Goal: Task Accomplishment & Management: Use online tool/utility

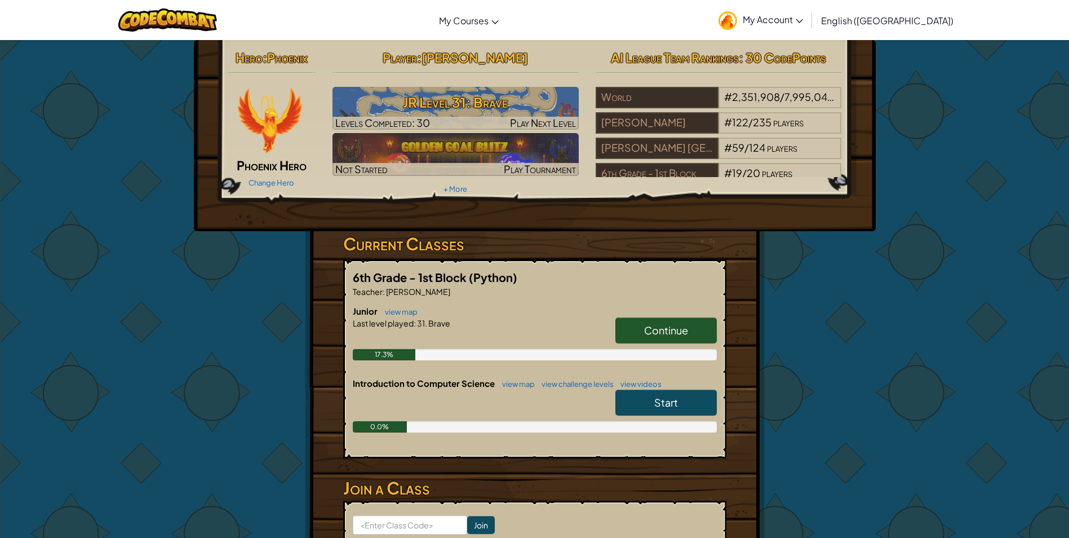
click at [675, 336] on span "Continue" at bounding box center [666, 330] width 44 height 13
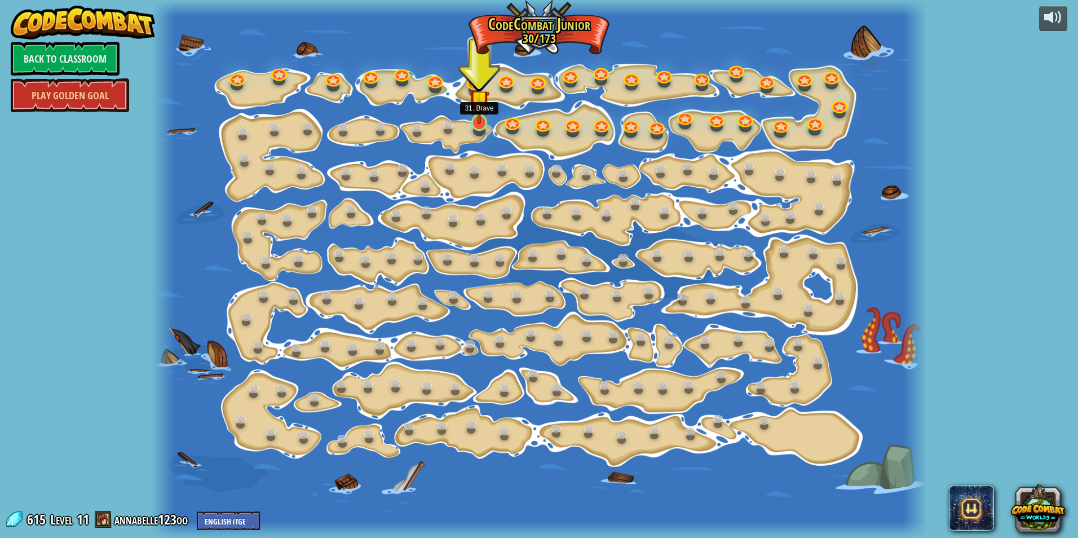
click at [483, 120] on img at bounding box center [479, 100] width 21 height 47
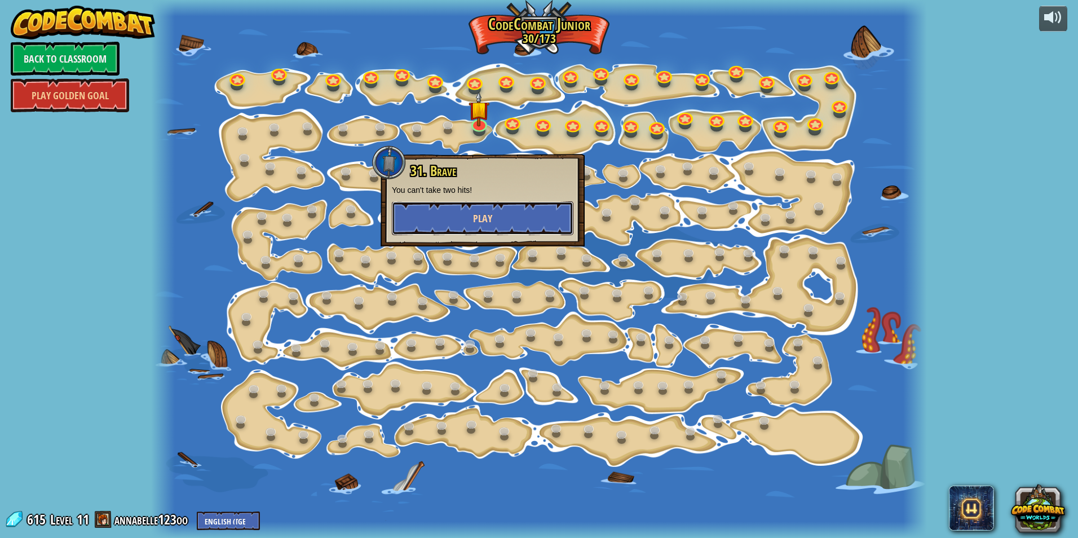
click at [469, 224] on button "Play" at bounding box center [483, 218] width 182 height 34
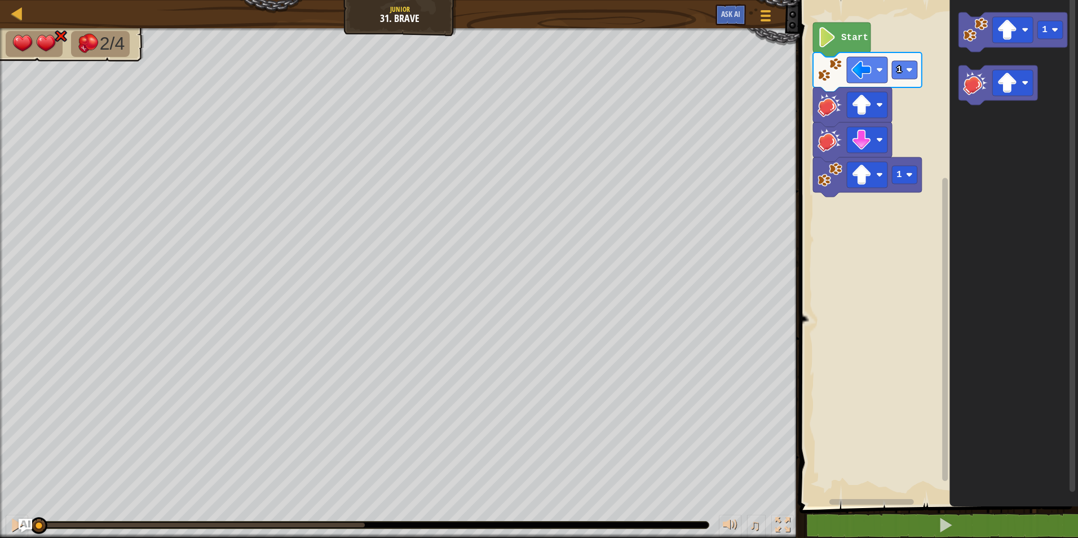
click at [853, 215] on div "1 1 Start 1" at bounding box center [937, 250] width 282 height 512
click at [967, 85] on image "Blockly Workspace" at bounding box center [975, 82] width 25 height 25
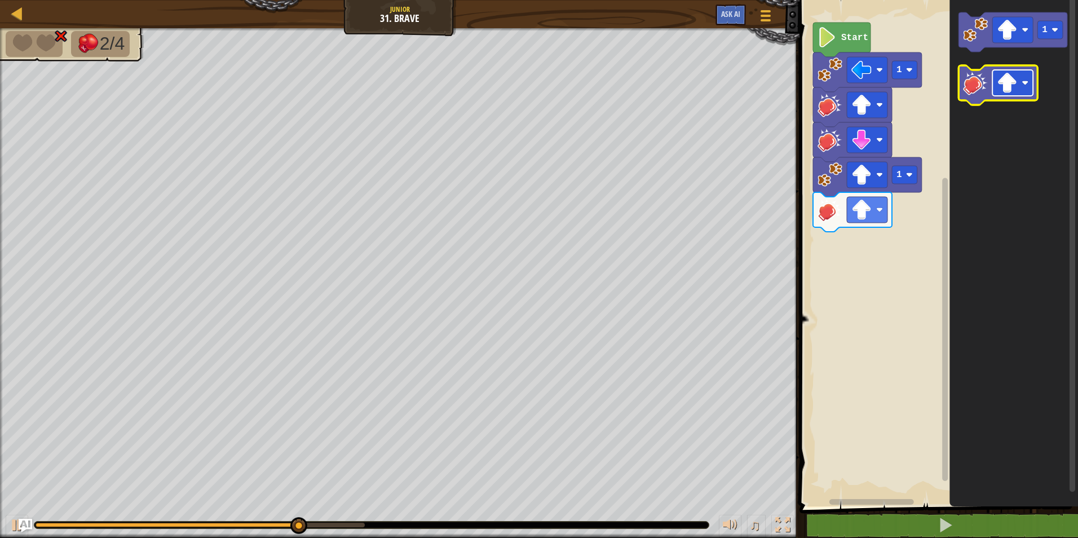
click at [1026, 85] on image "Blockly Workspace" at bounding box center [1024, 82] width 7 height 7
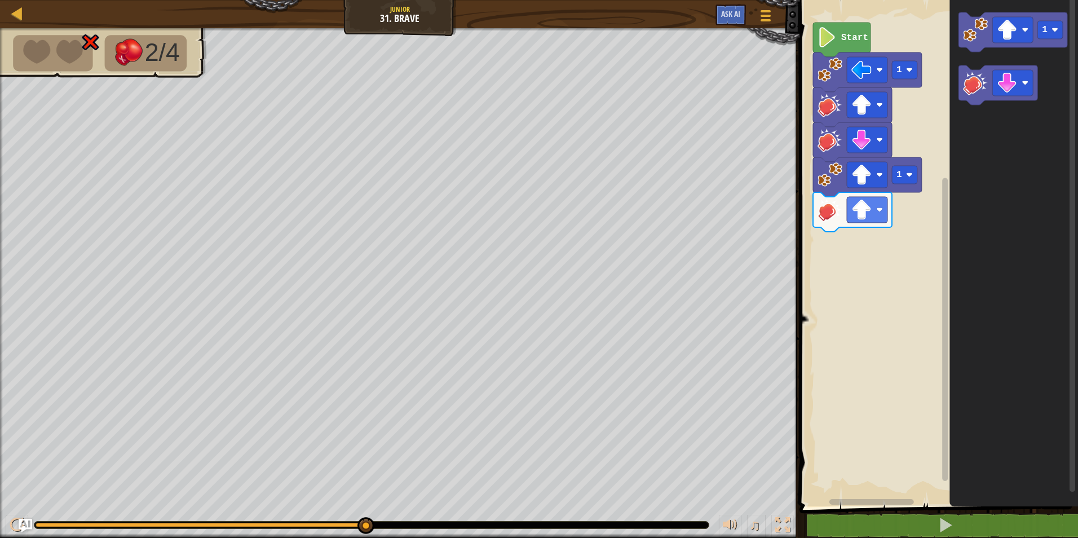
click at [905, 229] on div "1 1 Start 1" at bounding box center [937, 250] width 282 height 512
click at [965, 122] on icon "1" at bounding box center [1013, 250] width 129 height 512
click at [972, 94] on image "Blockly Workspace" at bounding box center [975, 82] width 25 height 25
click at [1017, 85] on image "Blockly Workspace" at bounding box center [1007, 83] width 20 height 20
click at [981, 95] on image "Blockly Workspace" at bounding box center [975, 82] width 25 height 25
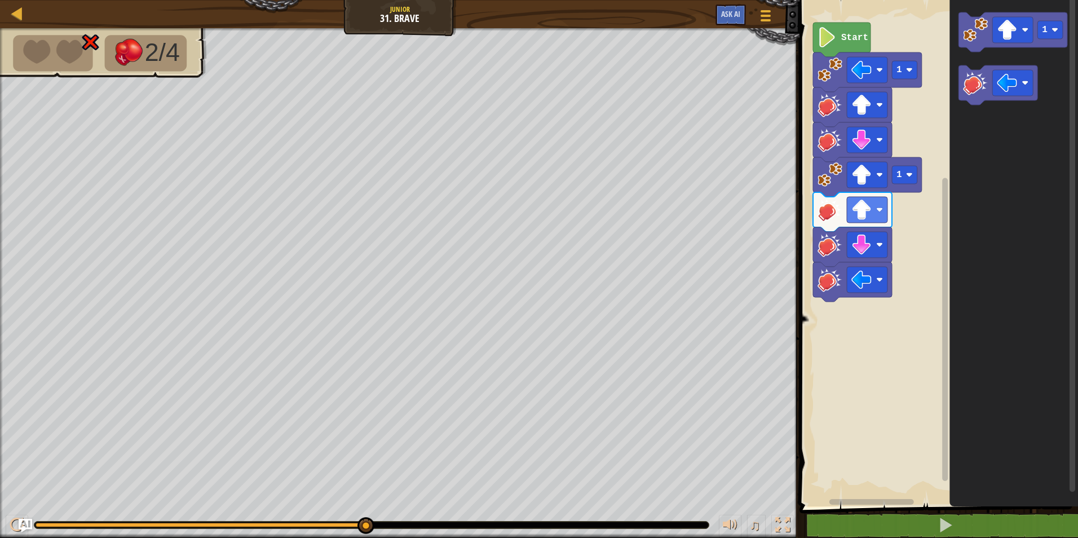
click at [992, 205] on icon "Blockly Workspace" at bounding box center [1013, 250] width 129 height 512
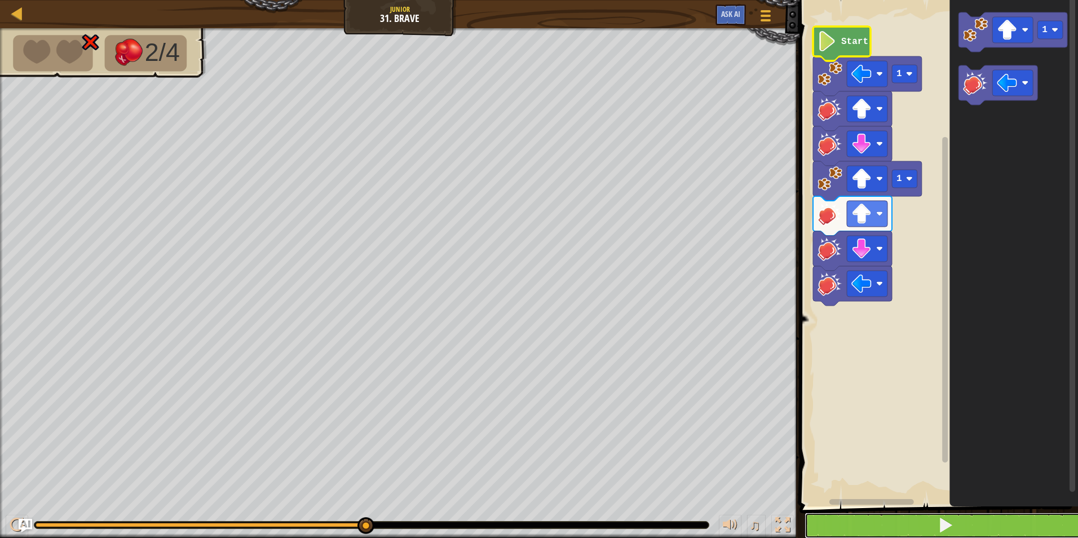
click at [877, 520] on button at bounding box center [945, 525] width 282 height 26
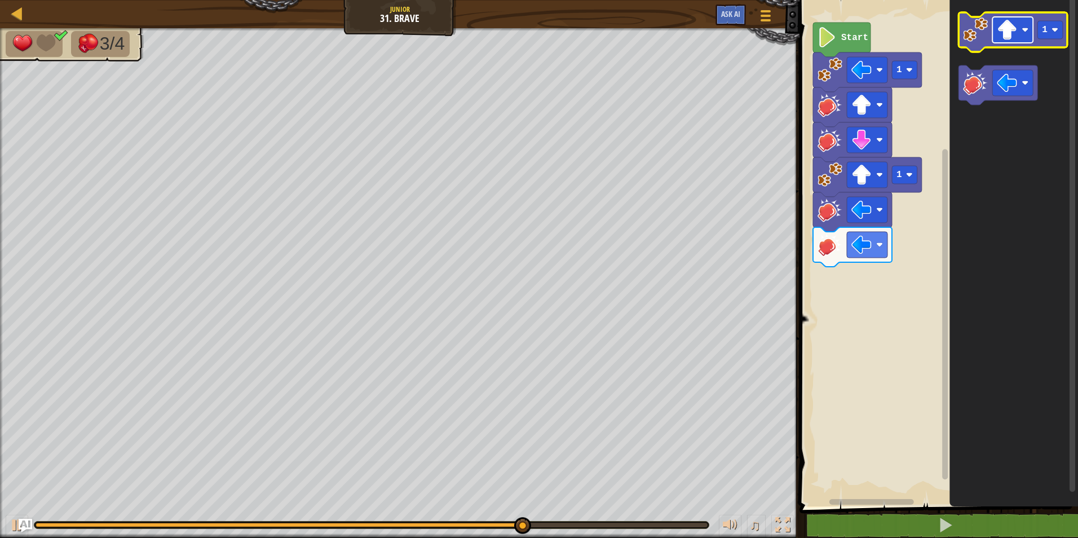
click at [1020, 26] on rect "Blockly Workspace" at bounding box center [1012, 30] width 41 height 26
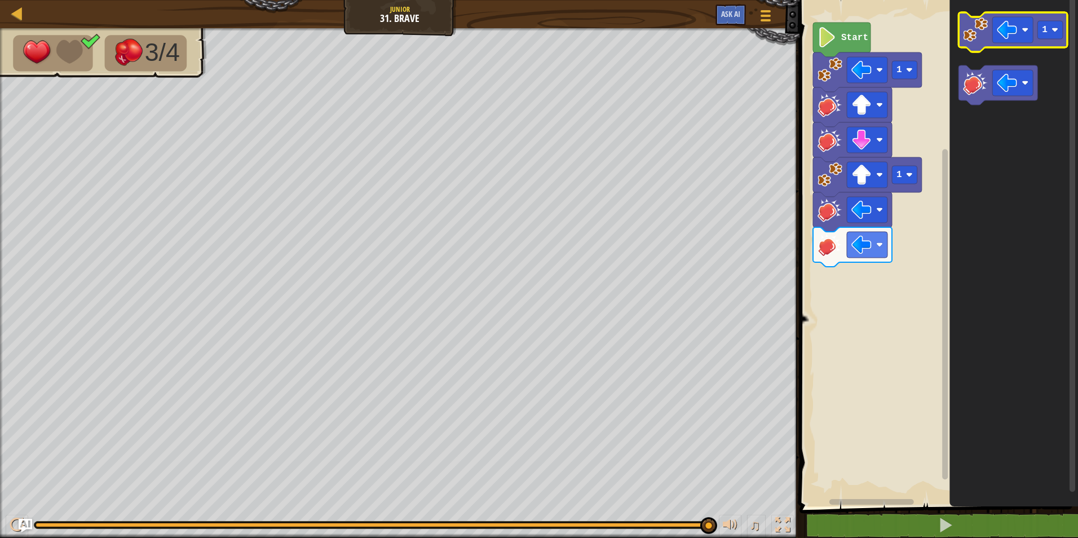
click at [977, 37] on image "Blockly Workspace" at bounding box center [975, 29] width 25 height 25
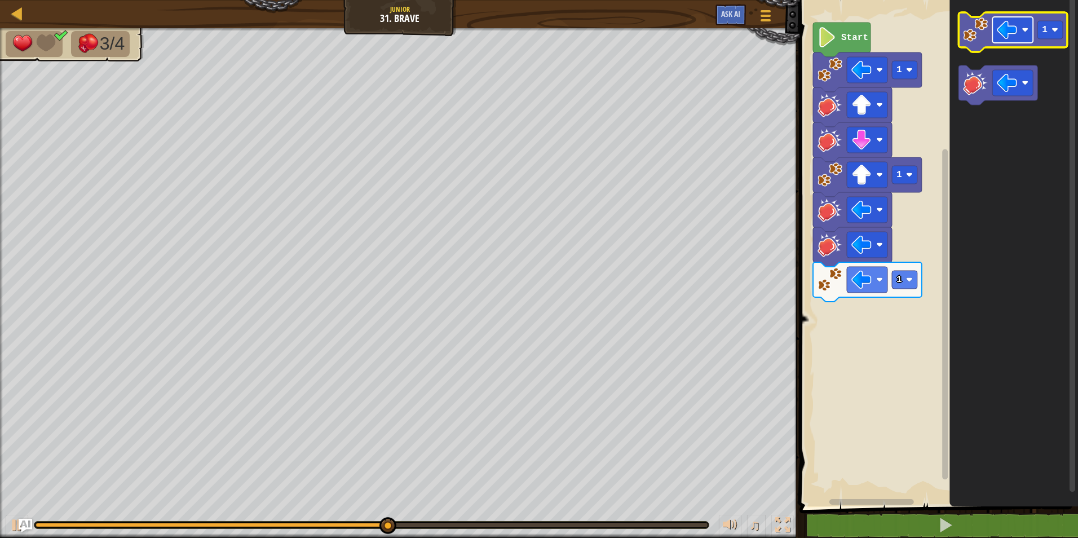
click at [1023, 29] on image "Blockly Workspace" at bounding box center [1024, 29] width 7 height 7
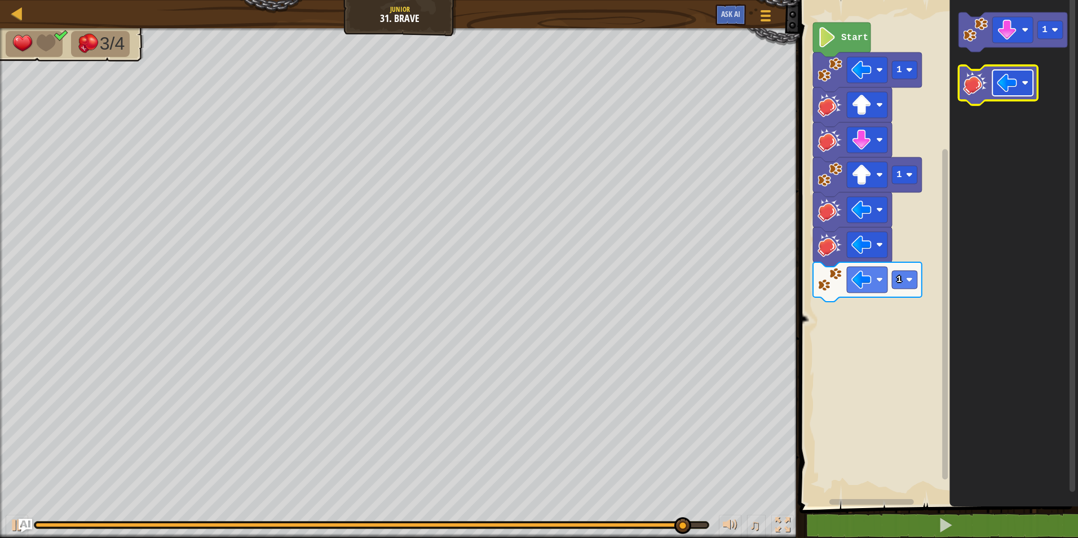
click at [1024, 86] on image "Blockly Workspace" at bounding box center [1024, 82] width 7 height 7
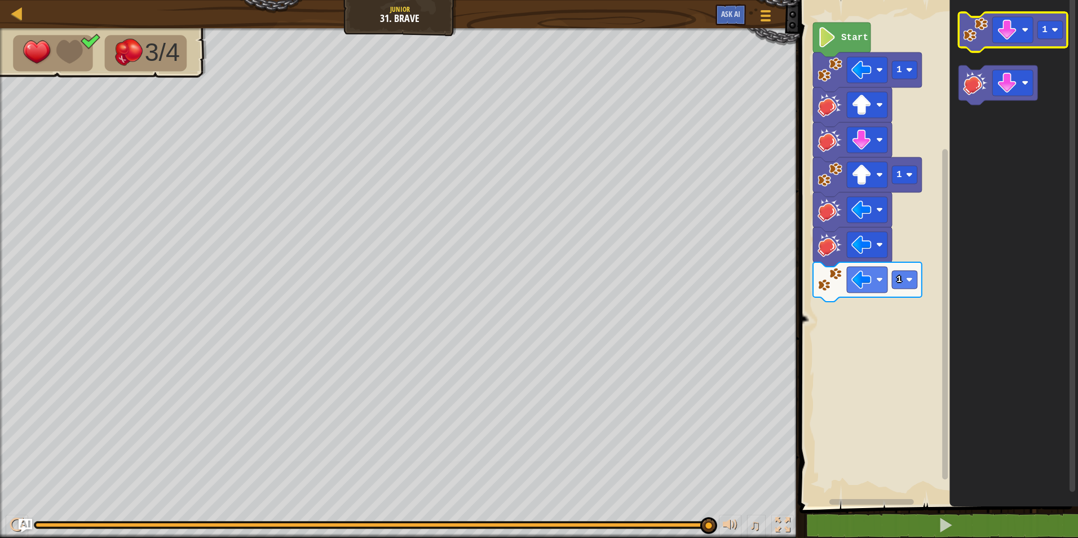
click at [979, 39] on image "Blockly Workspace" at bounding box center [975, 29] width 25 height 25
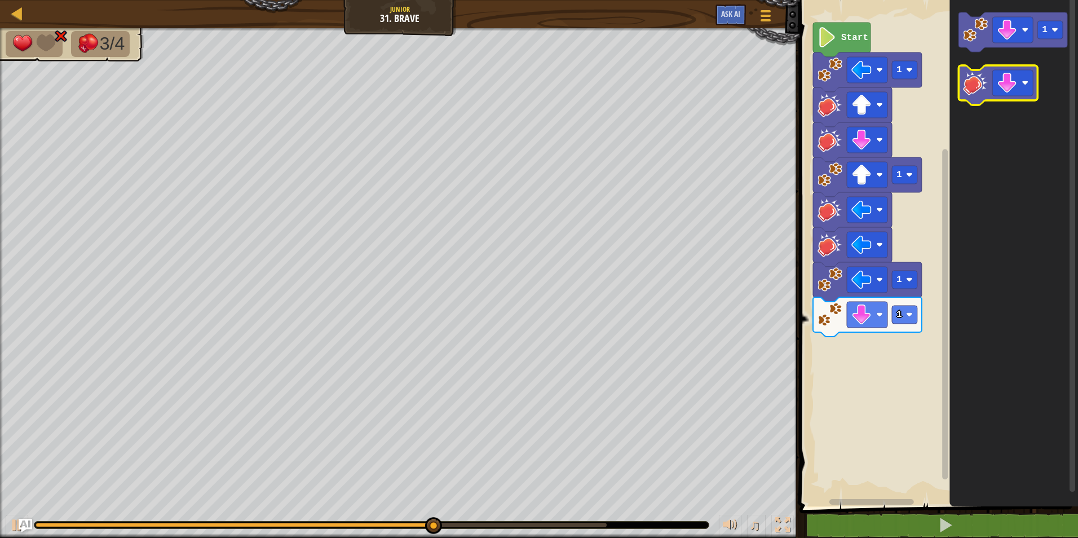
click at [976, 83] on image "Blockly Workspace" at bounding box center [975, 82] width 25 height 25
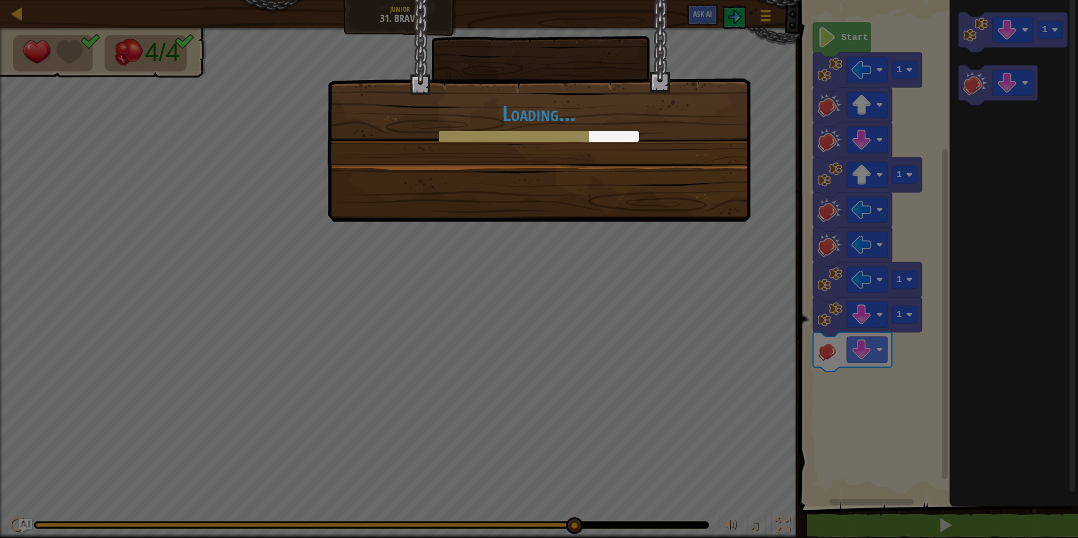
click at [667, 192] on div "Loading..." at bounding box center [539, 111] width 423 height 222
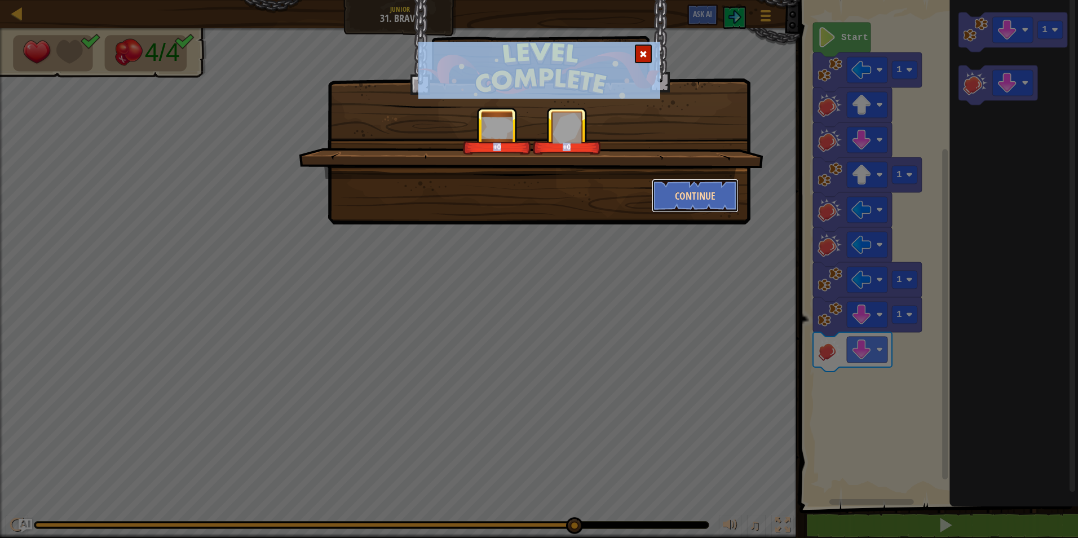
click at [679, 193] on button "Continue" at bounding box center [695, 196] width 87 height 34
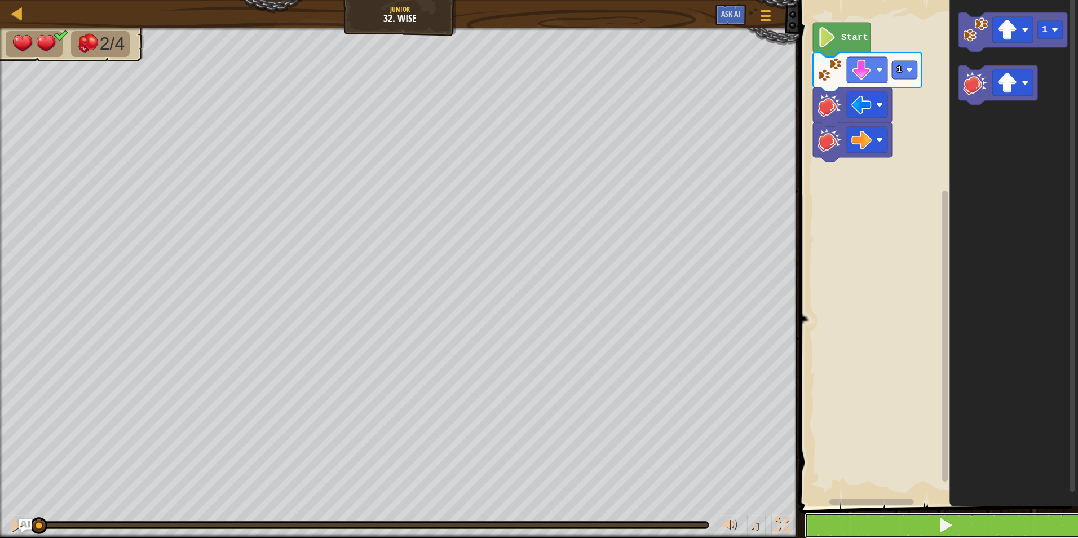
click at [877, 526] on button at bounding box center [945, 525] width 282 height 26
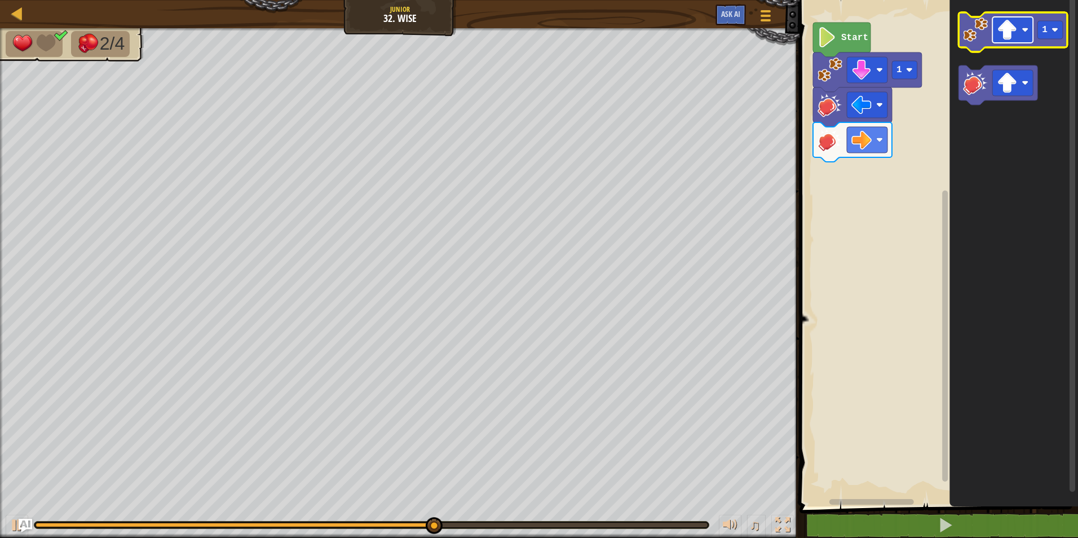
click at [1023, 32] on image "Blockly Workspace" at bounding box center [1024, 29] width 7 height 7
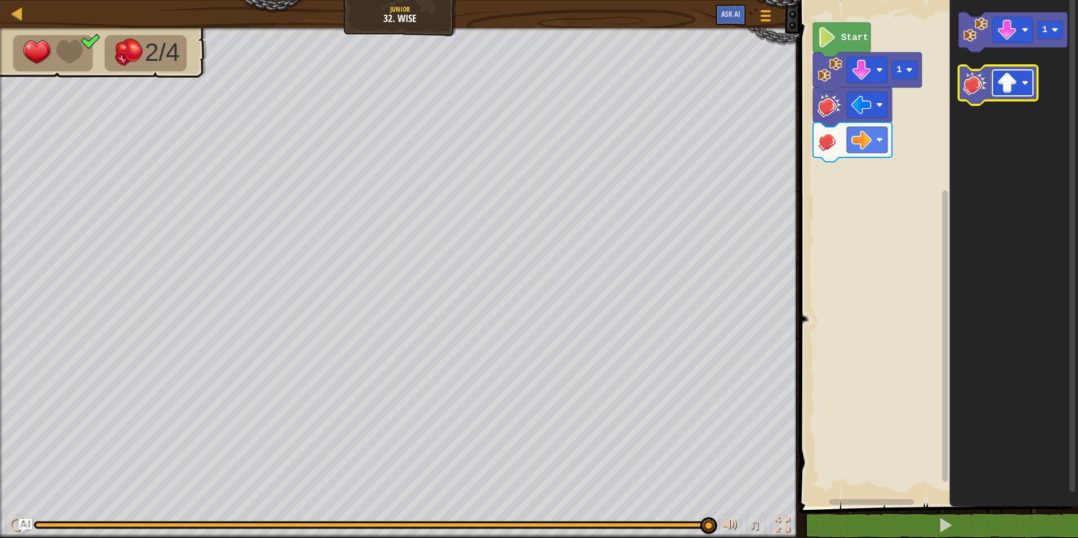
click at [1030, 84] on rect "Blockly Workspace" at bounding box center [1012, 83] width 41 height 26
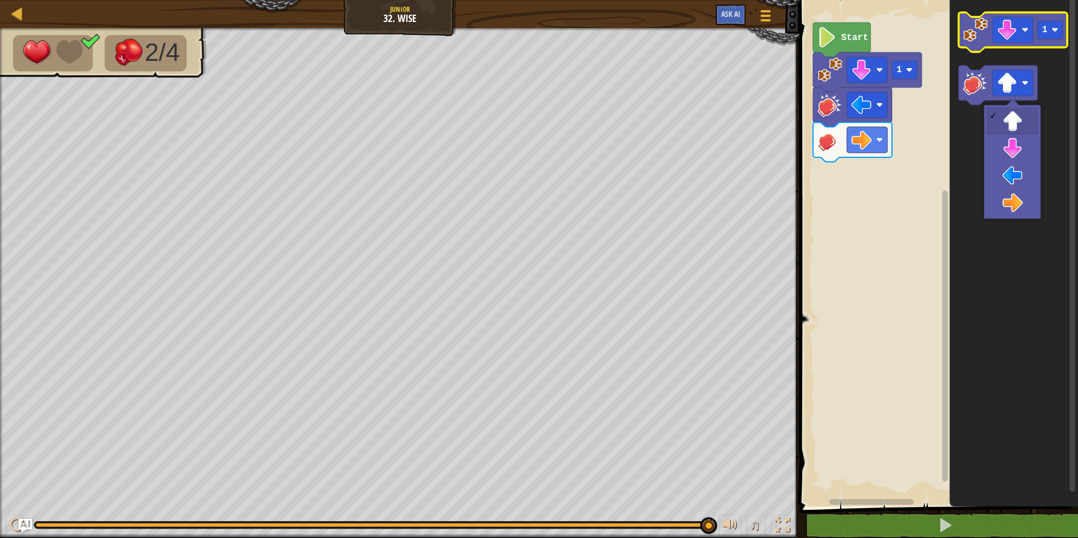
click at [981, 28] on image "Blockly Workspace" at bounding box center [975, 29] width 25 height 25
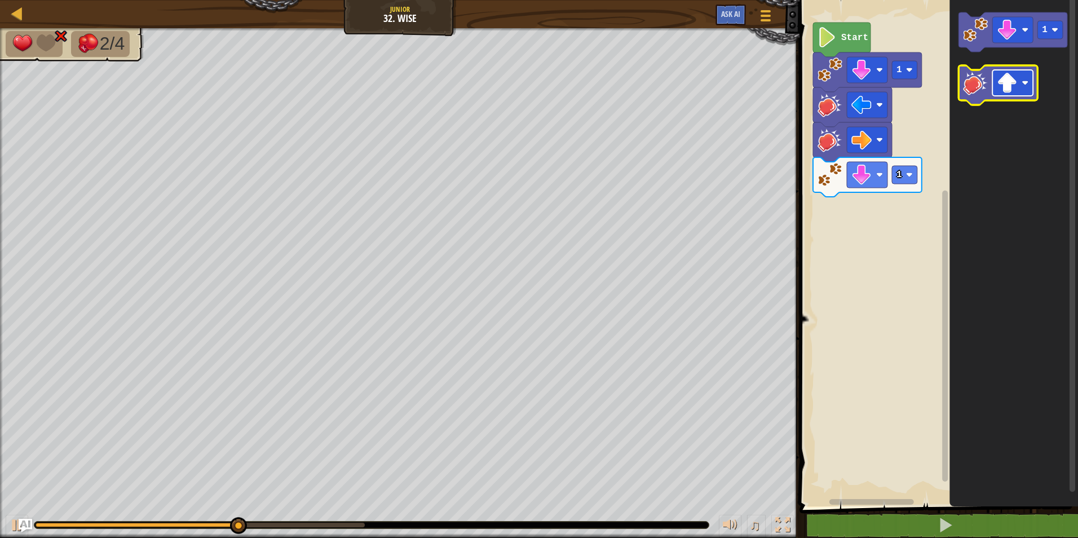
click at [1019, 82] on rect "Blockly Workspace" at bounding box center [1012, 83] width 41 height 26
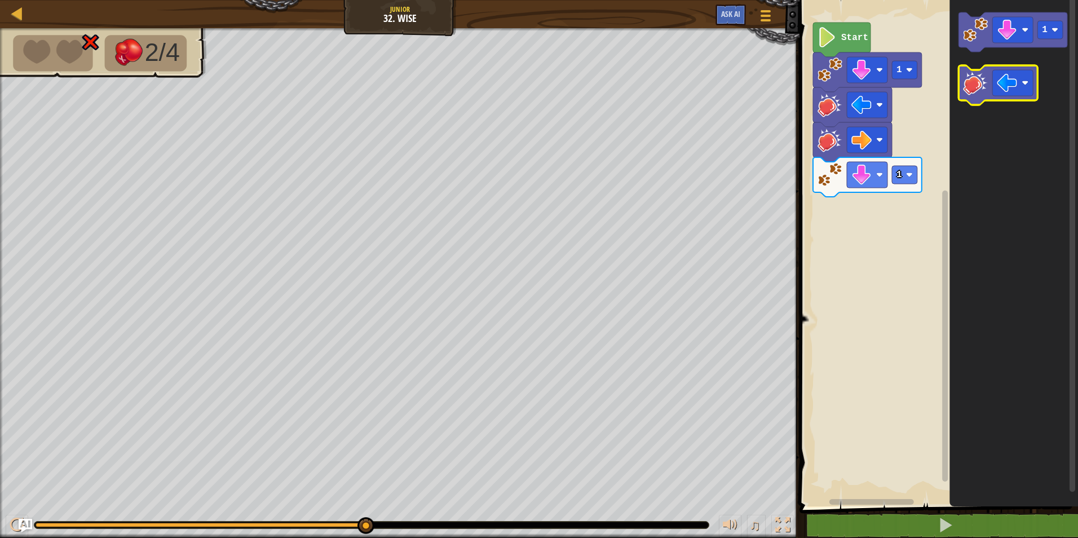
click at [975, 88] on image "Blockly Workspace" at bounding box center [975, 82] width 25 height 25
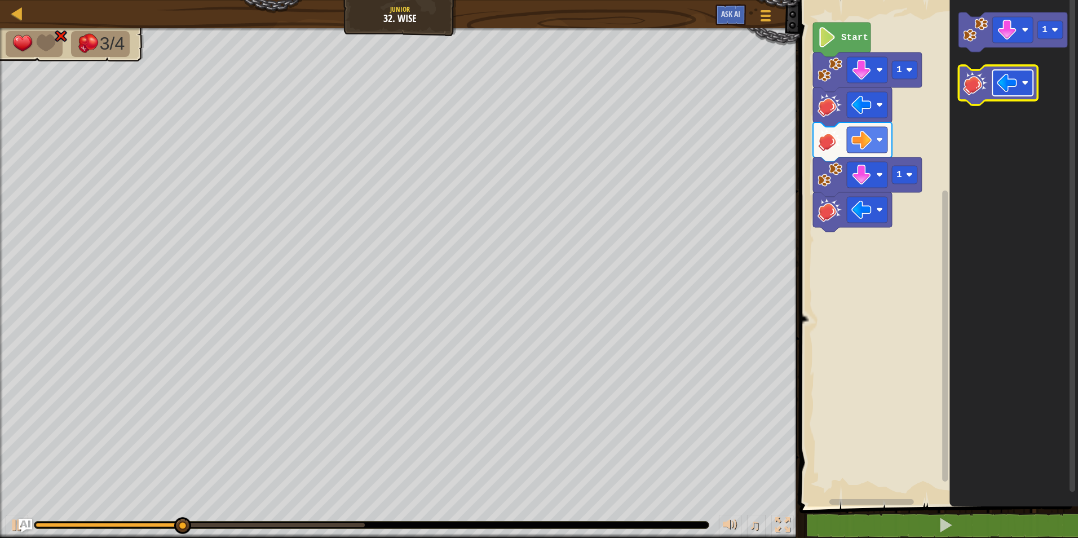
click at [1025, 82] on image "Blockly Workspace" at bounding box center [1024, 82] width 7 height 7
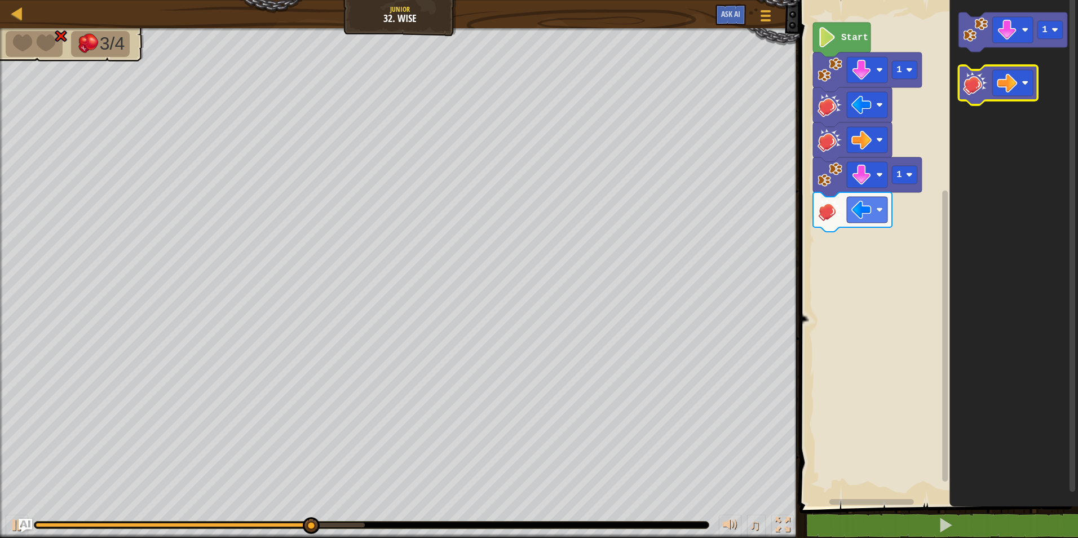
click at [970, 83] on image "Blockly Workspace" at bounding box center [975, 82] width 25 height 25
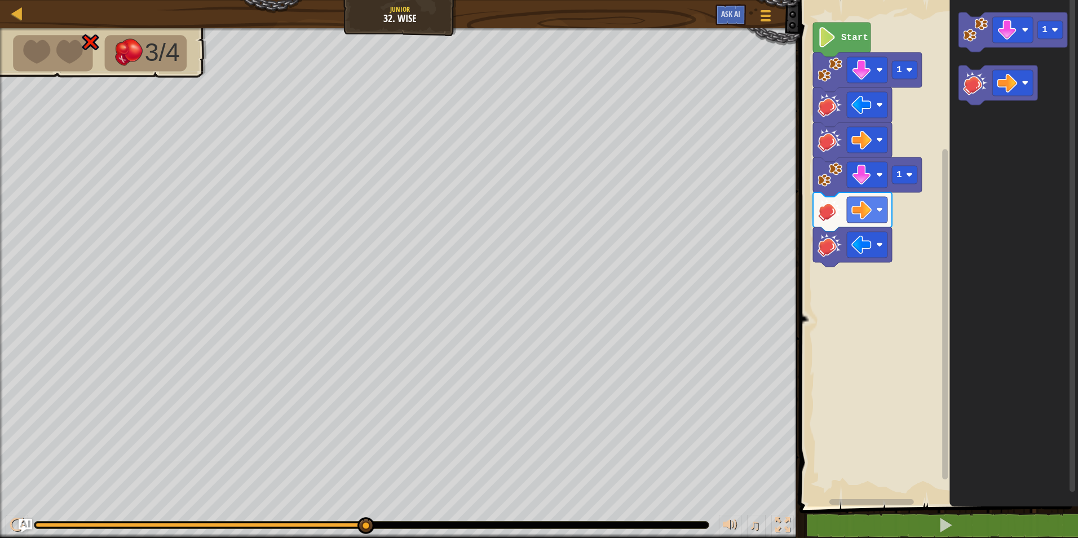
drag, startPoint x: 365, startPoint y: 525, endPoint x: 456, endPoint y: 513, distance: 92.1
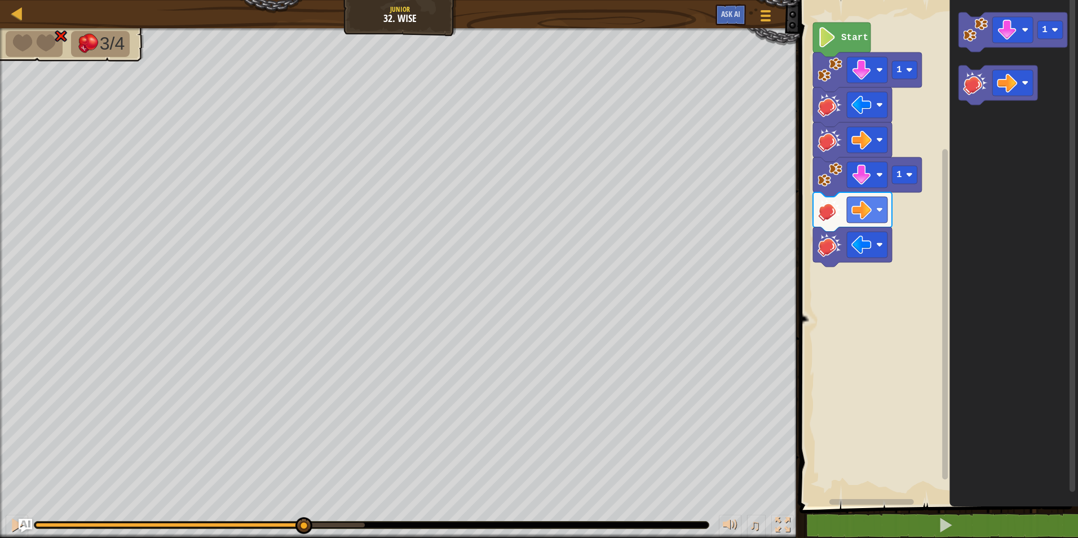
drag, startPoint x: 368, startPoint y: 524, endPoint x: 302, endPoint y: 508, distance: 67.8
click at [302, 508] on div "♫" at bounding box center [399, 522] width 799 height 34
click at [286, 521] on div at bounding box center [371, 524] width 674 height 7
click at [268, 517] on div "♫" at bounding box center [399, 522] width 799 height 34
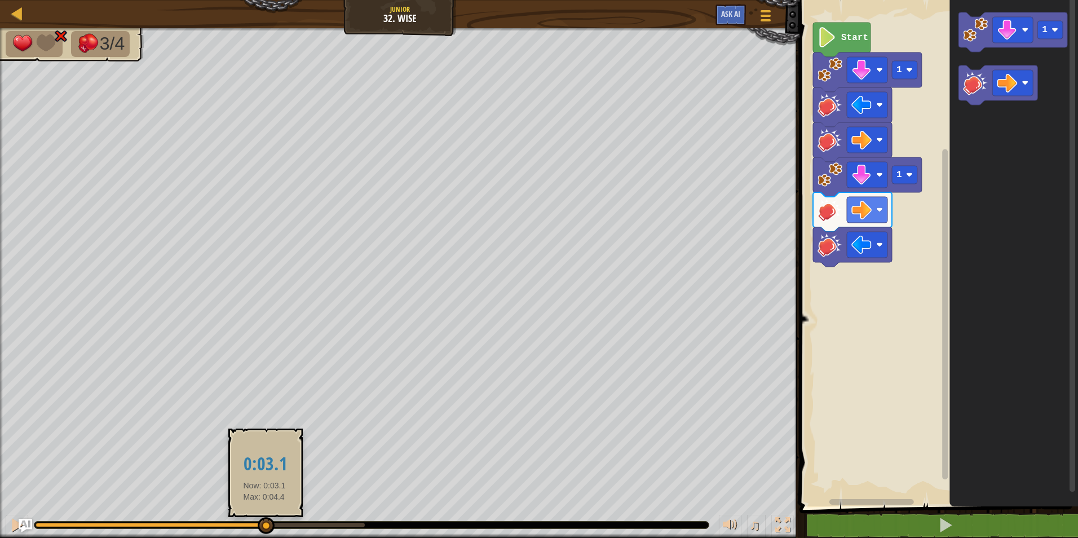
click at [264, 525] on div at bounding box center [150, 525] width 229 height 5
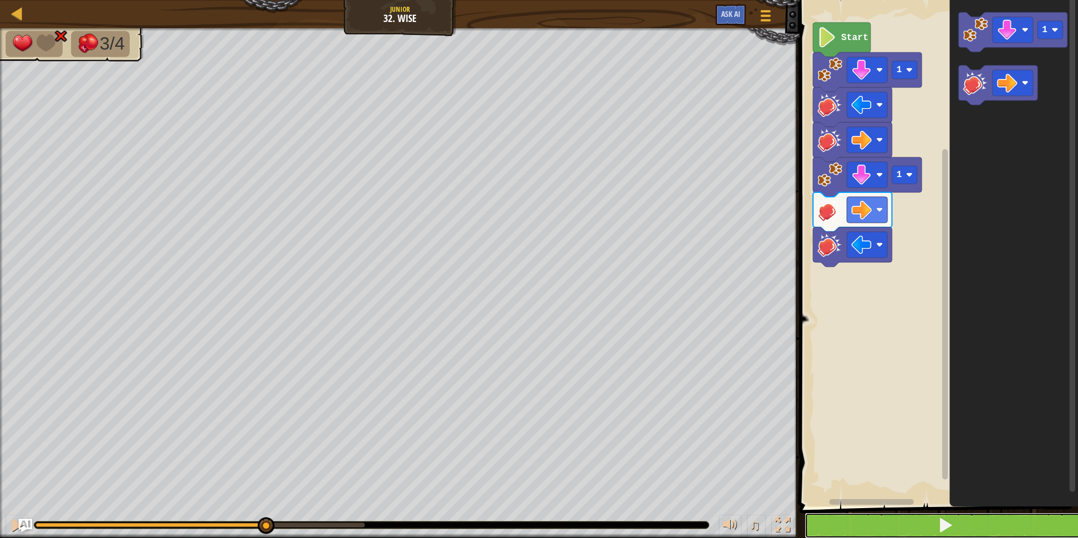
click at [879, 522] on button at bounding box center [945, 525] width 282 height 26
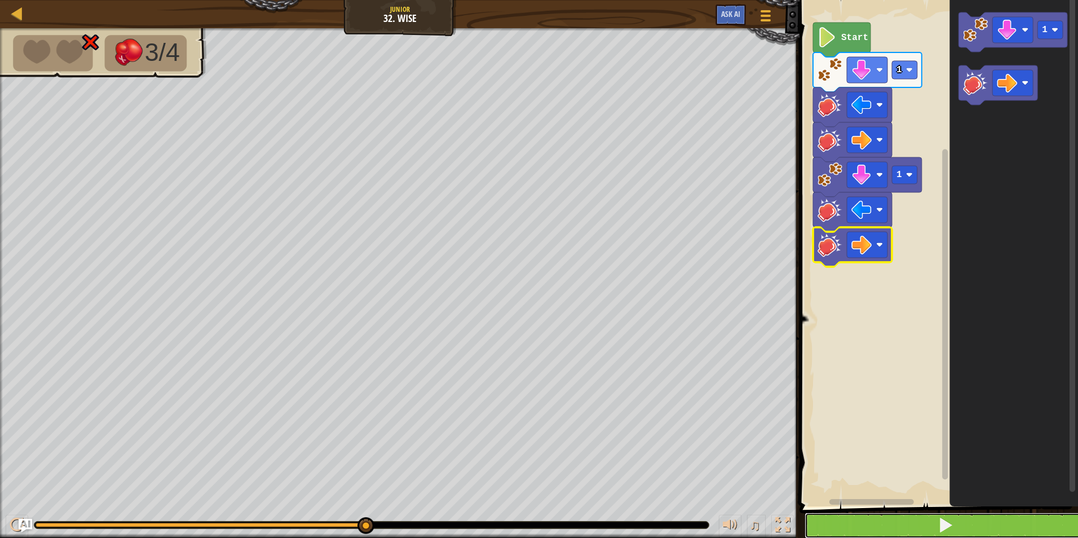
click at [857, 526] on button at bounding box center [945, 525] width 282 height 26
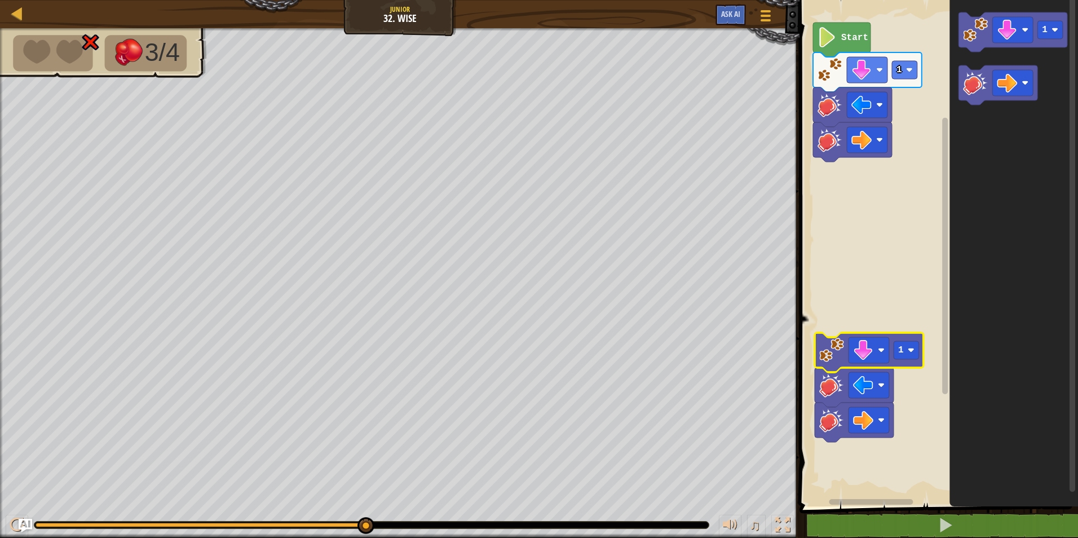
click at [844, 285] on rect "Blockly Workspace" at bounding box center [937, 250] width 282 height 512
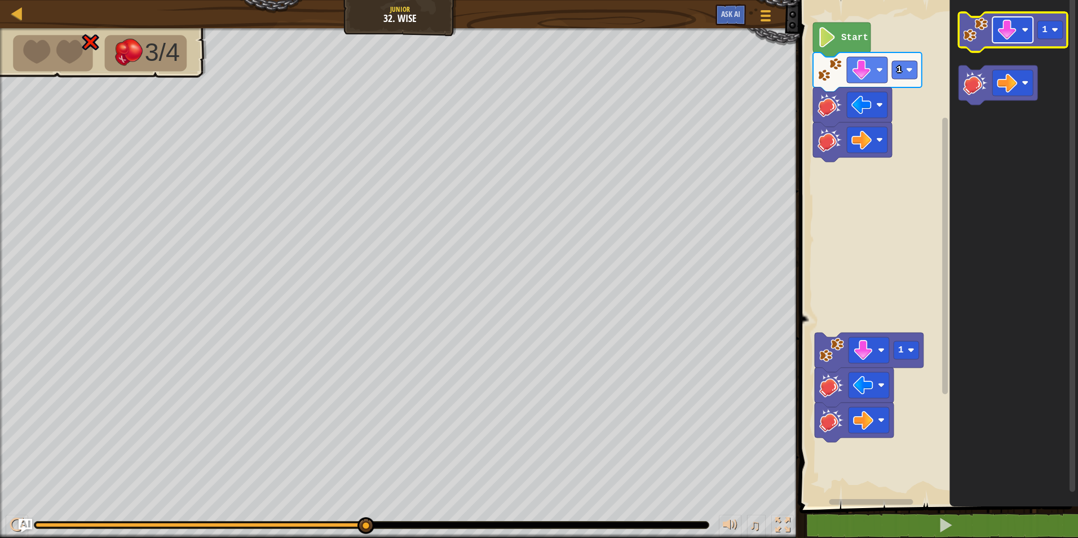
click at [1016, 35] on image "Blockly Workspace" at bounding box center [1007, 30] width 20 height 20
click at [980, 37] on image "Blockly Workspace" at bounding box center [975, 29] width 25 height 25
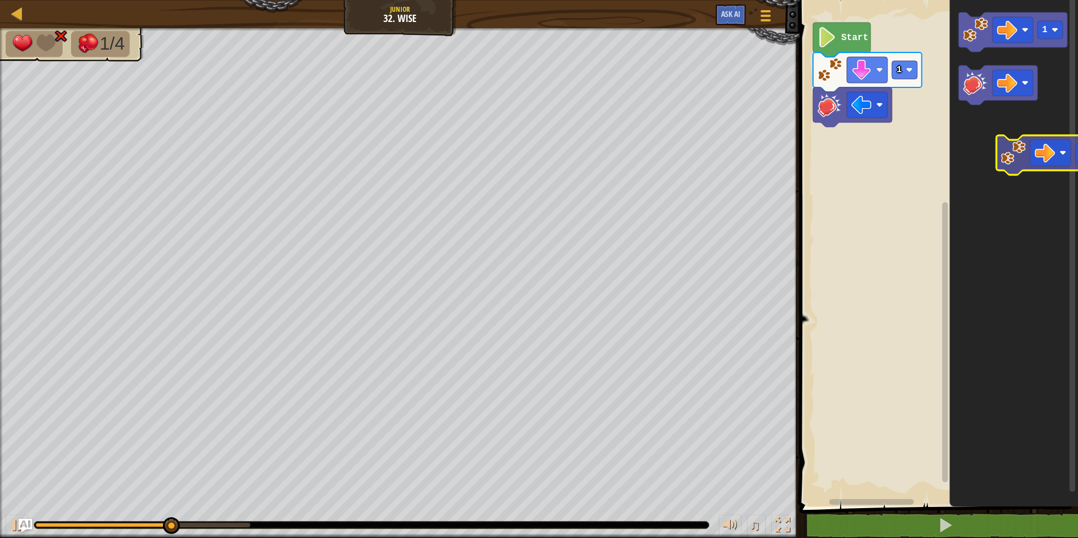
click at [1011, 148] on icon "1" at bounding box center [1013, 250] width 129 height 512
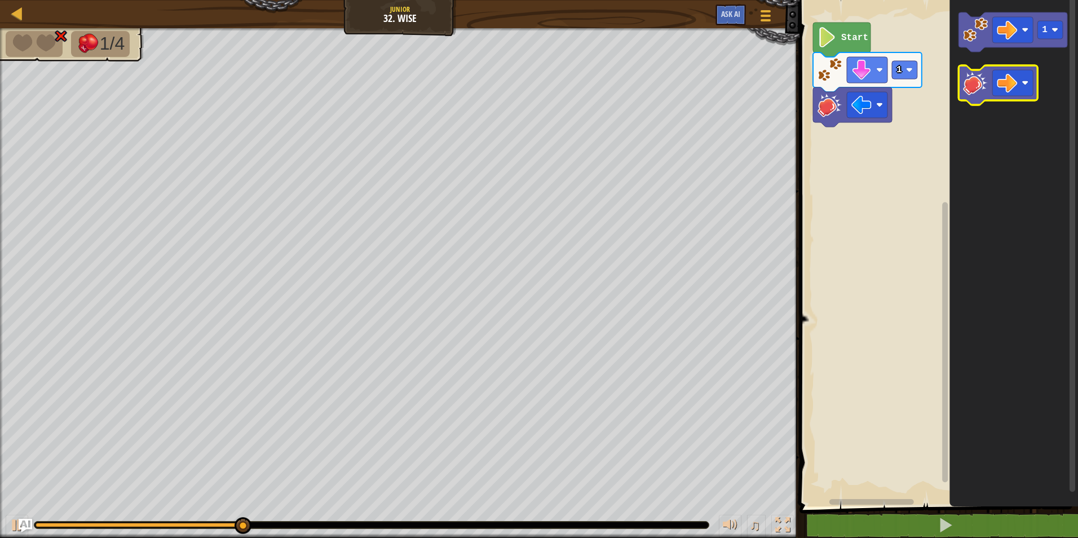
click at [972, 94] on image "Blockly Workspace" at bounding box center [975, 82] width 25 height 25
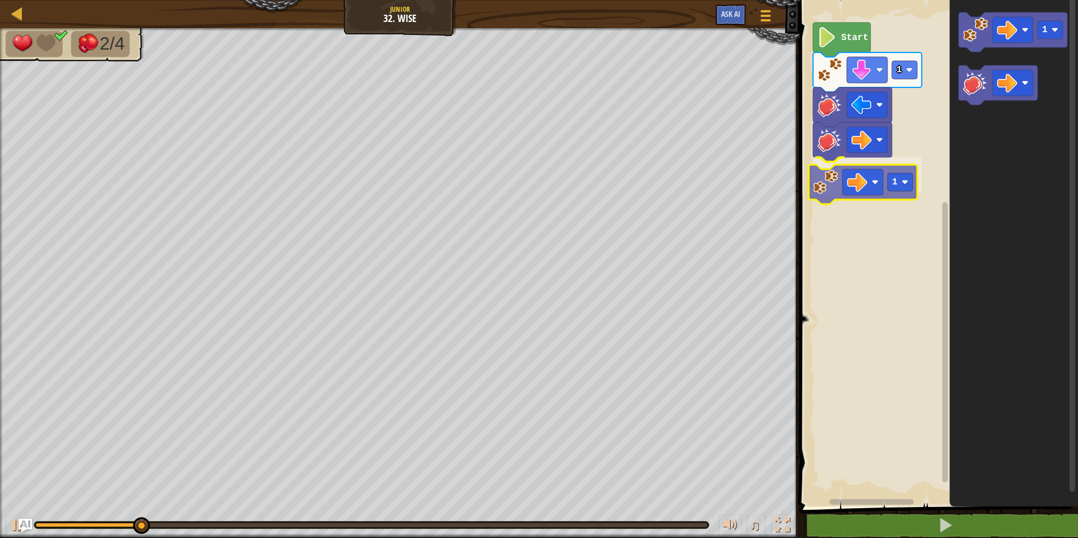
click at [829, 193] on div "Start 1 1 1 1" at bounding box center [937, 250] width 282 height 512
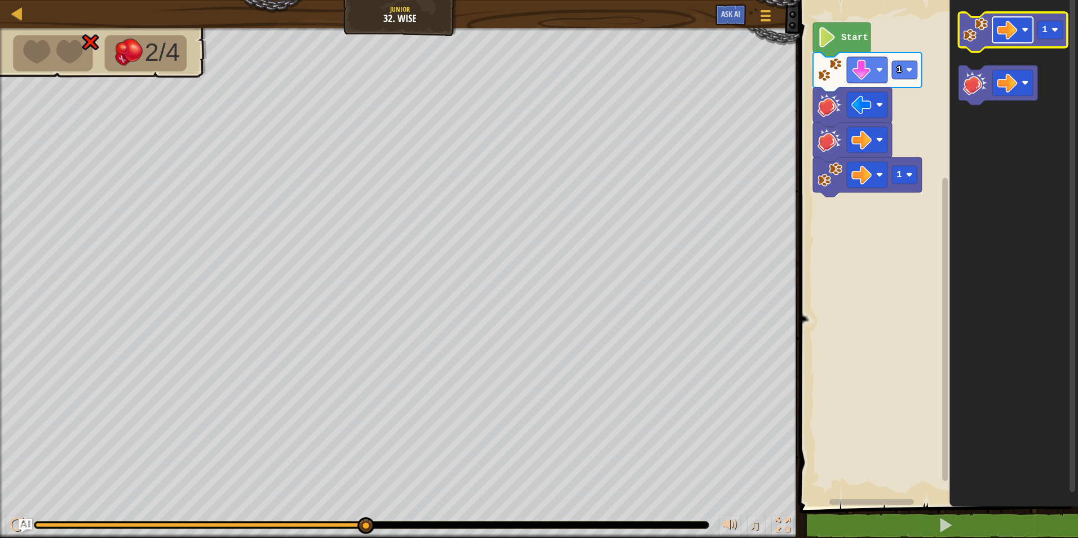
click at [1024, 37] on rect "Blockly Workspace" at bounding box center [1012, 30] width 41 height 26
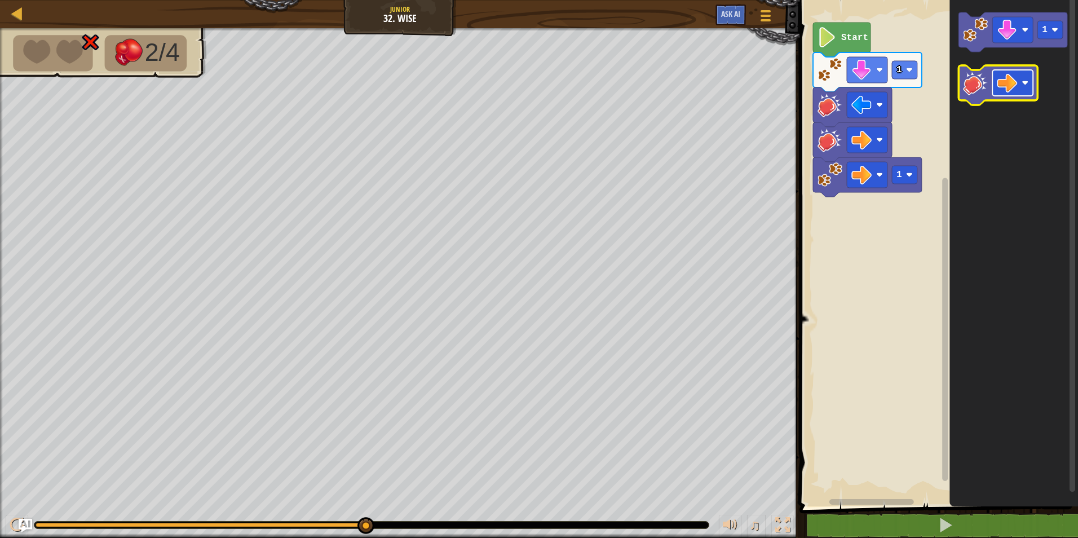
click at [1026, 81] on image "Blockly Workspace" at bounding box center [1024, 82] width 7 height 7
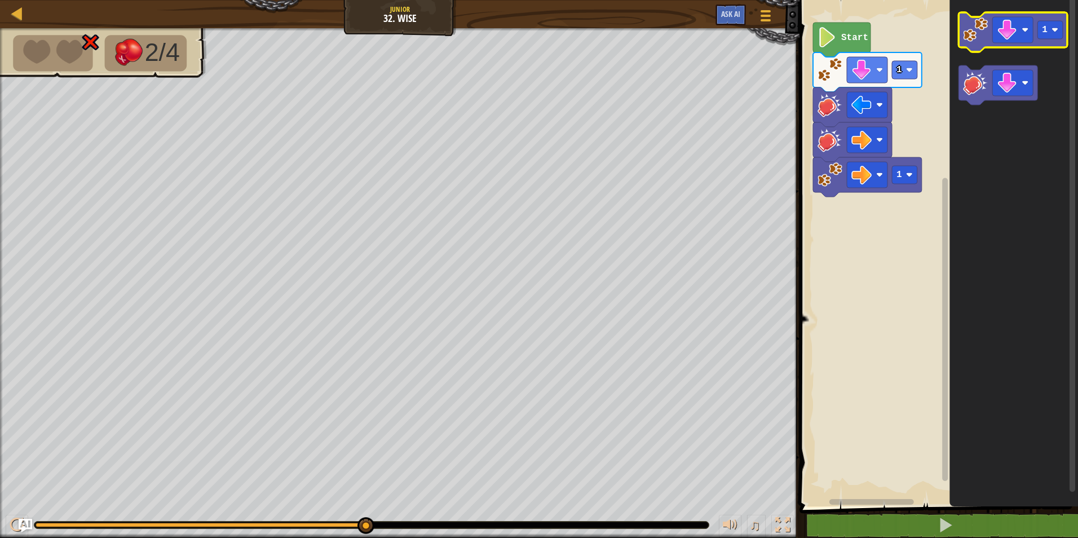
click at [974, 35] on image "Blockly Workspace" at bounding box center [975, 29] width 25 height 25
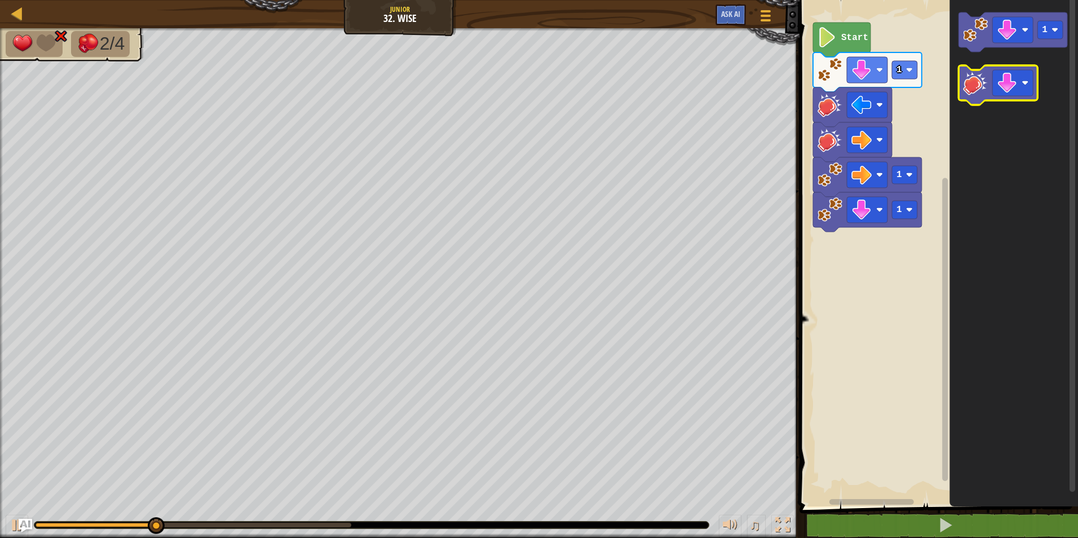
click at [972, 91] on image "Blockly Workspace" at bounding box center [975, 82] width 25 height 25
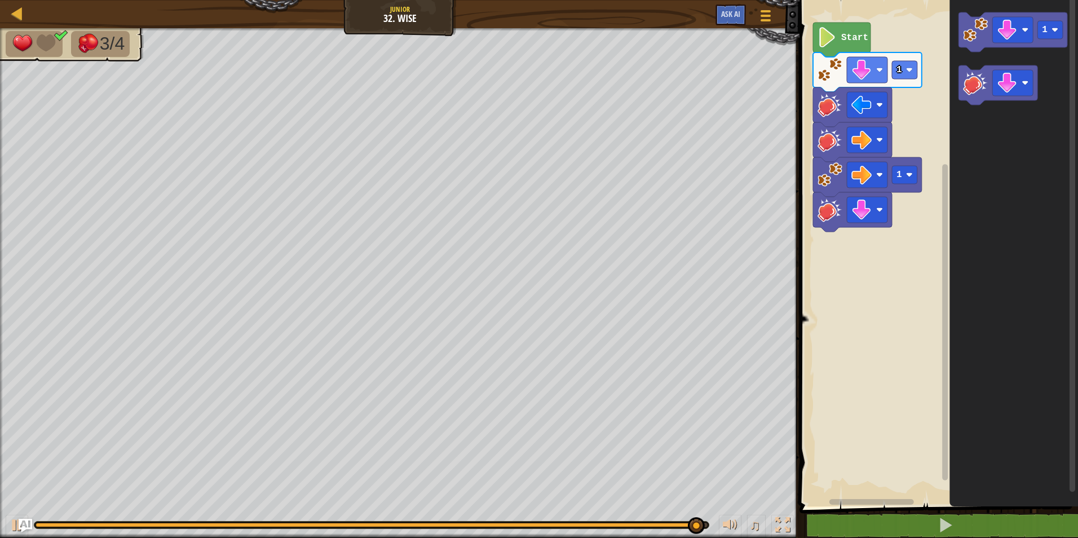
click at [890, 238] on div "1 1 Start 1" at bounding box center [937, 250] width 282 height 512
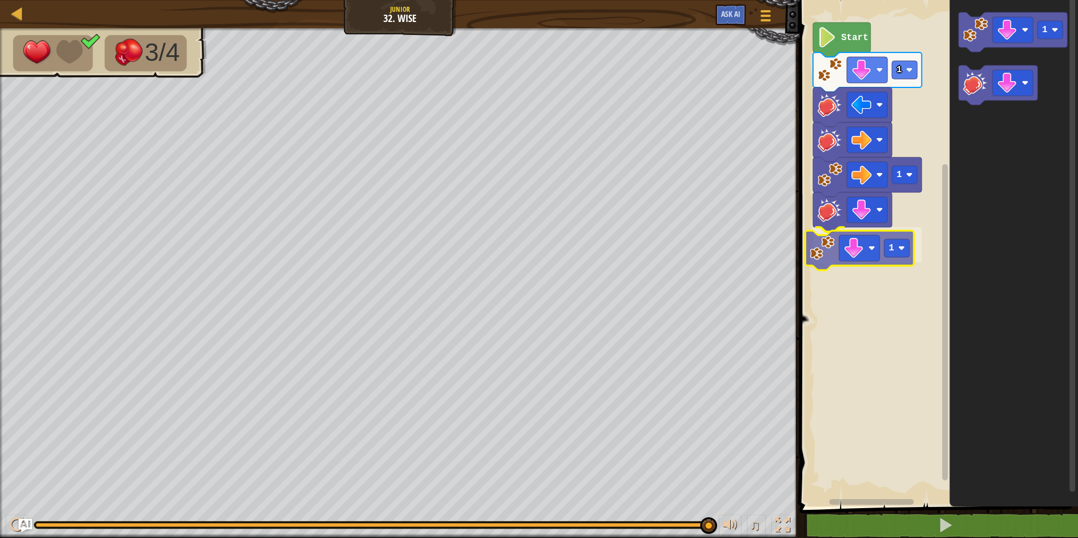
click at [822, 261] on div "1 1 1 Start 1 1" at bounding box center [937, 250] width 282 height 512
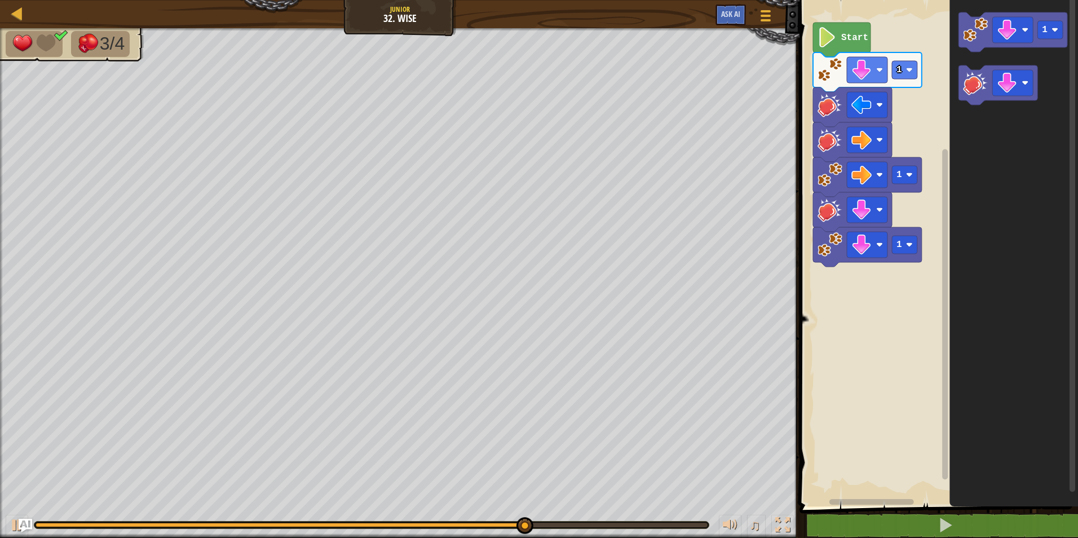
click at [977, 39] on image "Blockly Workspace" at bounding box center [975, 29] width 25 height 25
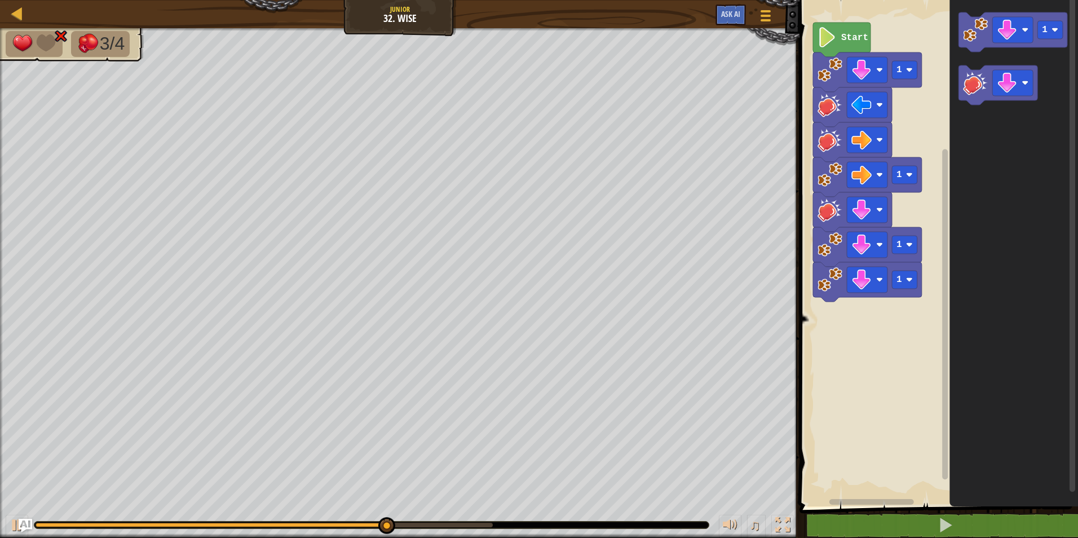
click at [1028, 29] on image "Blockly Workspace" at bounding box center [1024, 29] width 7 height 7
click at [882, 280] on image "Blockly Workspace" at bounding box center [879, 279] width 7 height 7
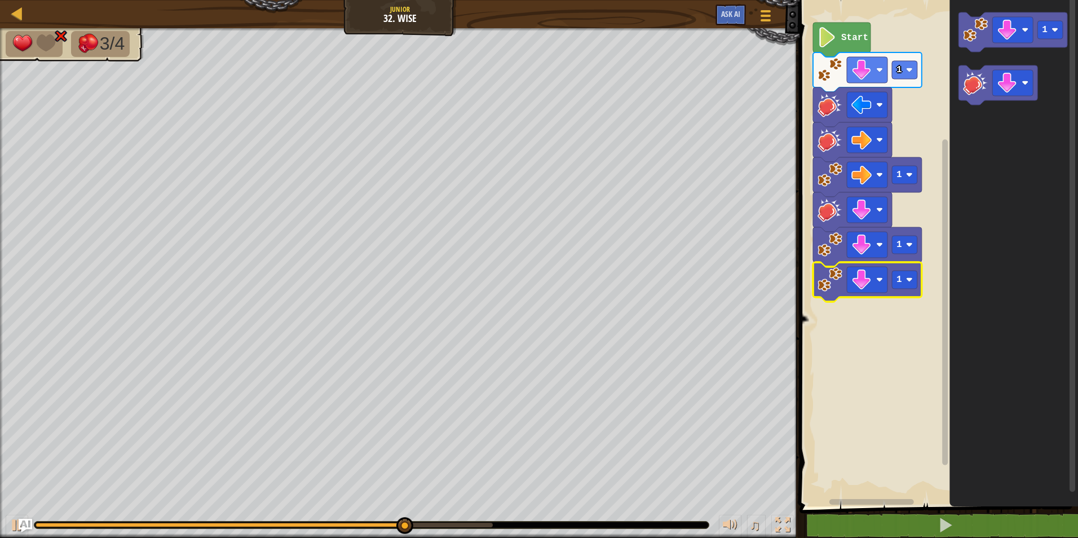
click at [878, 284] on rect "Blockly Workspace" at bounding box center [867, 280] width 41 height 26
click at [875, 279] on rect "Blockly Workspace" at bounding box center [867, 280] width 41 height 26
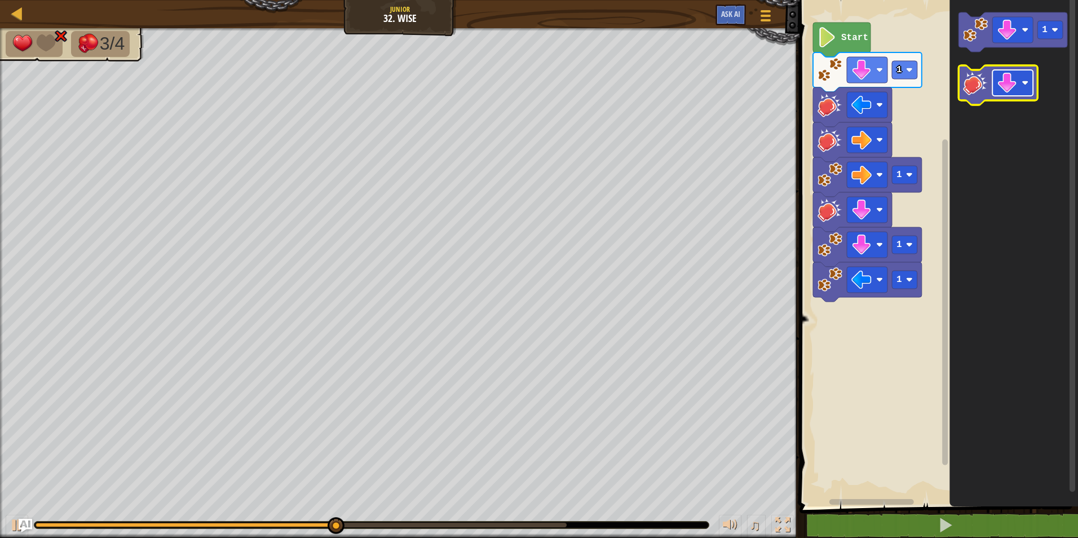
click at [1014, 84] on image "Blockly Workspace" at bounding box center [1007, 83] width 20 height 20
click at [980, 96] on icon "Blockly Workspace" at bounding box center [997, 84] width 79 height 39
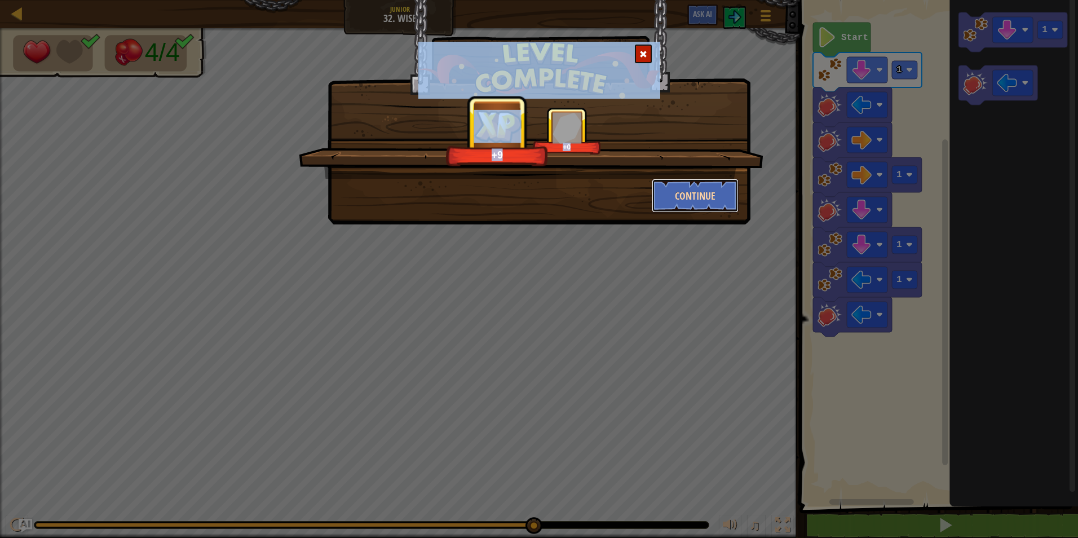
click at [716, 197] on button "Continue" at bounding box center [695, 196] width 87 height 34
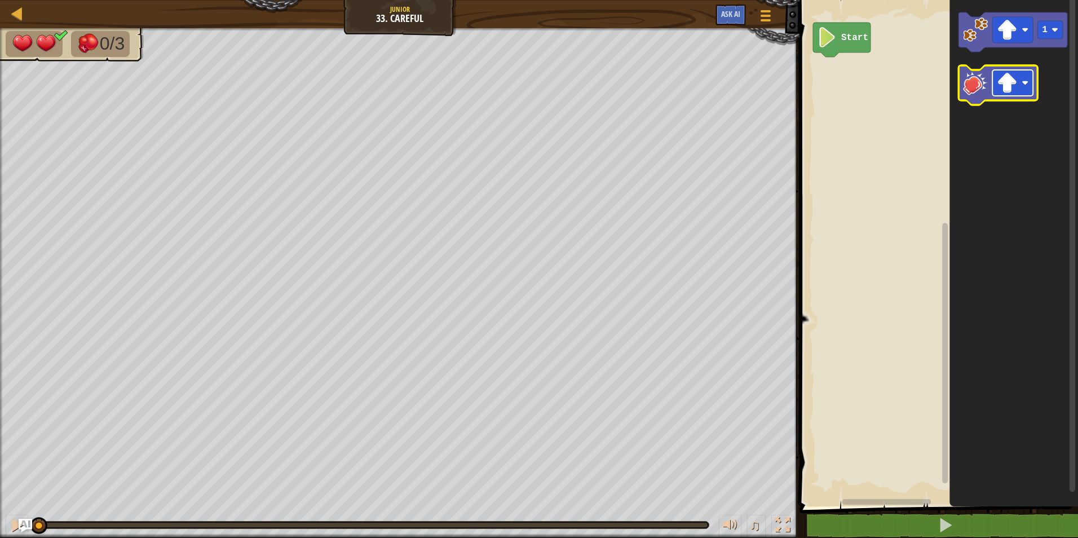
click at [1028, 84] on image "Blockly Workspace" at bounding box center [1024, 82] width 7 height 7
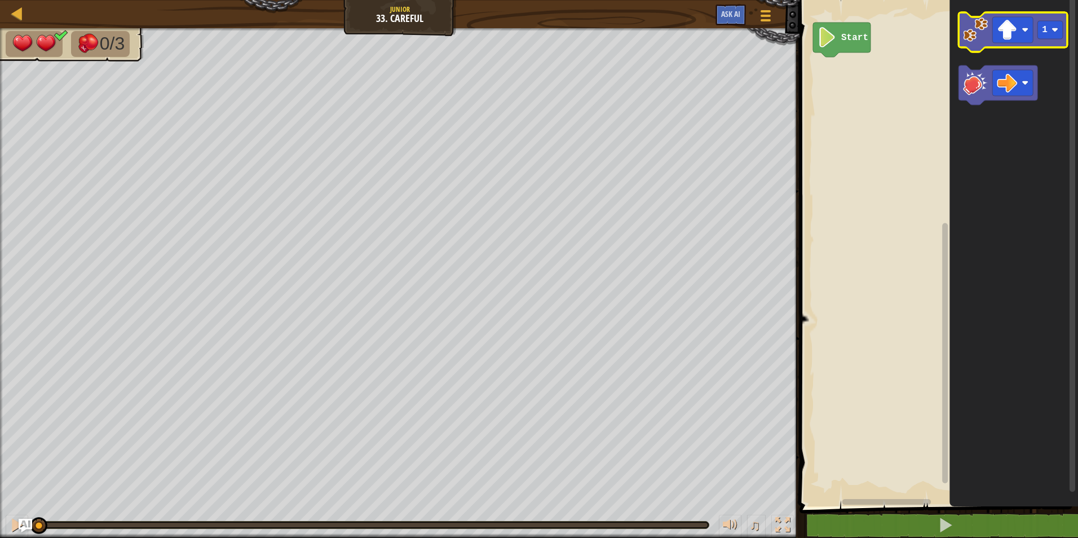
click at [984, 32] on image "Blockly Workspace" at bounding box center [975, 29] width 25 height 25
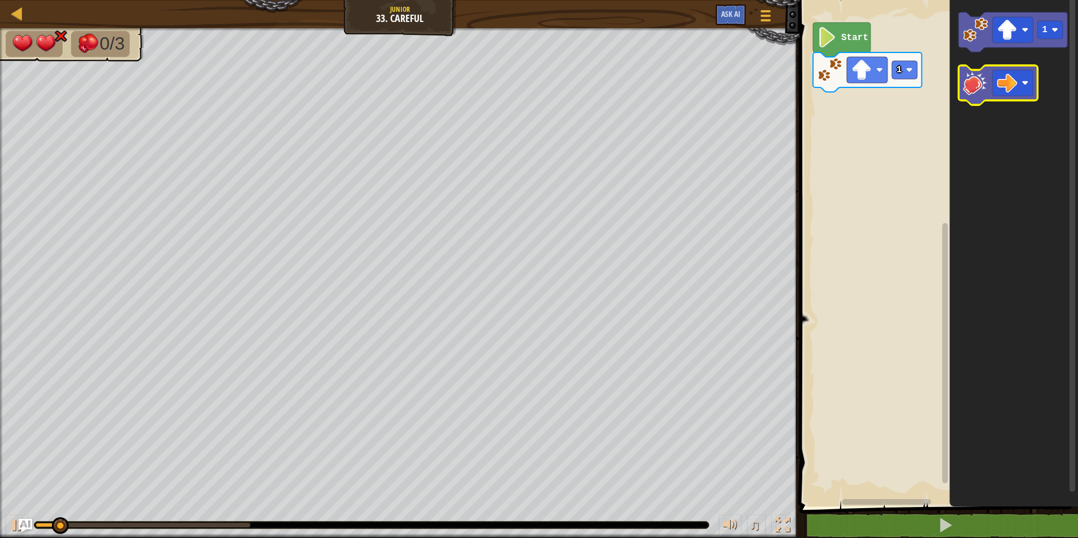
click at [973, 96] on icon "Blockly Workspace" at bounding box center [997, 84] width 79 height 39
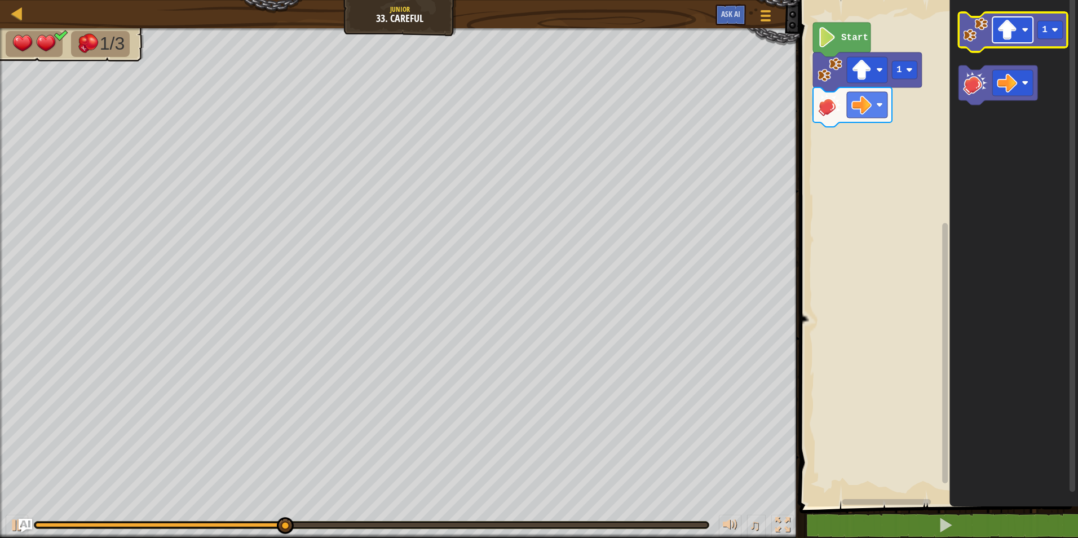
click at [1023, 28] on image "Blockly Workspace" at bounding box center [1024, 29] width 7 height 7
click at [968, 23] on image "Blockly Workspace" at bounding box center [975, 29] width 25 height 25
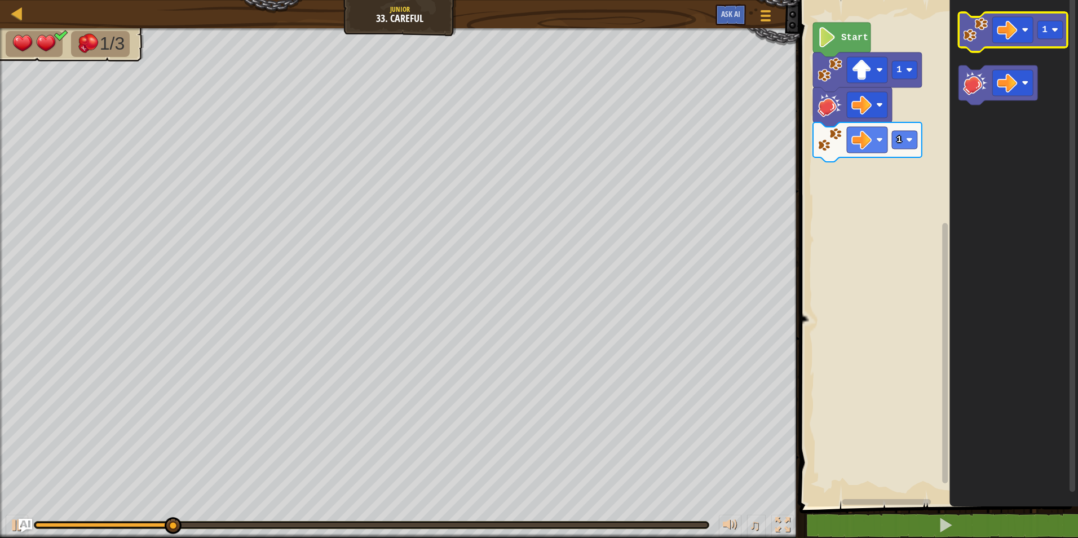
click at [969, 24] on image "Blockly Workspace" at bounding box center [975, 29] width 25 height 25
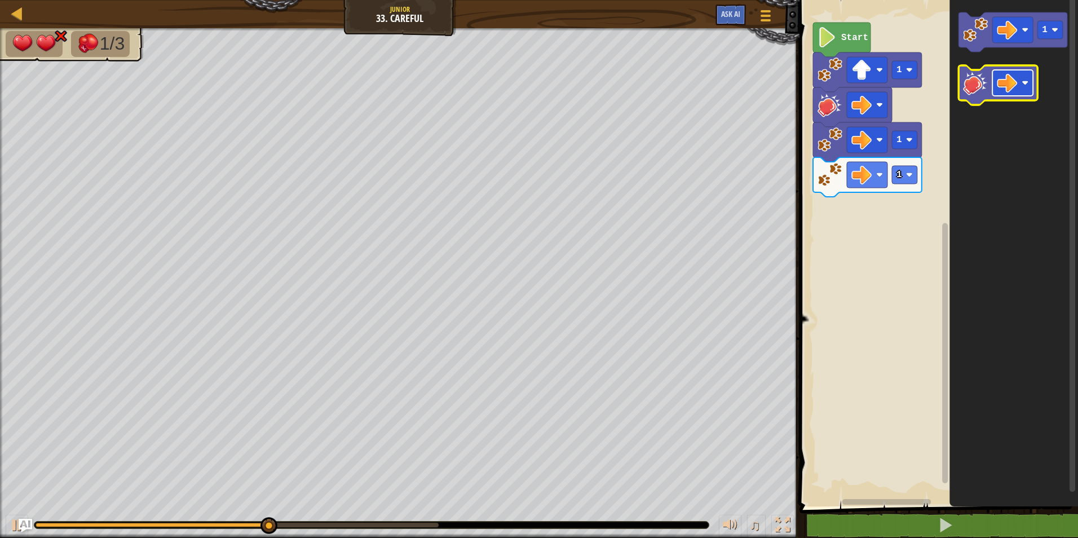
click at [1024, 82] on image "Blockly Workspace" at bounding box center [1024, 82] width 7 height 7
click at [982, 82] on image "Blockly Workspace" at bounding box center [975, 82] width 25 height 25
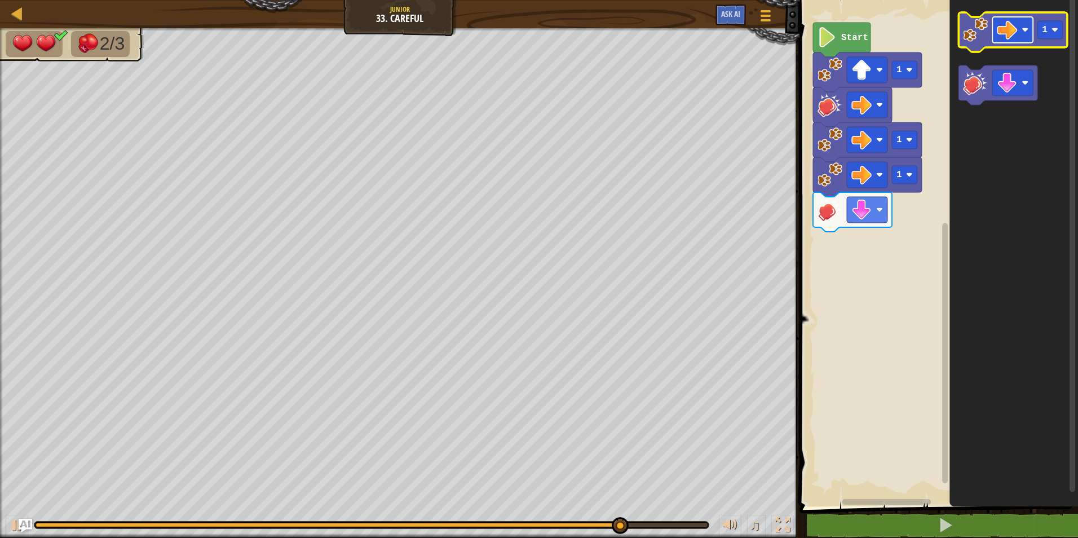
click at [1020, 36] on rect "Blockly Workspace" at bounding box center [1012, 30] width 41 height 26
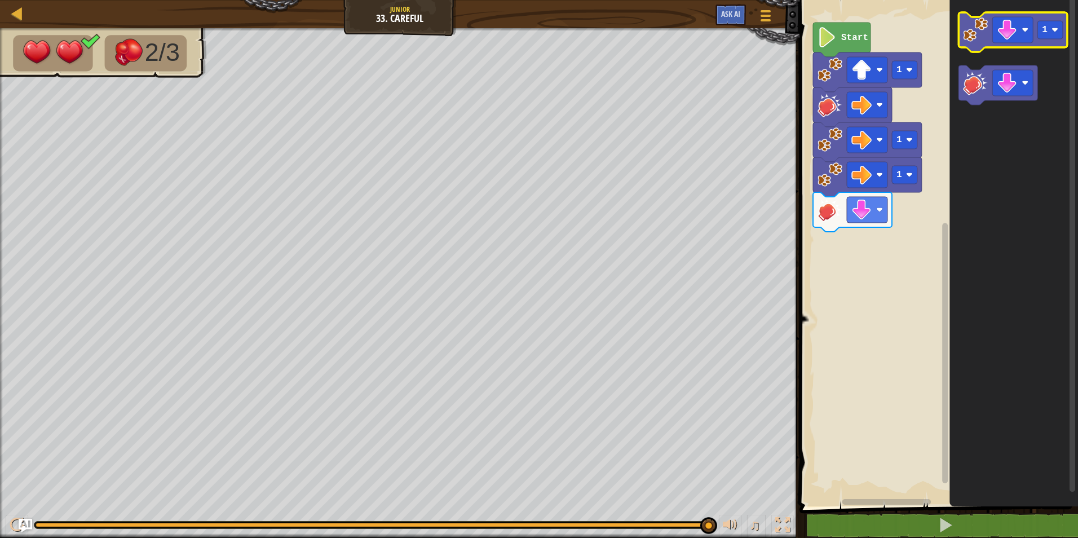
click at [973, 31] on image "Blockly Workspace" at bounding box center [975, 29] width 25 height 25
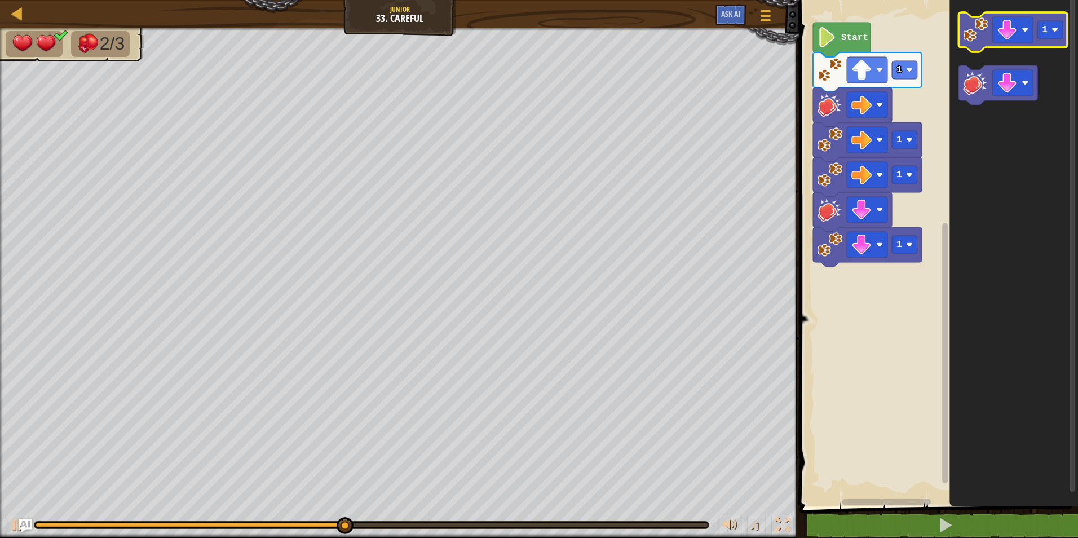
click at [973, 31] on image "Blockly Workspace" at bounding box center [975, 29] width 25 height 25
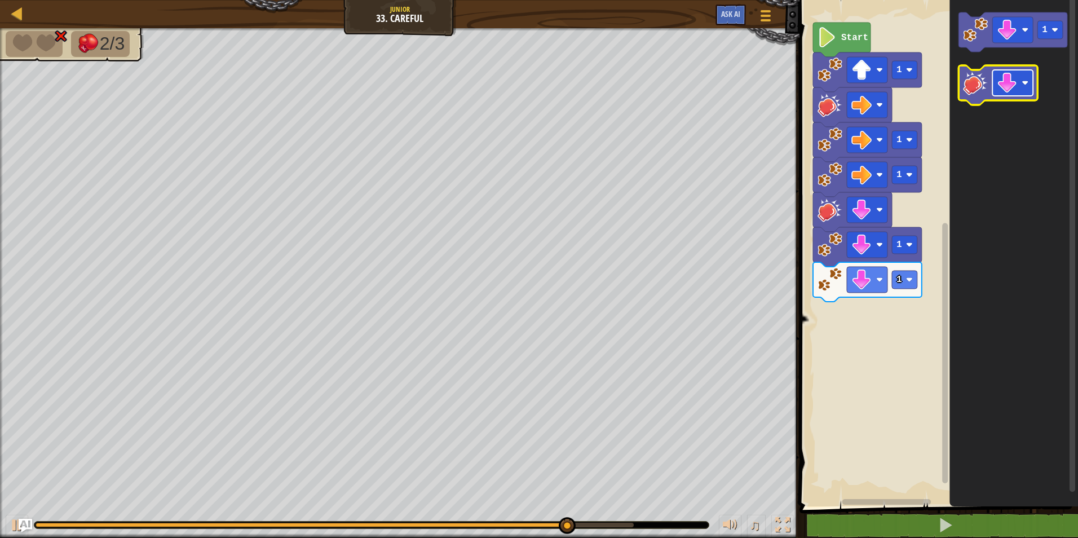
click at [1019, 88] on rect "Blockly Workspace" at bounding box center [1012, 83] width 41 height 26
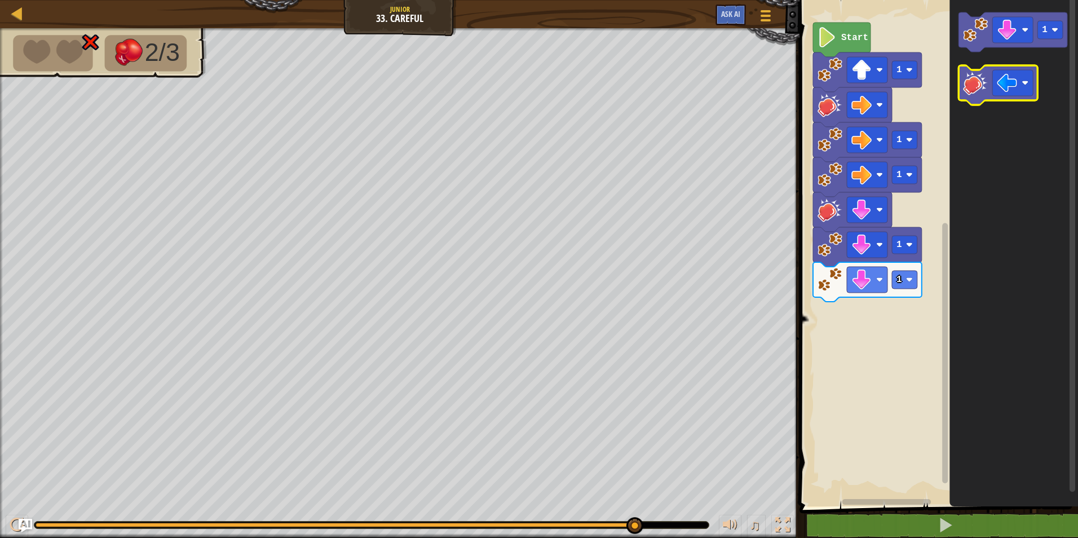
click at [977, 76] on image "Blockly Workspace" at bounding box center [975, 82] width 25 height 25
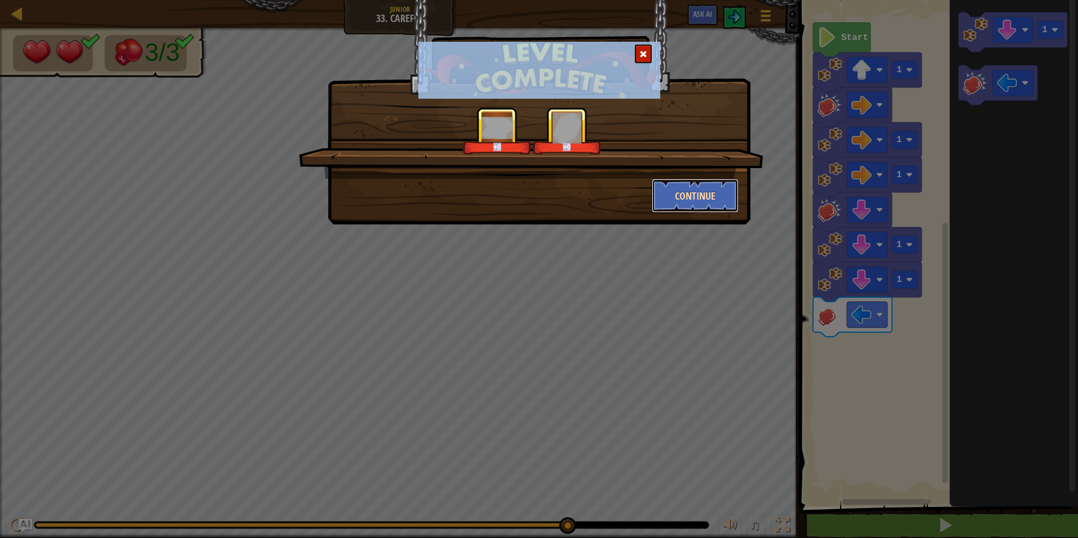
click at [691, 201] on button "Continue" at bounding box center [695, 196] width 87 height 34
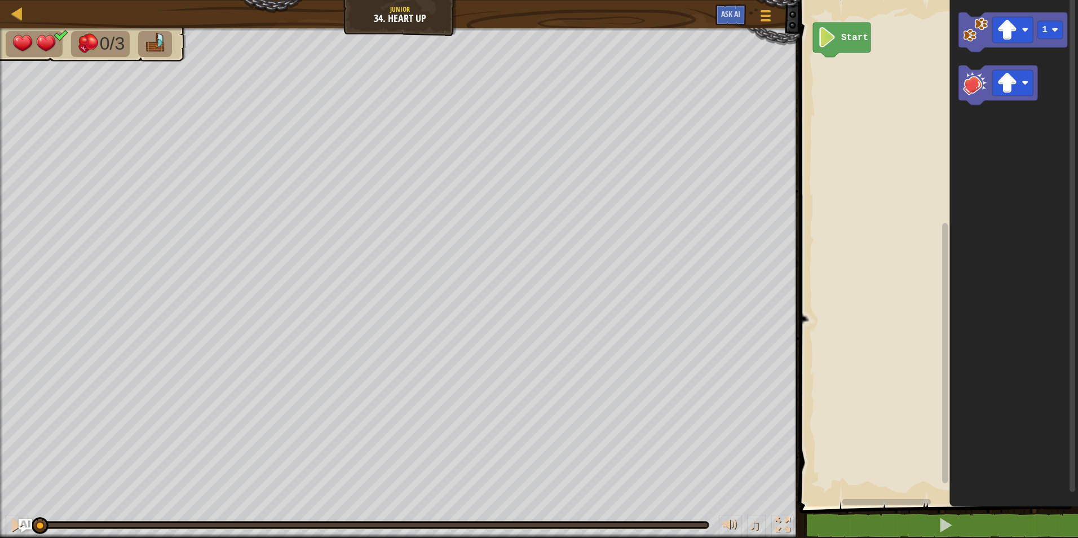
click at [675, 519] on div "0:06.6 Now: 0:00.0 Max: 0:07.0 ♫" at bounding box center [399, 522] width 799 height 34
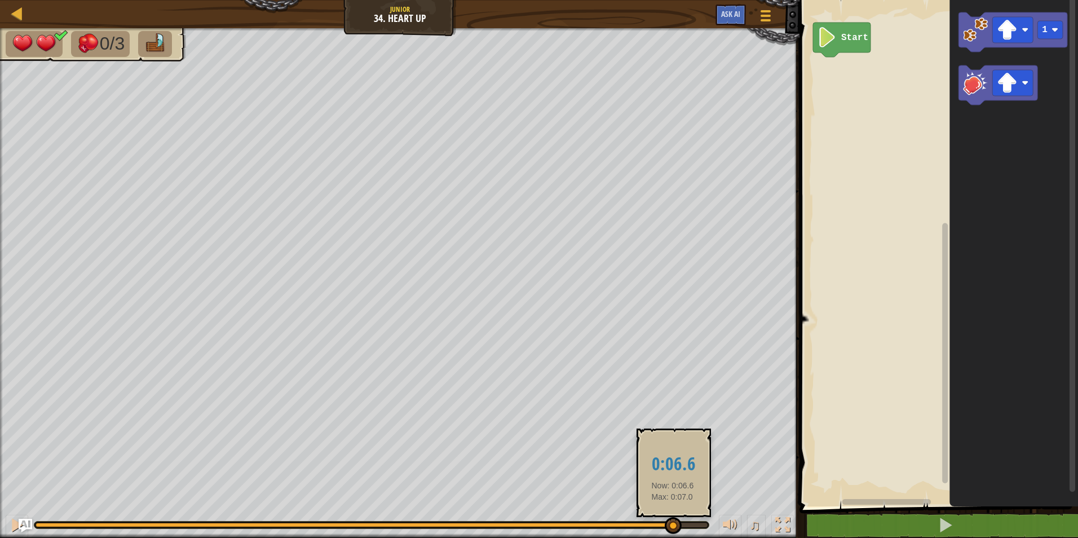
click at [672, 525] on div at bounding box center [372, 525] width 672 height 5
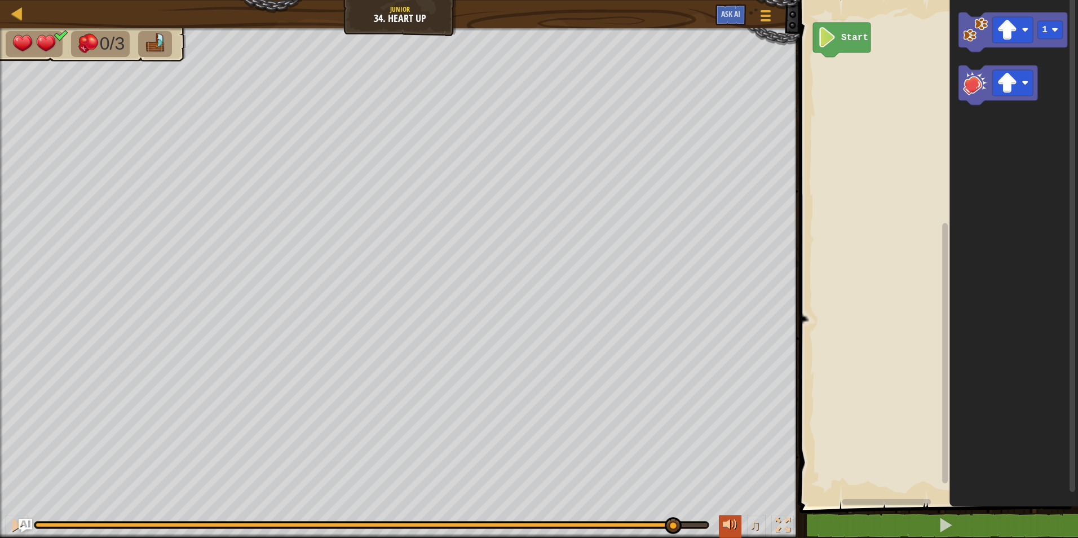
drag, startPoint x: 664, startPoint y: 521, endPoint x: 720, endPoint y: 520, distance: 55.8
click at [720, 520] on div "♫" at bounding box center [399, 522] width 799 height 34
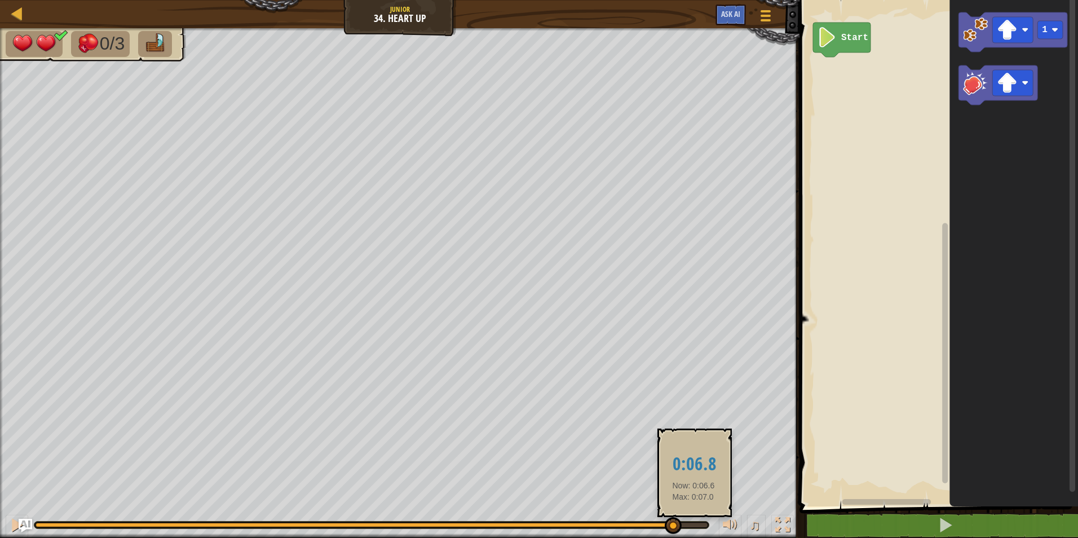
click at [693, 525] on div at bounding box center [372, 525] width 672 height 5
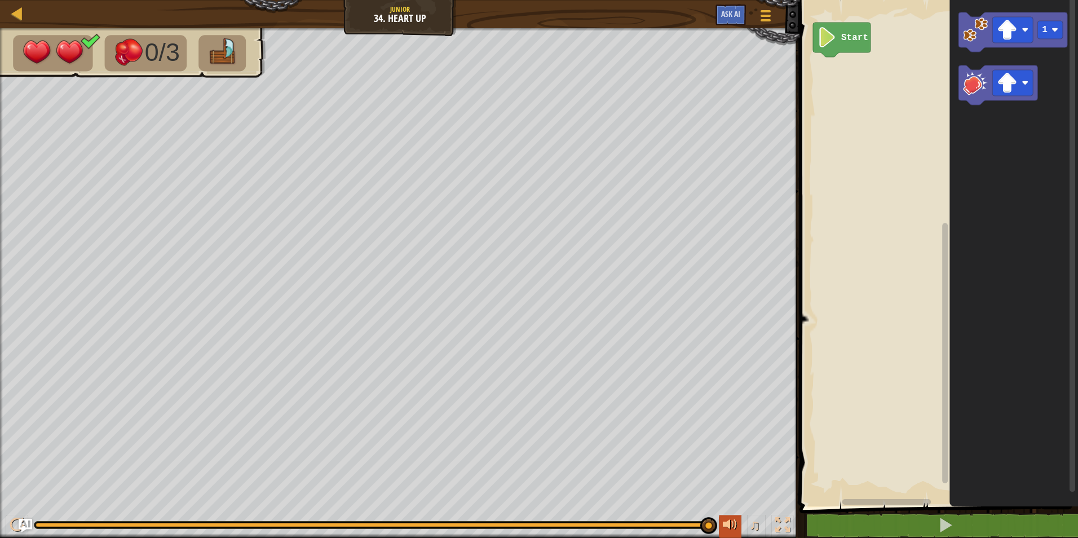
drag, startPoint x: 706, startPoint y: 523, endPoint x: 724, endPoint y: 523, distance: 18.0
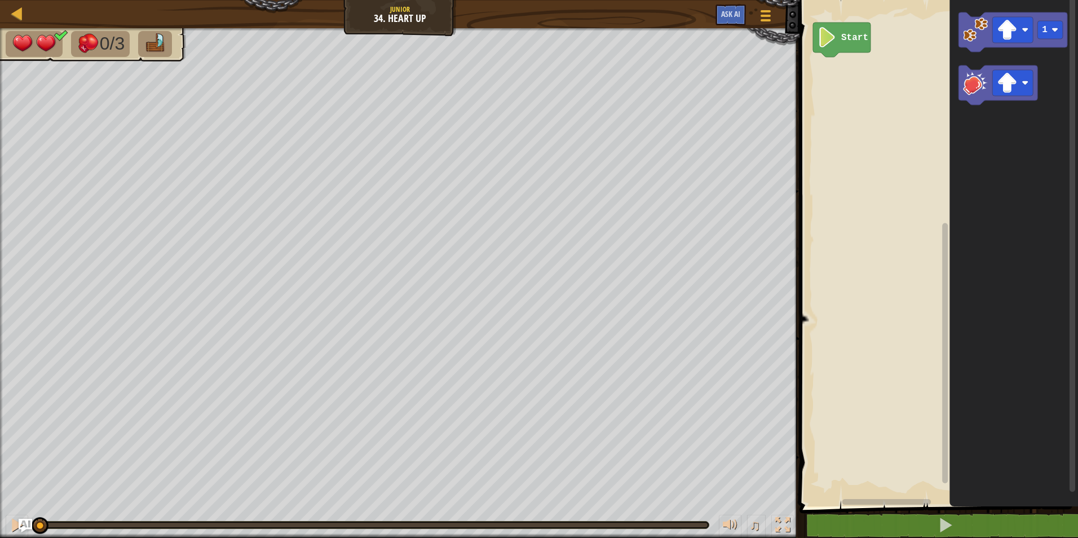
drag, startPoint x: 707, startPoint y: 525, endPoint x: -2, endPoint y: 476, distance: 711.4
click at [0, 0] on html "Map Junior 34. Heart Up Game Menu Ask AI 1 הההההההההההההההההההההההההההההההההההה…" at bounding box center [539, 0] width 1078 height 0
click at [1026, 31] on image "Blockly Workspace" at bounding box center [1024, 29] width 7 height 7
click at [1025, 82] on image "Blockly Workspace" at bounding box center [1024, 82] width 7 height 7
click at [1045, 113] on icon "Blockly Workspace" at bounding box center [1013, 250] width 129 height 512
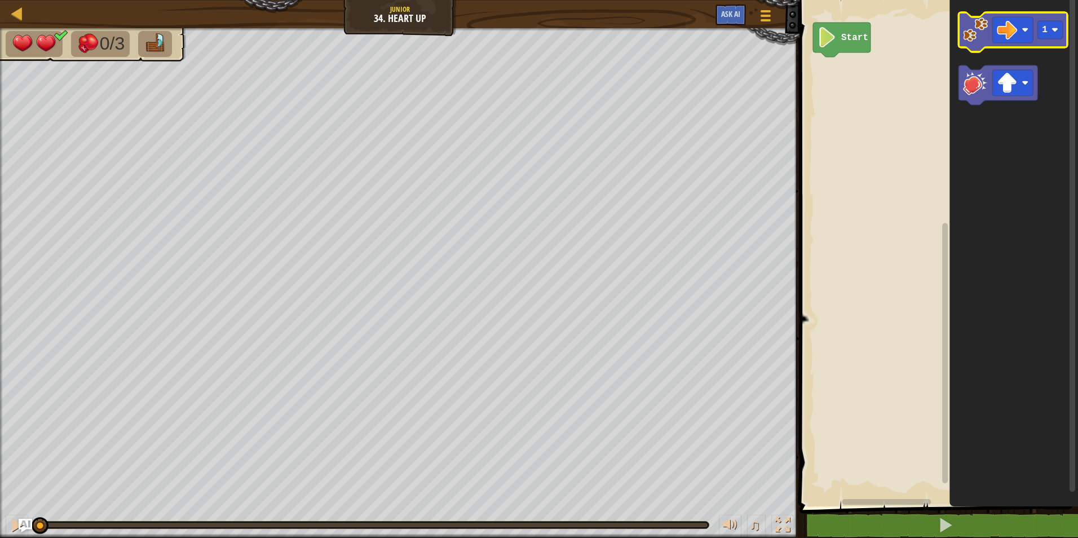
click at [971, 45] on icon "Blockly Workspace" at bounding box center [1012, 31] width 109 height 39
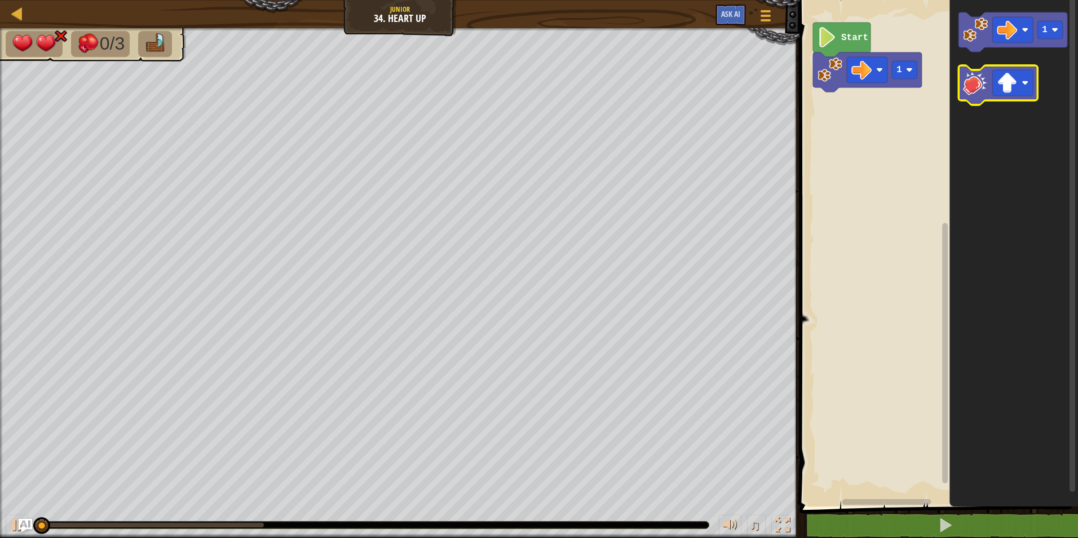
click at [974, 91] on image "Blockly Workspace" at bounding box center [975, 82] width 25 height 25
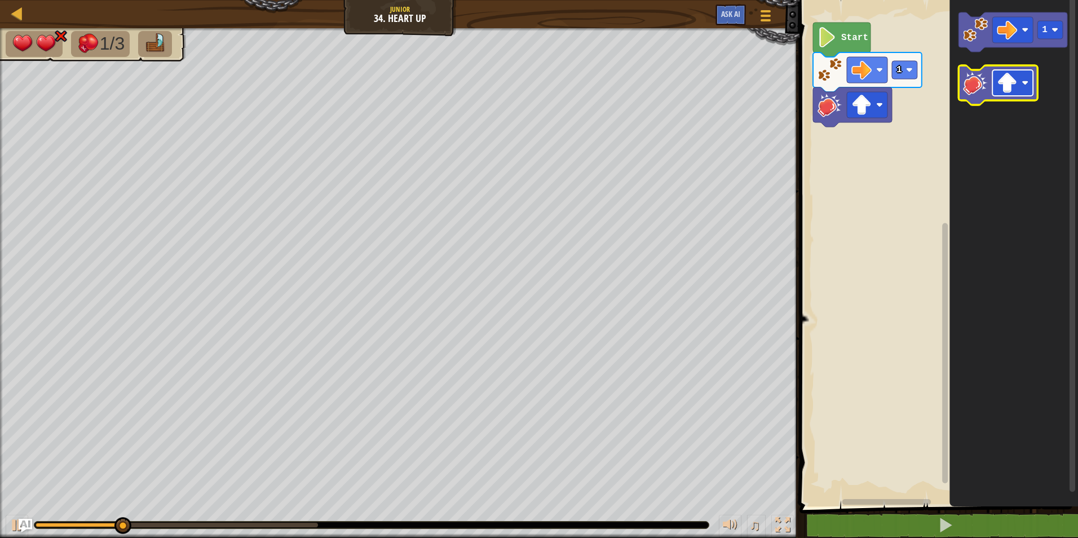
click at [1021, 85] on rect "Blockly Workspace" at bounding box center [1012, 83] width 41 height 26
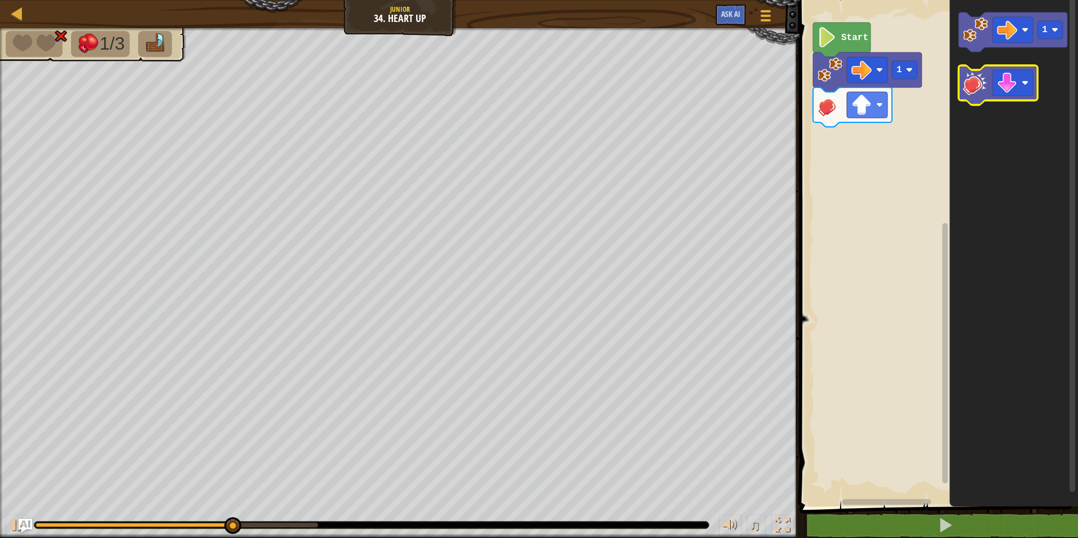
click at [972, 91] on image "Blockly Workspace" at bounding box center [975, 82] width 25 height 25
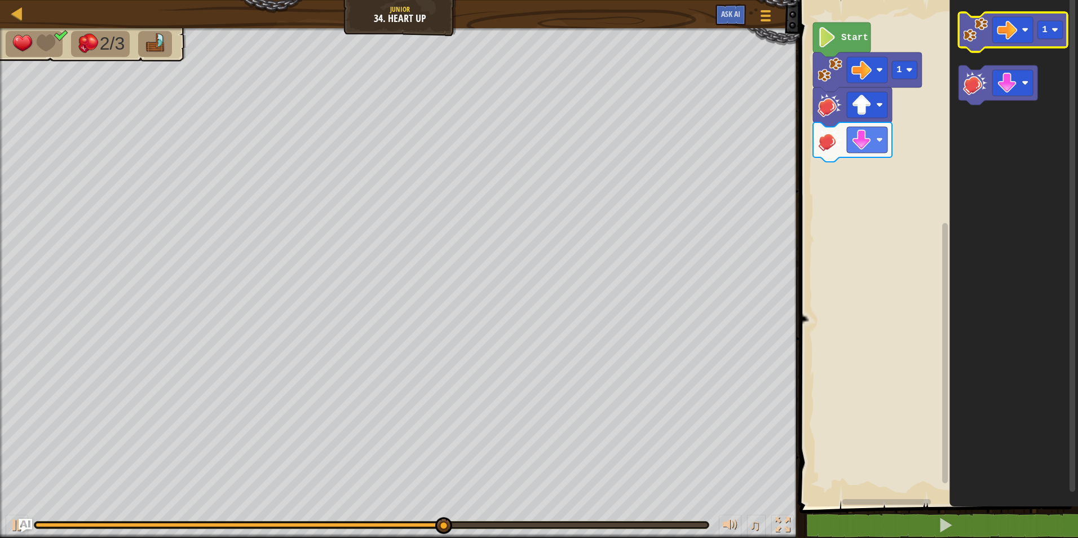
click at [973, 42] on icon "Blockly Workspace" at bounding box center [1012, 31] width 109 height 39
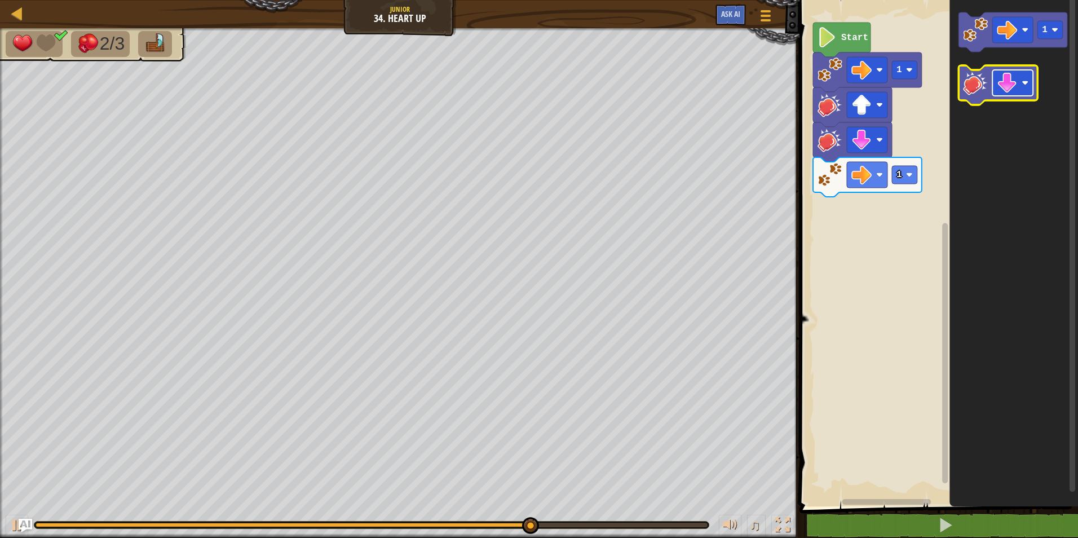
click at [1021, 82] on rect "Blockly Workspace" at bounding box center [1012, 83] width 41 height 26
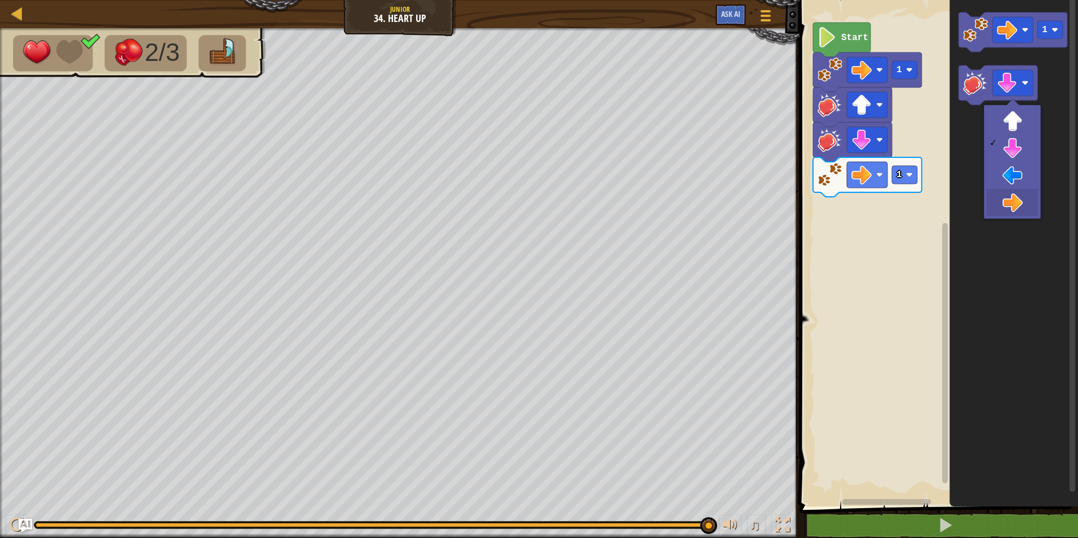
drag, startPoint x: 1012, startPoint y: 198, endPoint x: 1004, endPoint y: 116, distance: 82.7
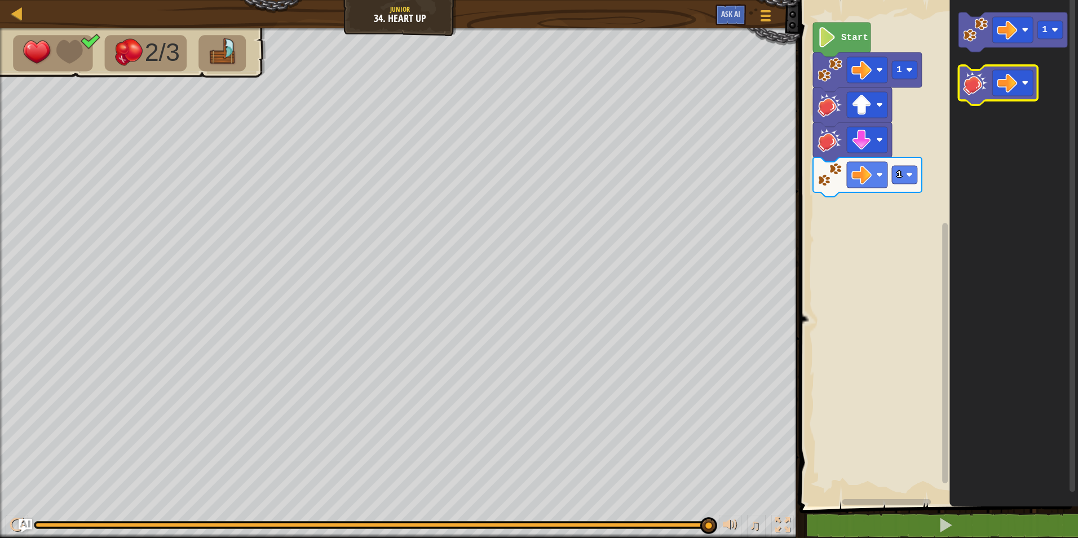
click at [983, 88] on image "Blockly Workspace" at bounding box center [975, 82] width 25 height 25
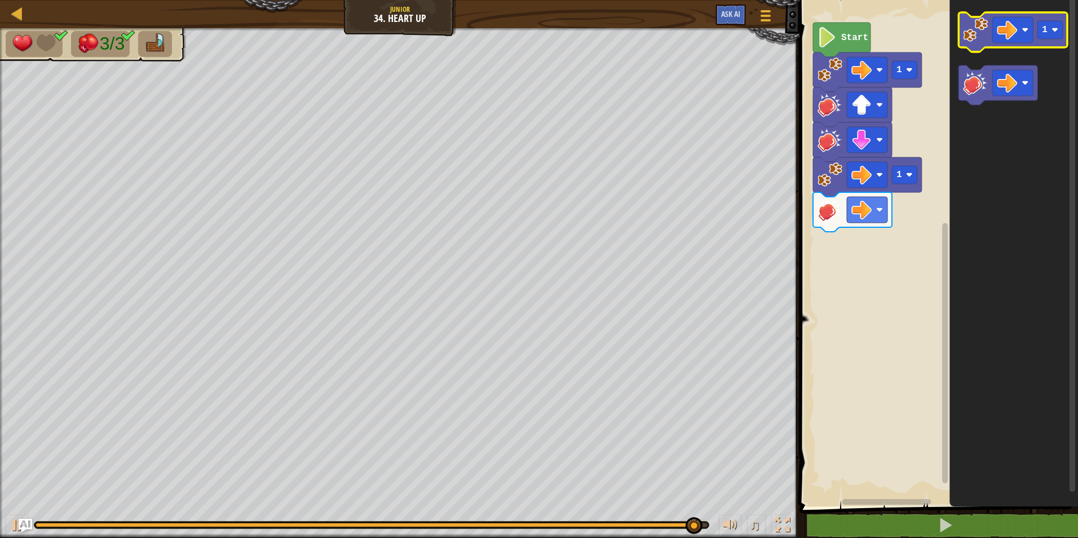
click at [974, 35] on image "Blockly Workspace" at bounding box center [975, 29] width 25 height 25
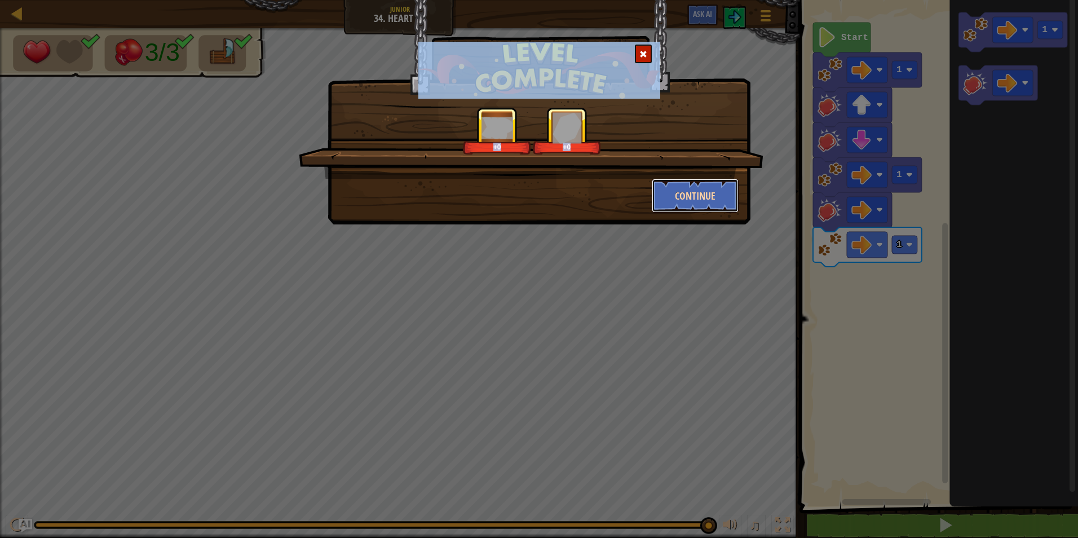
click at [703, 195] on button "Continue" at bounding box center [695, 196] width 87 height 34
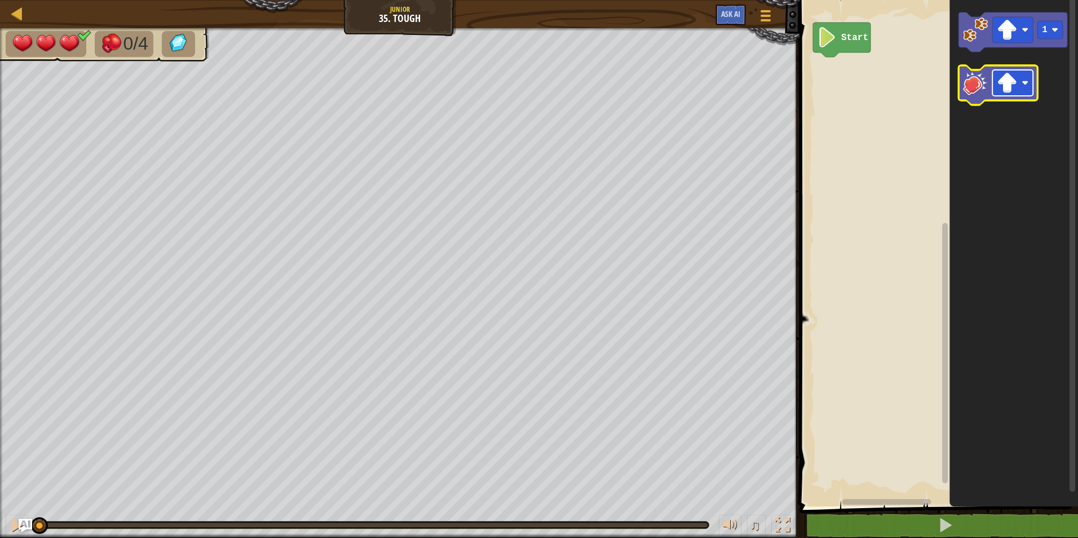
click at [1023, 82] on image "Blockly Workspace" at bounding box center [1024, 82] width 7 height 7
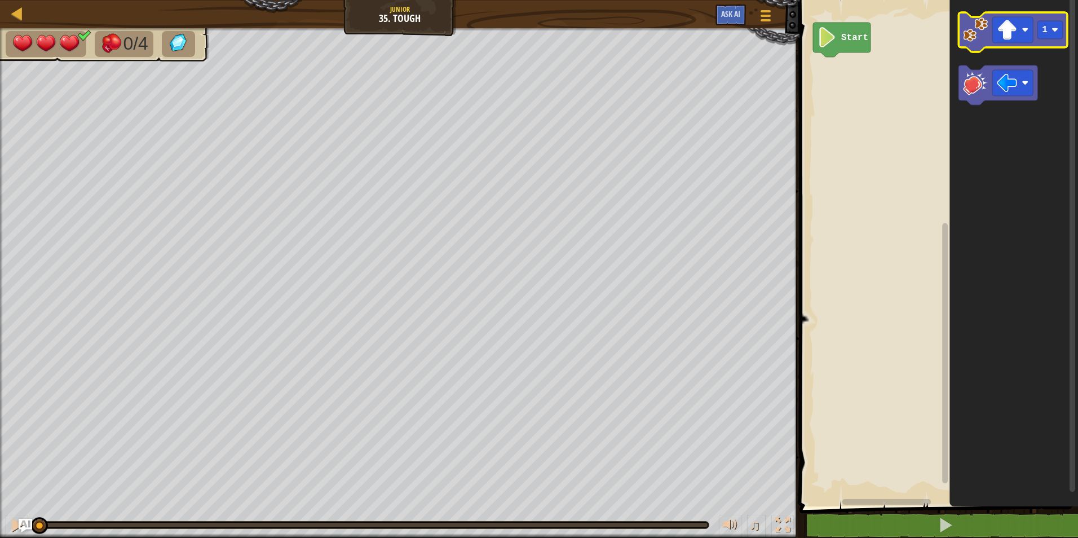
click at [988, 20] on icon "Blockly Workspace" at bounding box center [1012, 31] width 109 height 39
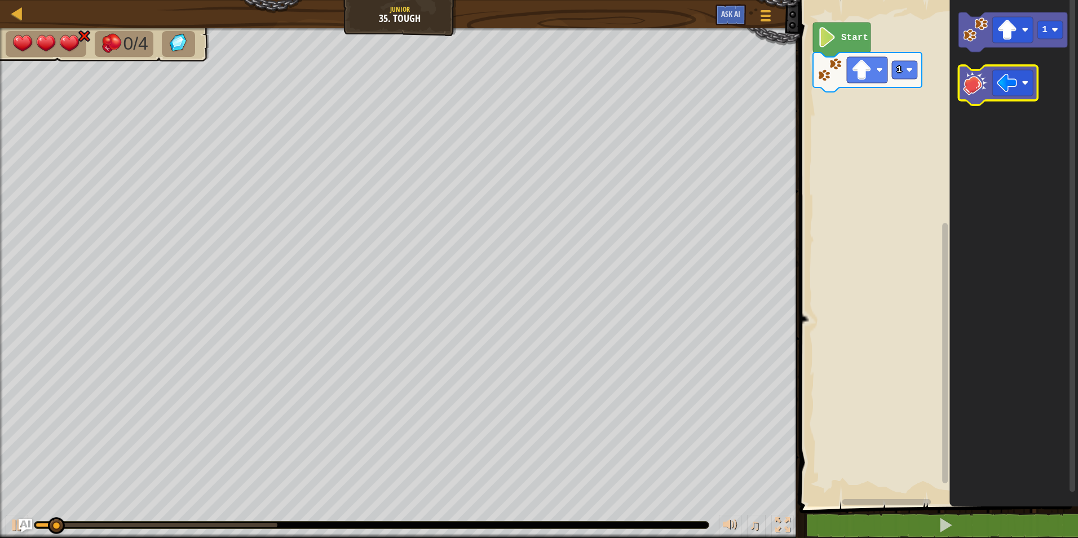
click at [977, 83] on image "Blockly Workspace" at bounding box center [975, 82] width 25 height 25
click at [1024, 82] on image "Blockly Workspace" at bounding box center [1024, 82] width 7 height 7
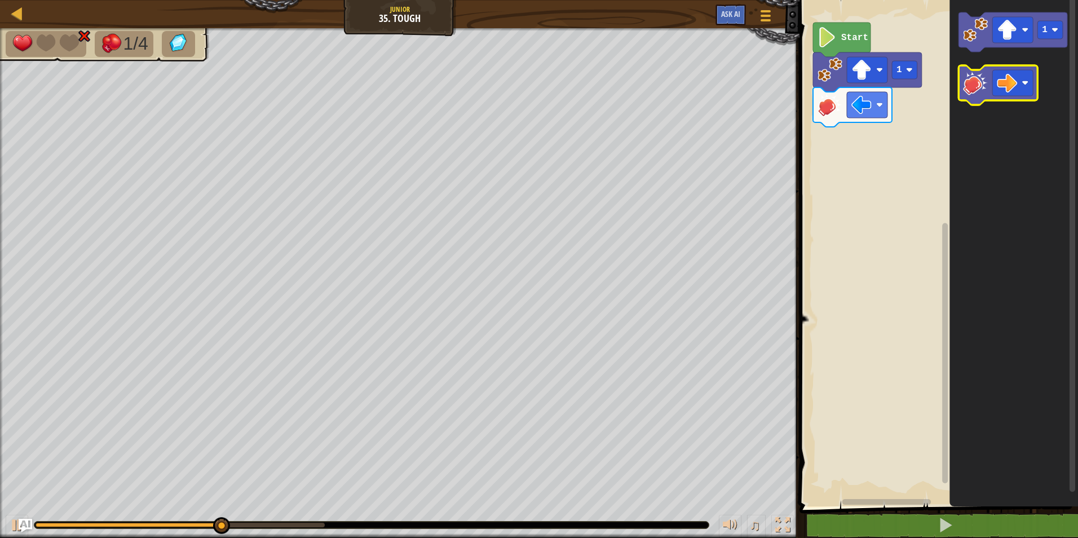
click at [983, 95] on image "Blockly Workspace" at bounding box center [975, 82] width 25 height 25
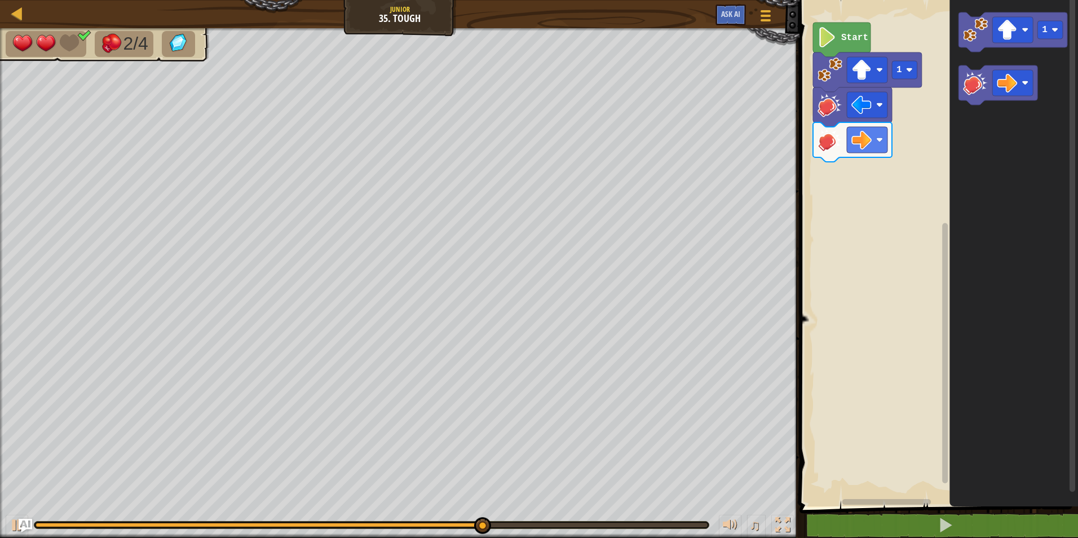
click at [883, 158] on div "Start 1 1" at bounding box center [937, 250] width 282 height 512
click at [1032, 85] on rect "Blockly Workspace" at bounding box center [1012, 83] width 41 height 26
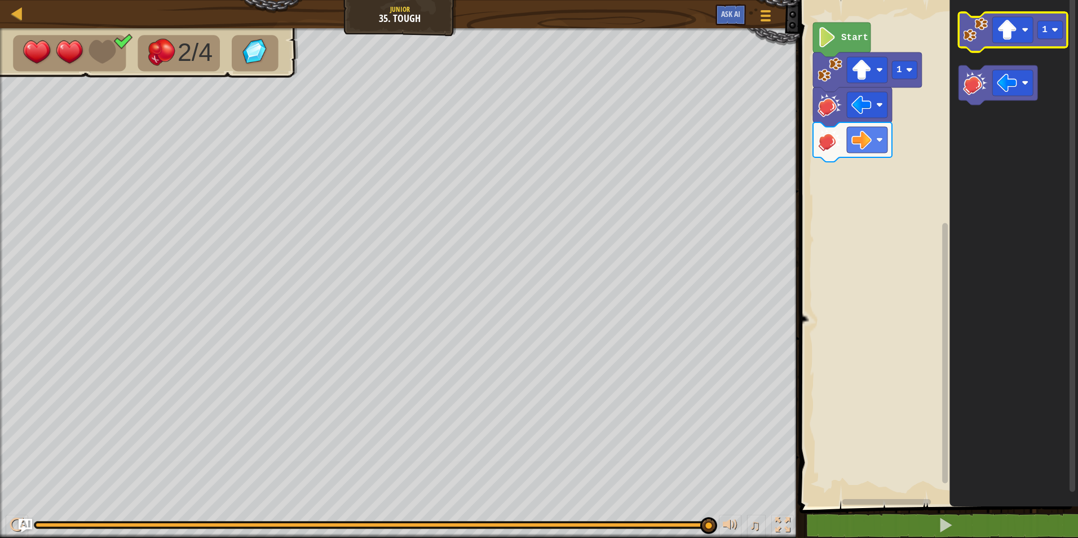
click at [975, 41] on image "Blockly Workspace" at bounding box center [975, 29] width 25 height 25
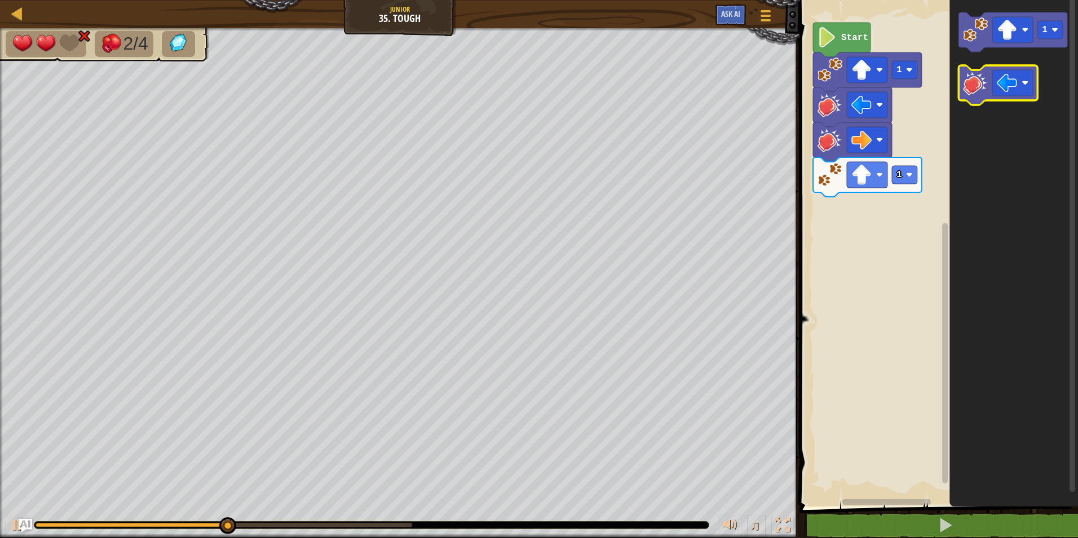
click at [972, 85] on image "Blockly Workspace" at bounding box center [975, 82] width 25 height 25
click at [1032, 90] on rect "Blockly Workspace" at bounding box center [1012, 83] width 41 height 26
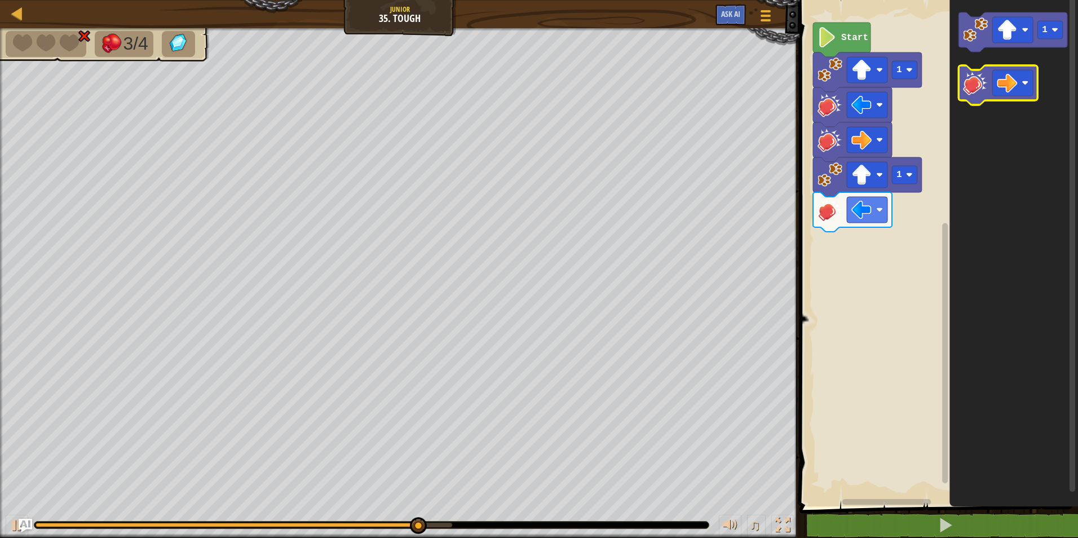
click at [971, 88] on image "Blockly Workspace" at bounding box center [975, 82] width 25 height 25
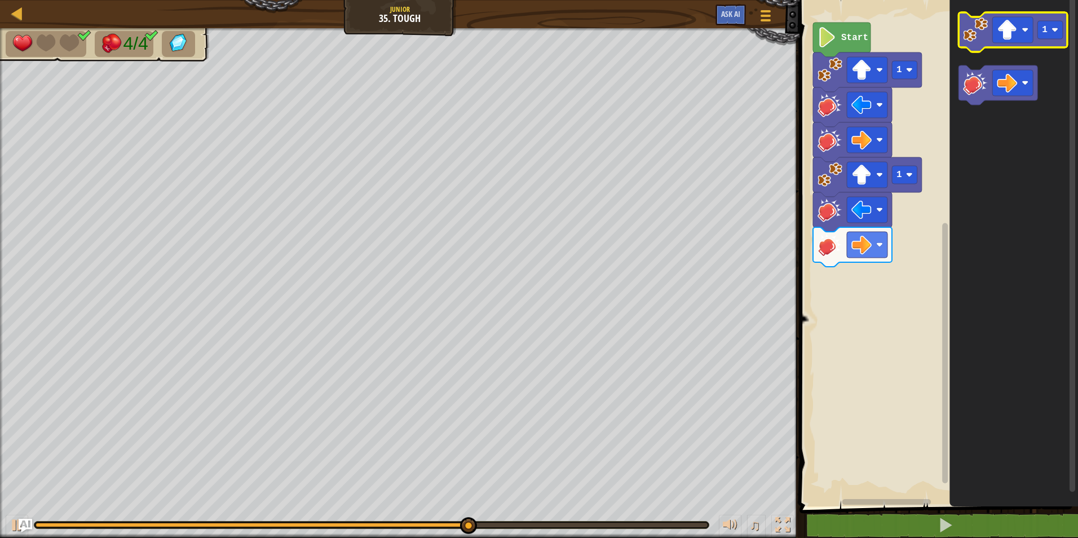
click at [979, 39] on image "Blockly Workspace" at bounding box center [975, 29] width 25 height 25
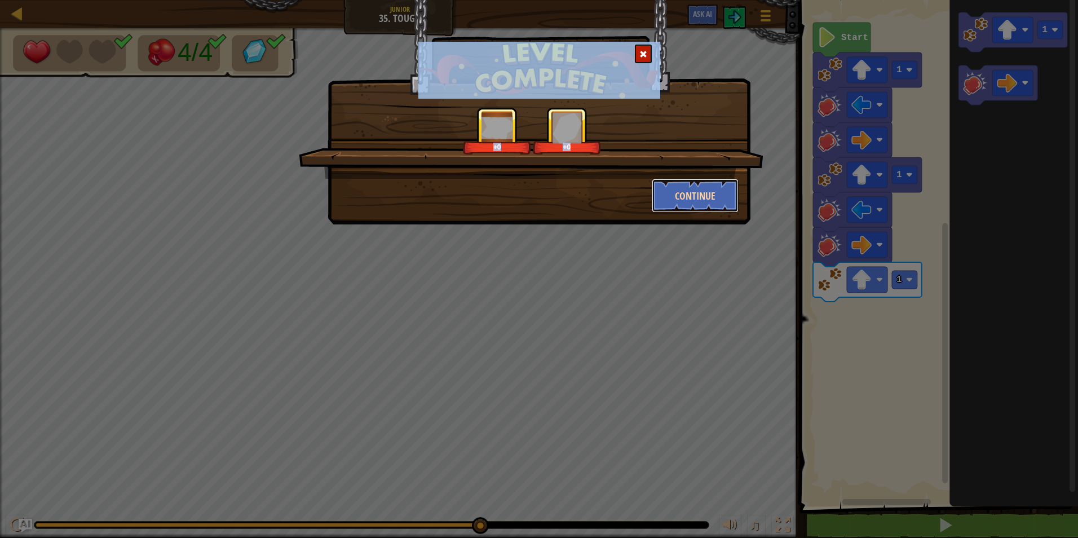
click at [697, 185] on button "Continue" at bounding box center [695, 196] width 87 height 34
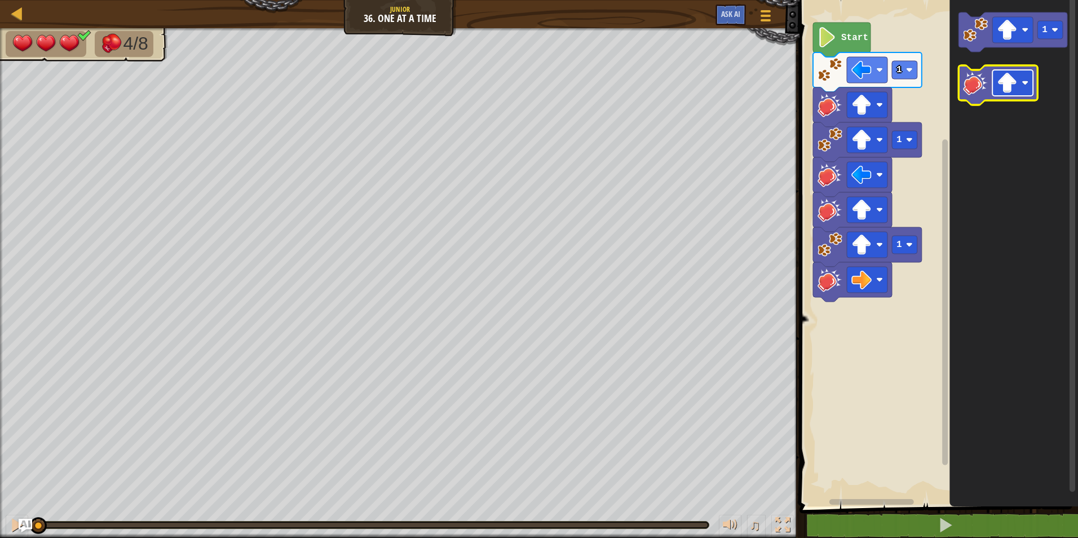
click at [1015, 84] on image "Blockly Workspace" at bounding box center [1007, 83] width 20 height 20
click at [970, 82] on image "Blockly Workspace" at bounding box center [975, 82] width 25 height 25
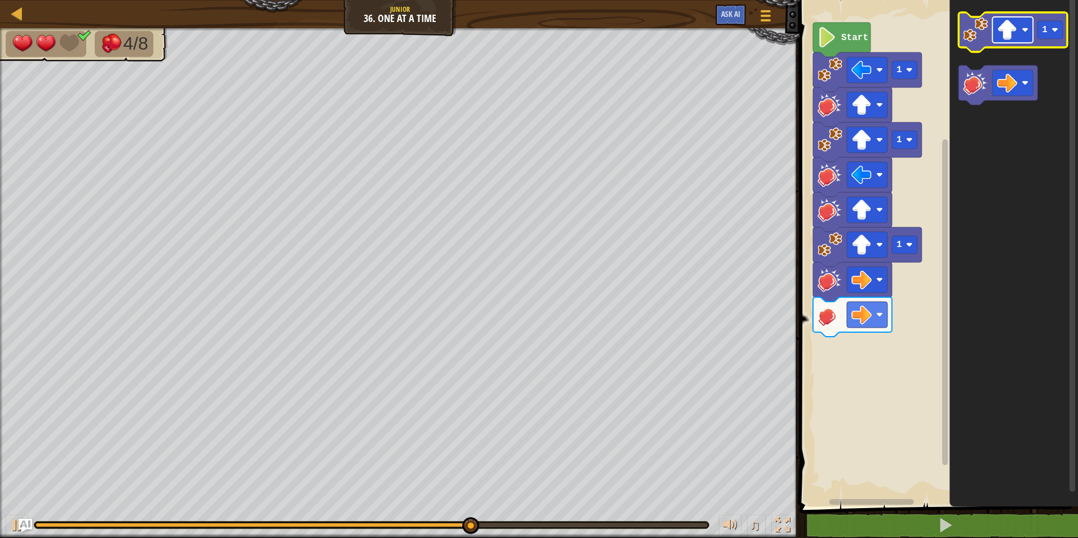
click at [1023, 33] on image "Blockly Workspace" at bounding box center [1024, 29] width 7 height 7
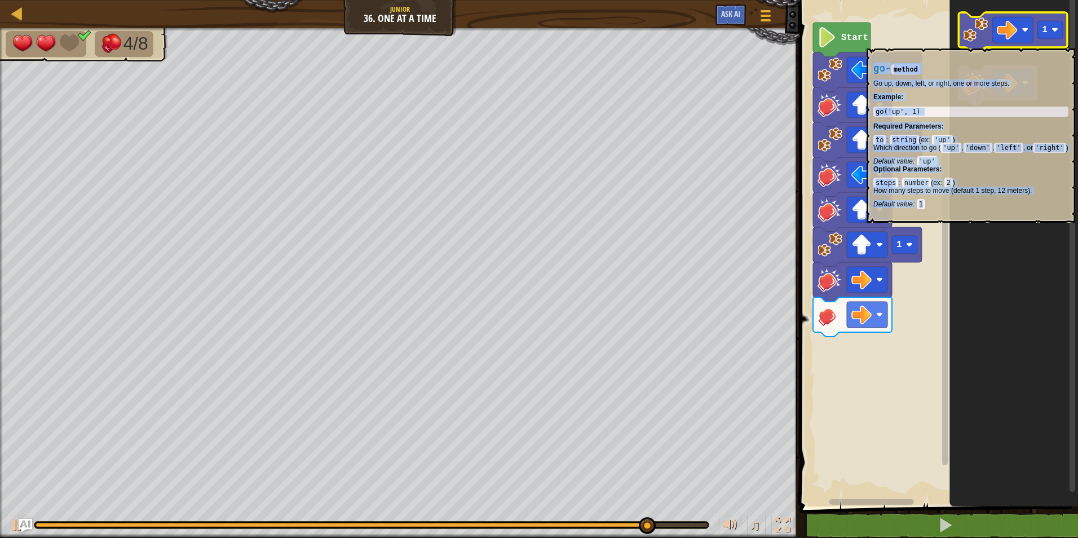
click at [972, 43] on icon "Blockly Workspace" at bounding box center [1012, 31] width 109 height 39
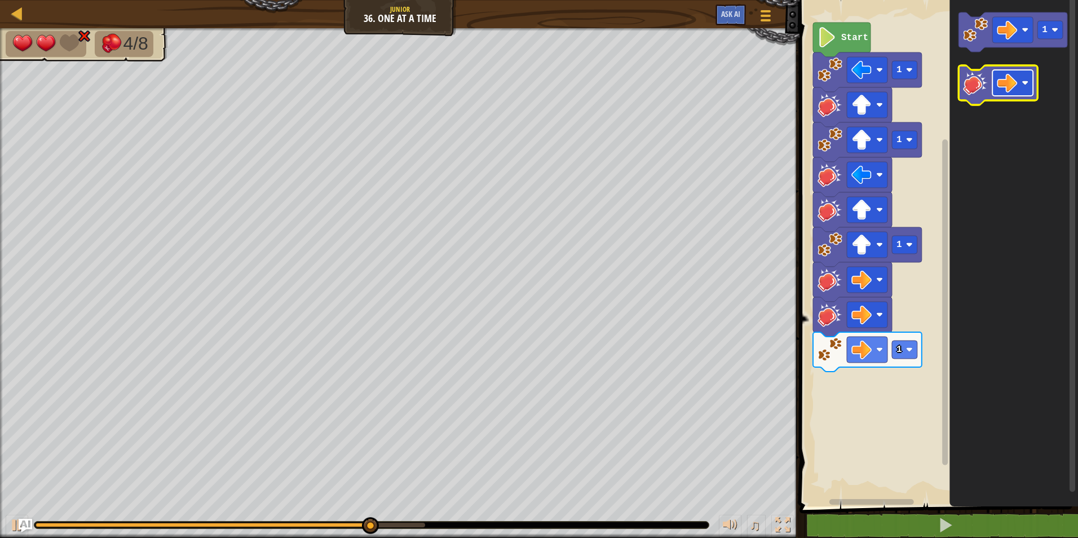
click at [1023, 81] on image "Blockly Workspace" at bounding box center [1024, 82] width 7 height 7
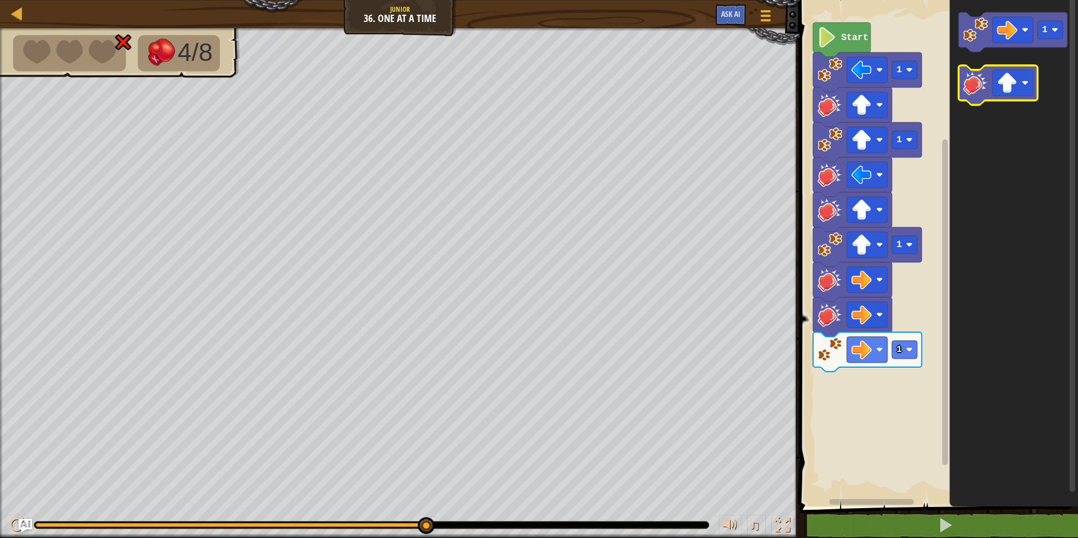
click at [972, 82] on image "Blockly Workspace" at bounding box center [975, 82] width 25 height 25
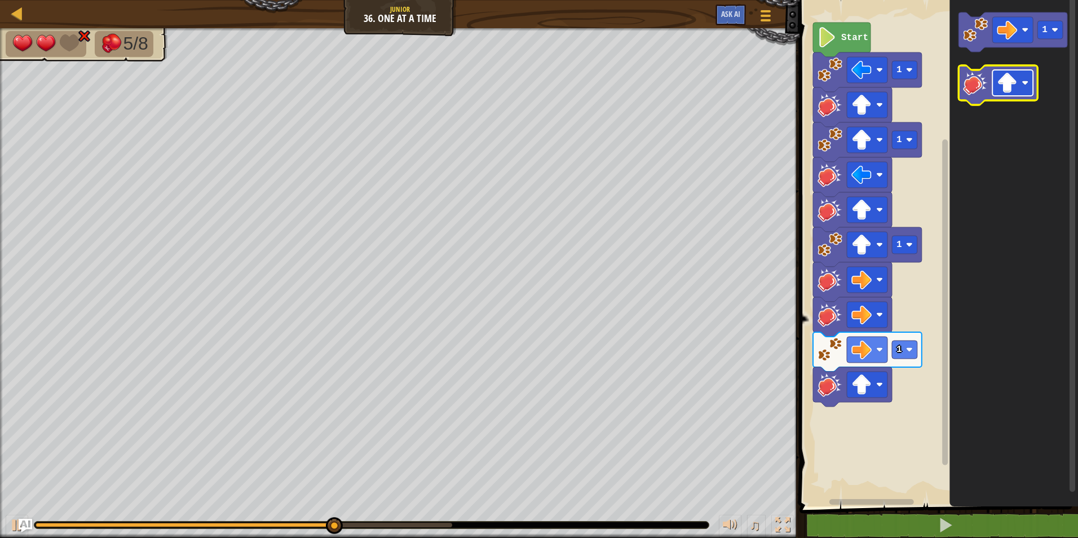
click at [1025, 90] on rect "Blockly Workspace" at bounding box center [1012, 83] width 41 height 26
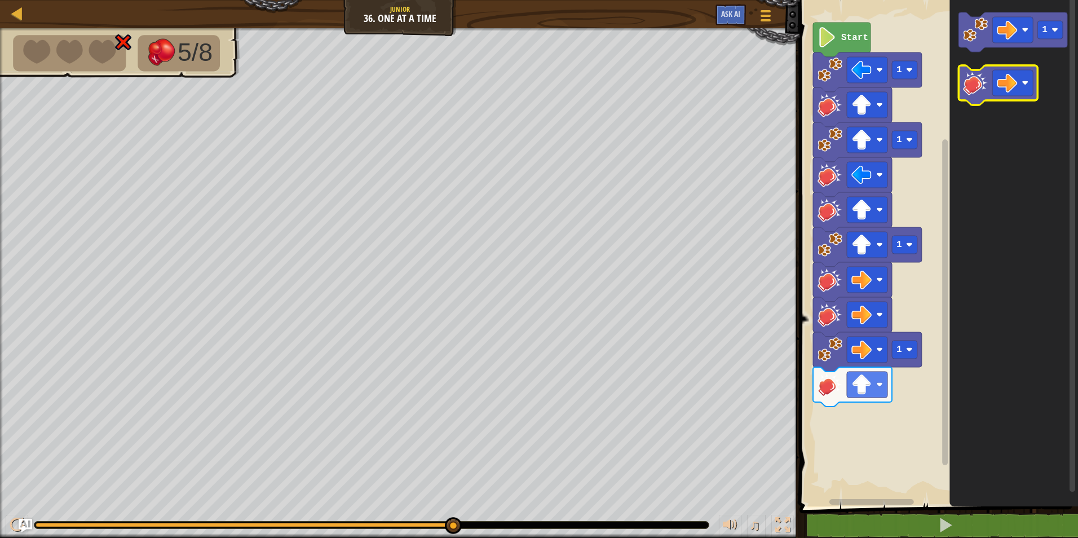
click at [976, 89] on image "Blockly Workspace" at bounding box center [975, 82] width 25 height 25
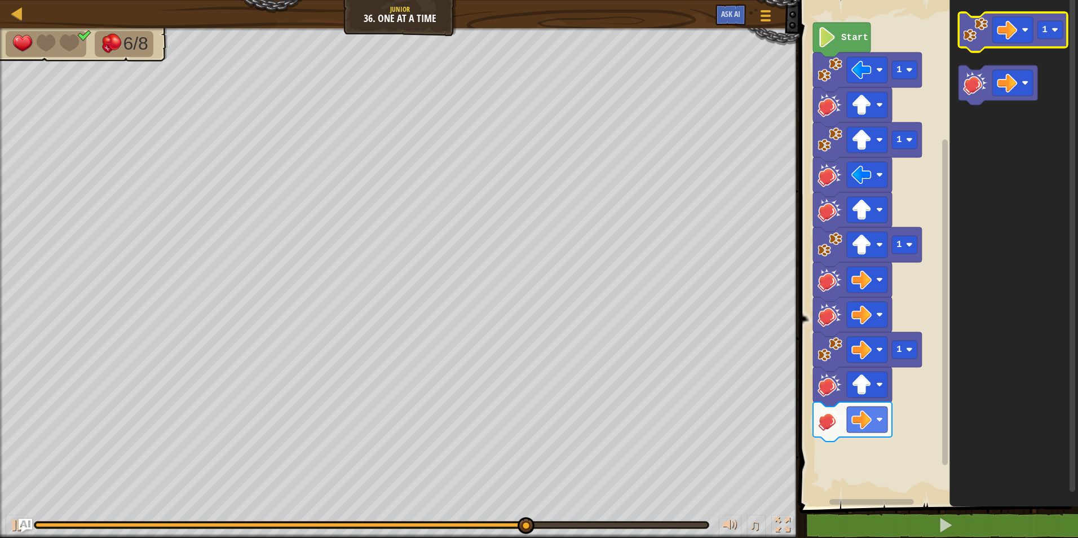
click at [976, 34] on image "Blockly Workspace" at bounding box center [975, 29] width 25 height 25
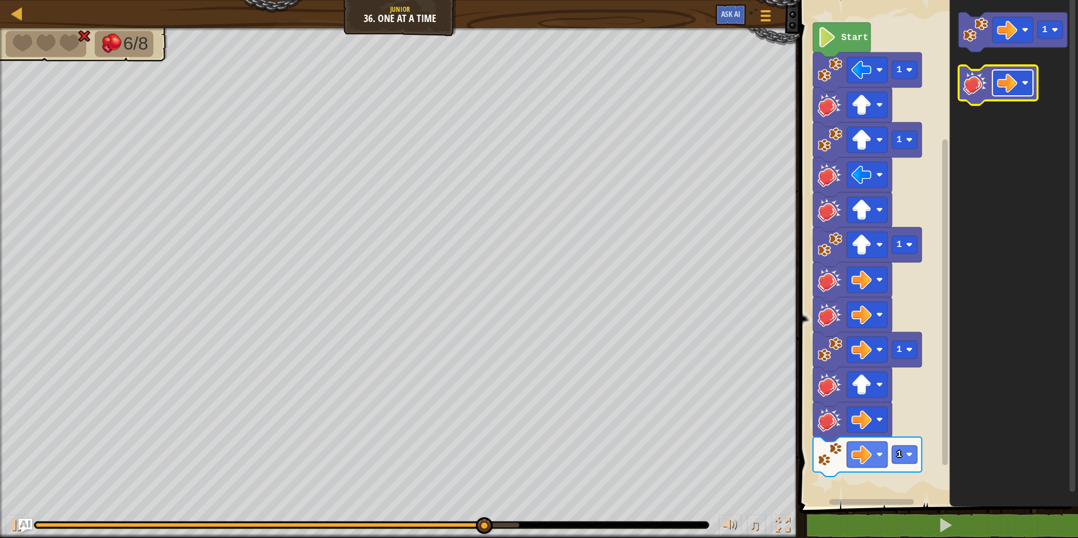
click at [1020, 83] on rect "Blockly Workspace" at bounding box center [1012, 83] width 41 height 26
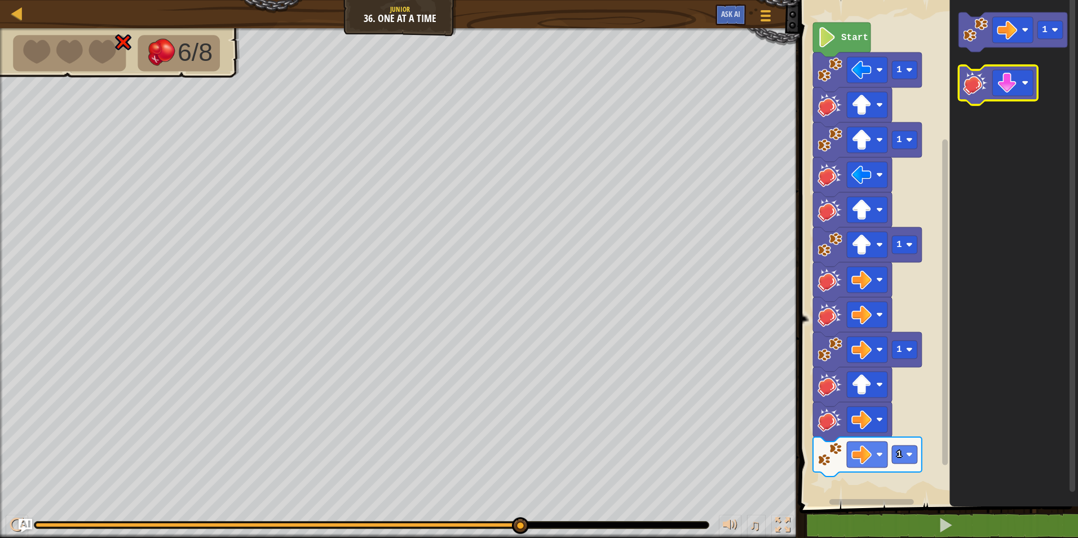
click at [976, 85] on image "Blockly Workspace" at bounding box center [975, 82] width 25 height 25
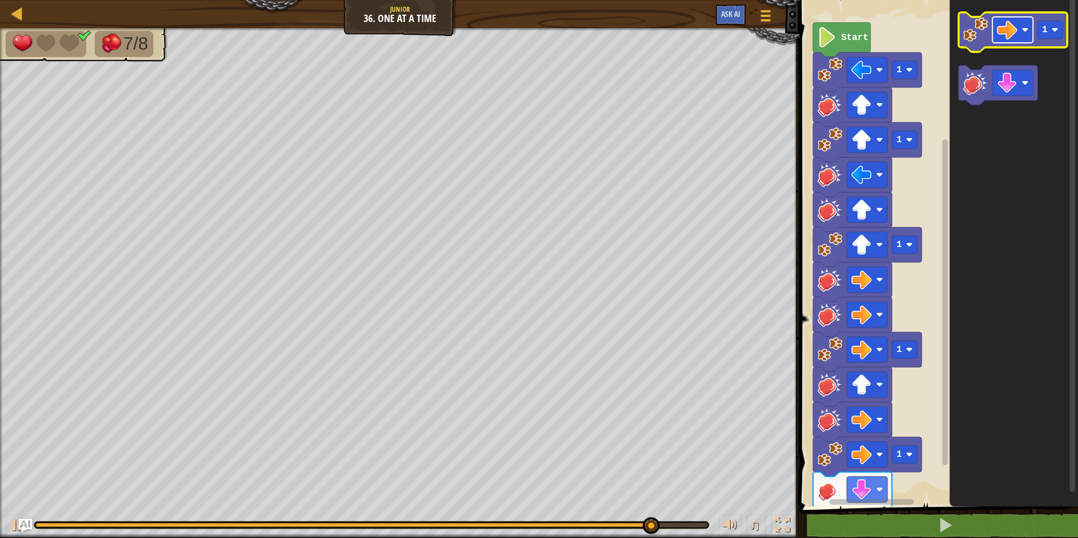
click at [1019, 33] on rect "Blockly Workspace" at bounding box center [1012, 30] width 41 height 26
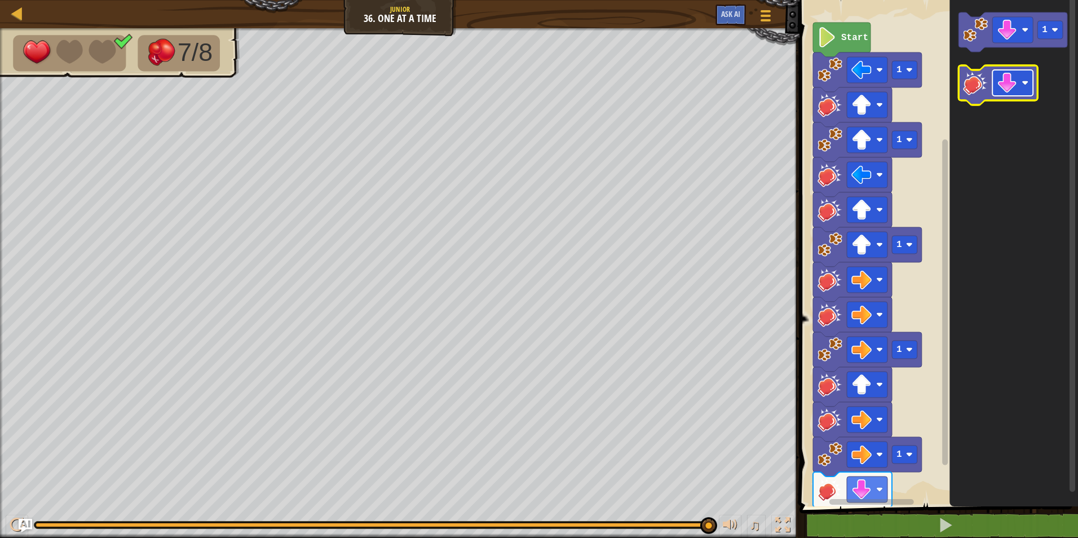
click at [1019, 82] on rect "Blockly Workspace" at bounding box center [1012, 83] width 41 height 26
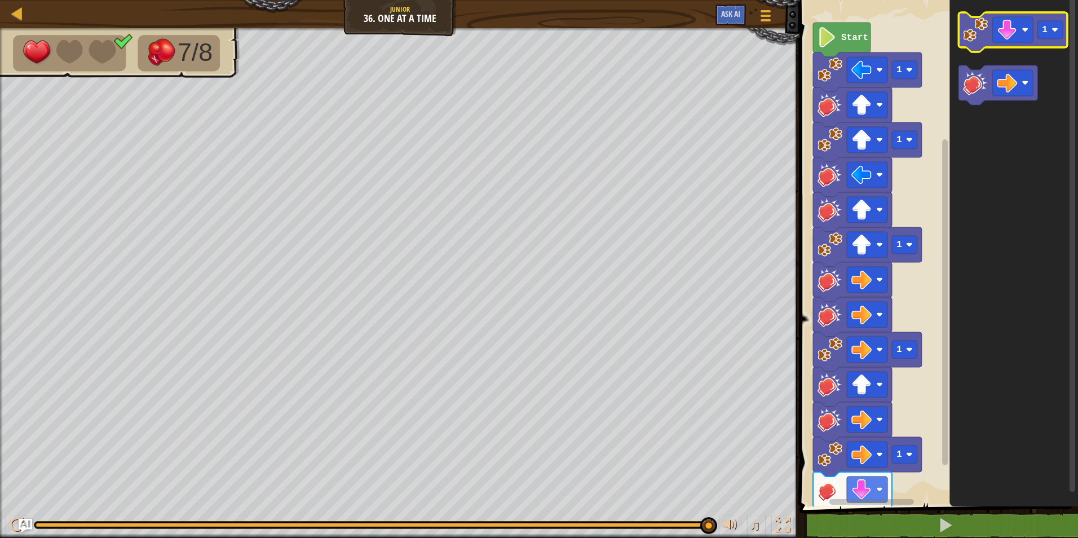
click at [967, 37] on image "Blockly Workspace" at bounding box center [975, 29] width 25 height 25
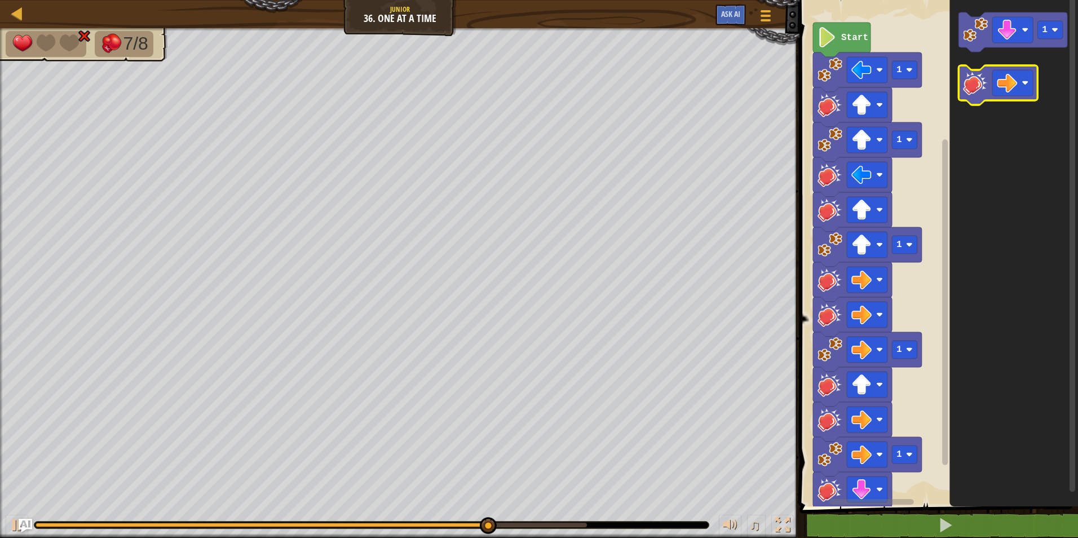
click at [975, 98] on icon "Blockly Workspace" at bounding box center [997, 84] width 79 height 39
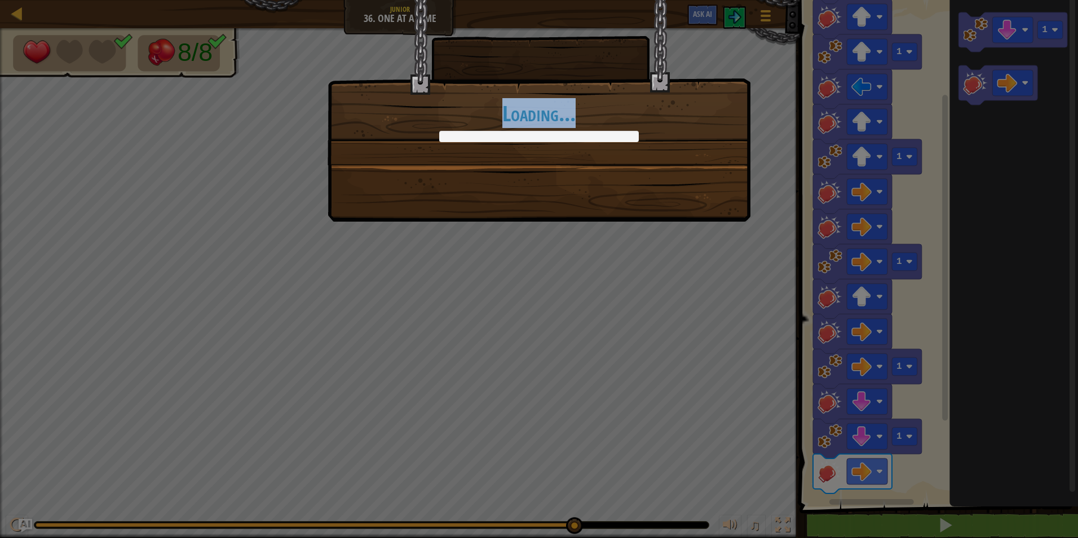
click at [952, 1] on body "Map Junior 36. One at a Time Game Menu Ask AI 1 ההההההההההההההההההההההההההההההה…" at bounding box center [539, 0] width 1078 height 1
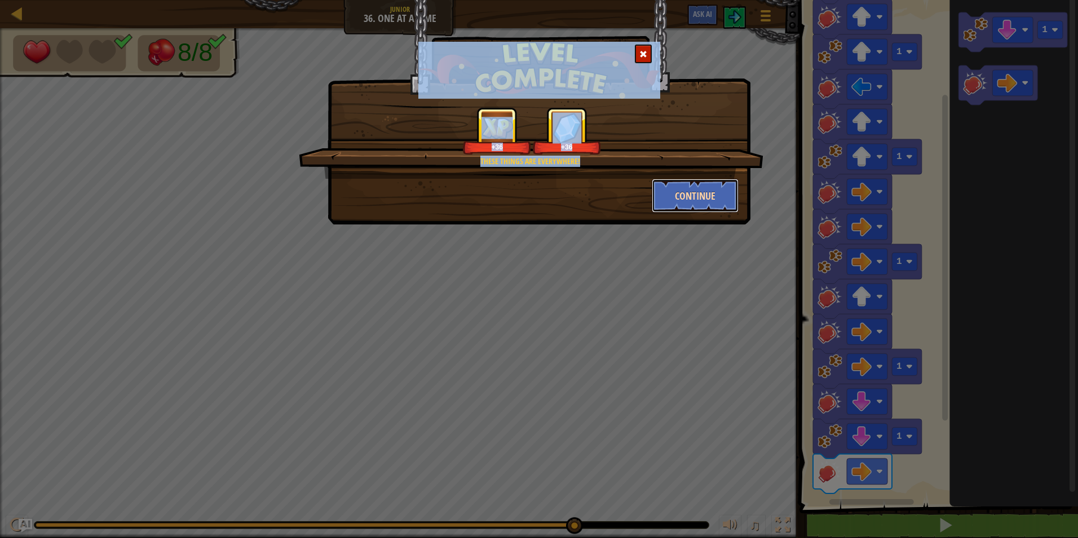
click at [707, 197] on button "Continue" at bounding box center [695, 196] width 87 height 34
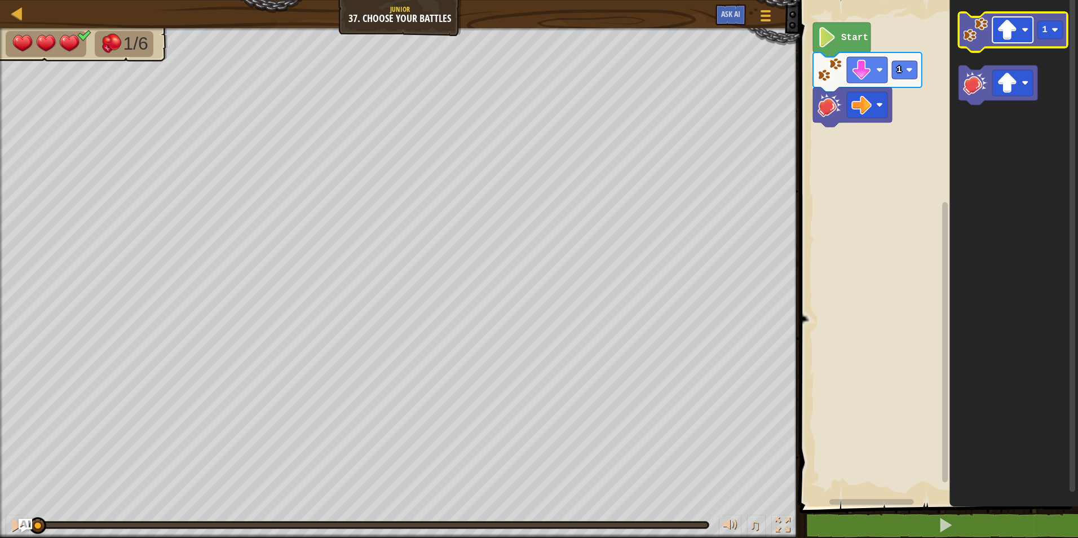
click at [1021, 37] on rect "Blockly Workspace" at bounding box center [1012, 30] width 41 height 26
click at [971, 44] on icon "Blockly Workspace" at bounding box center [1012, 31] width 109 height 39
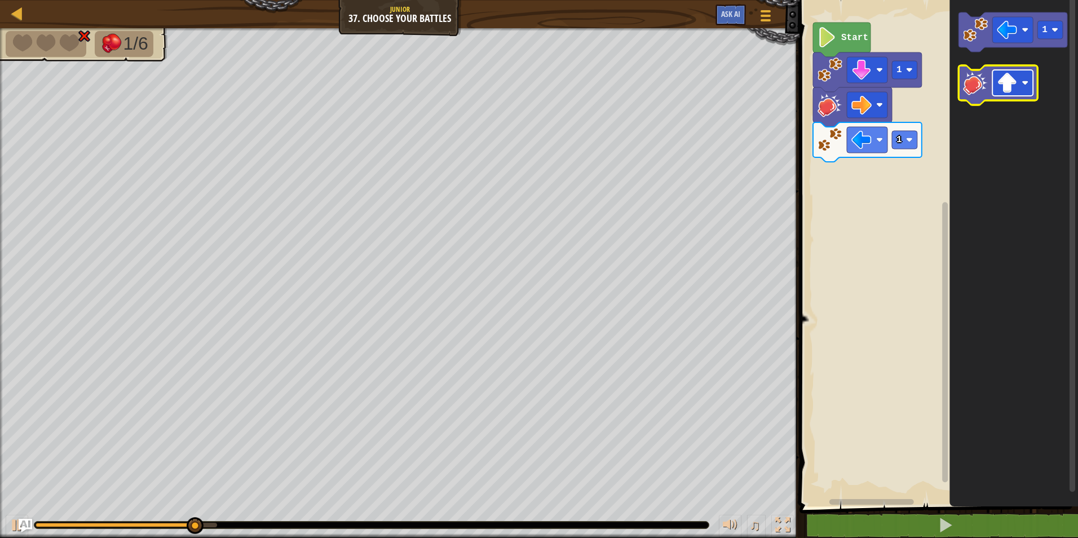
click at [1019, 80] on rect "Blockly Workspace" at bounding box center [1012, 83] width 41 height 26
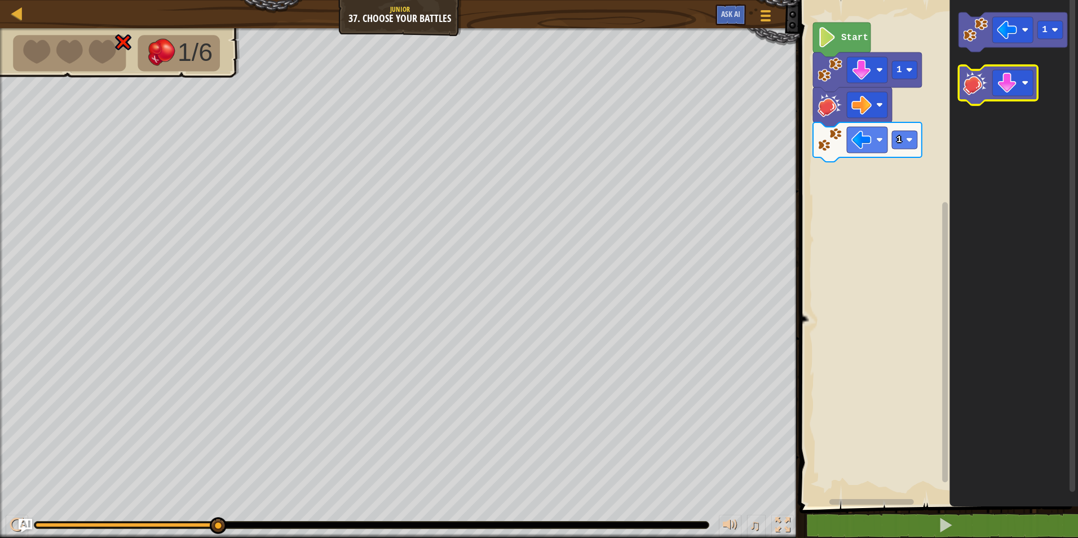
click at [972, 78] on image "Blockly Workspace" at bounding box center [975, 82] width 25 height 25
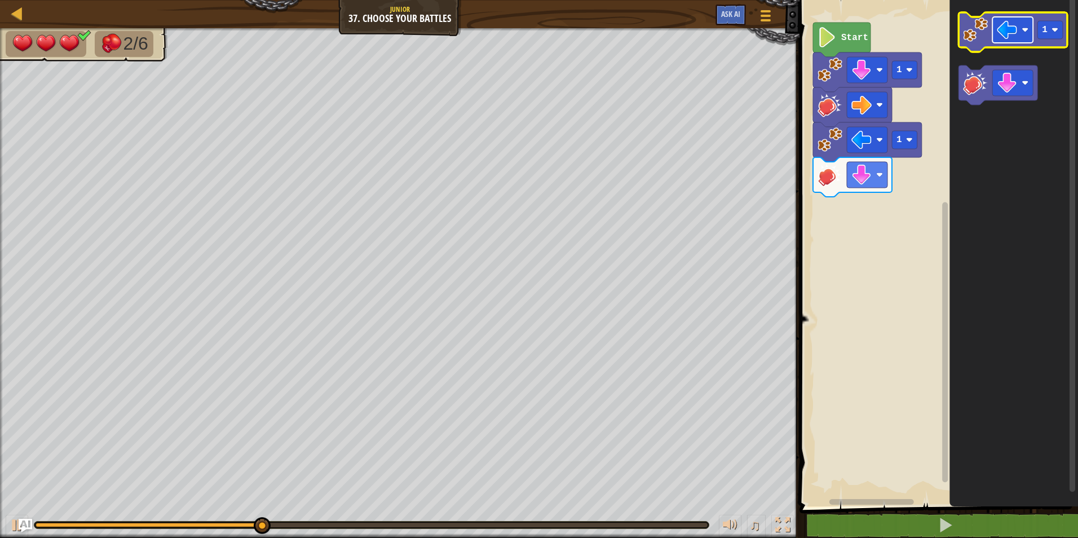
click at [1025, 28] on image "Blockly Workspace" at bounding box center [1024, 29] width 7 height 7
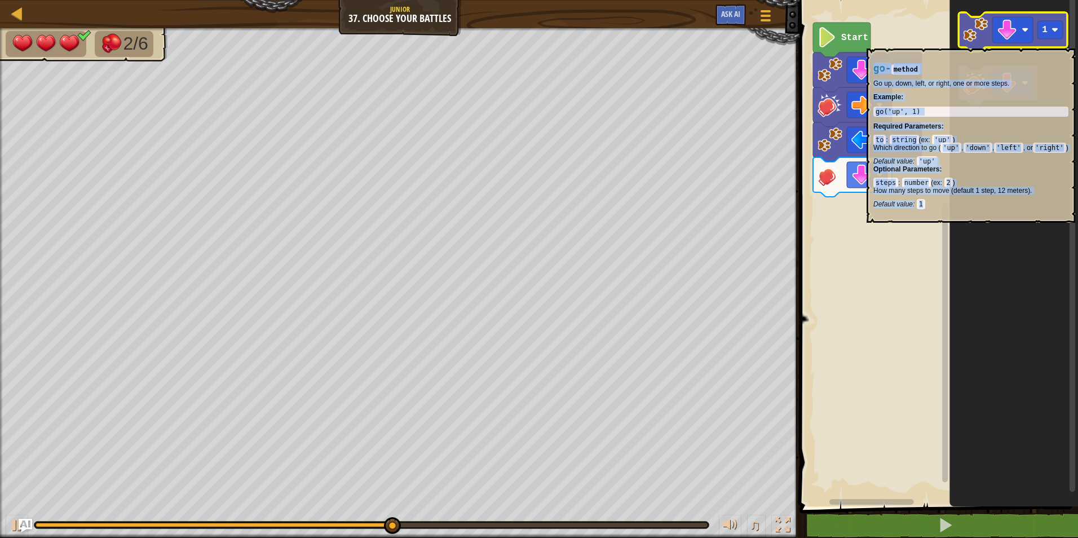
click at [981, 43] on icon "Blockly Workspace" at bounding box center [1012, 31] width 109 height 39
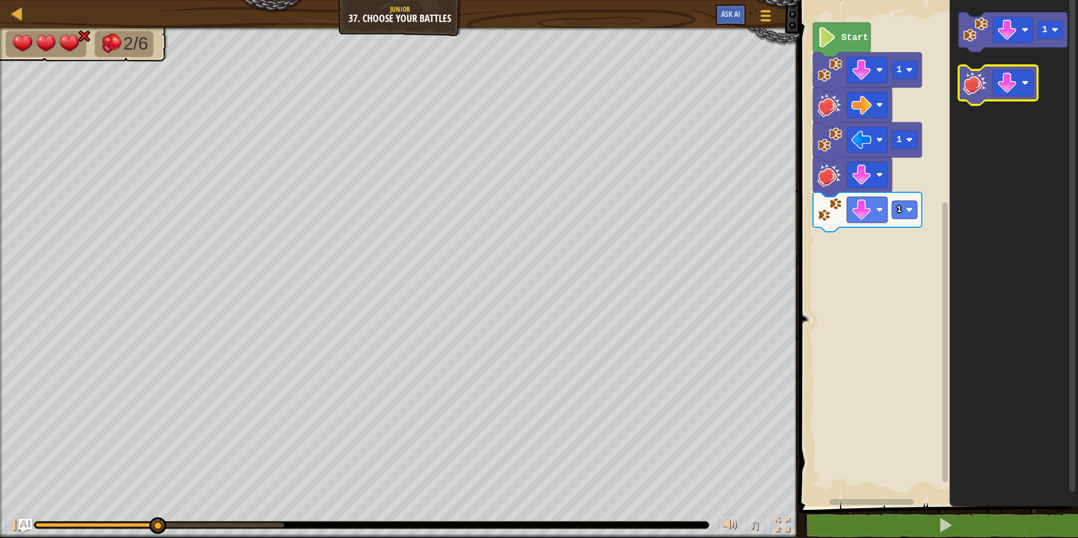
click at [982, 88] on image "Blockly Workspace" at bounding box center [975, 82] width 25 height 25
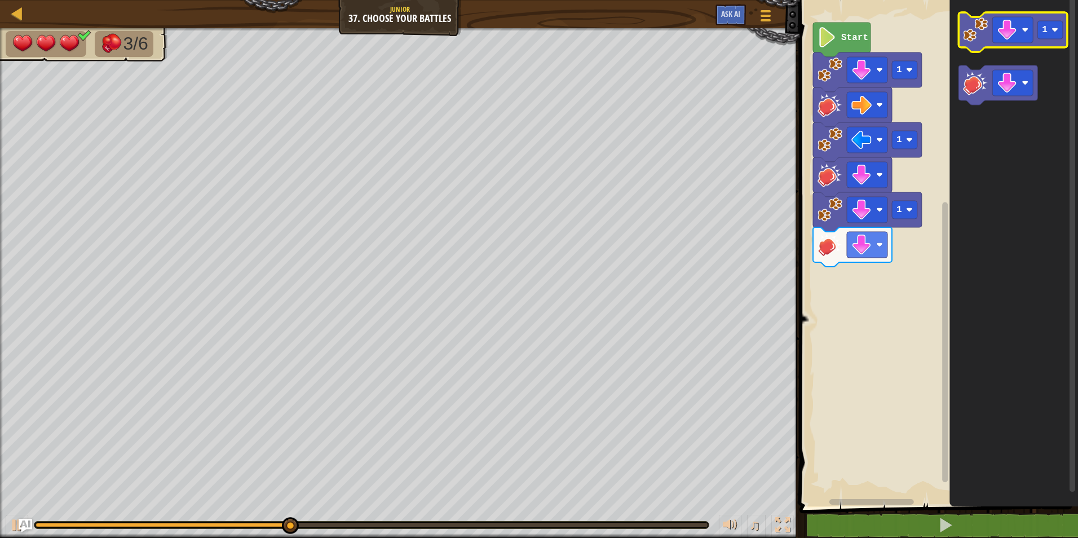
click at [976, 46] on icon "Blockly Workspace" at bounding box center [1012, 31] width 109 height 39
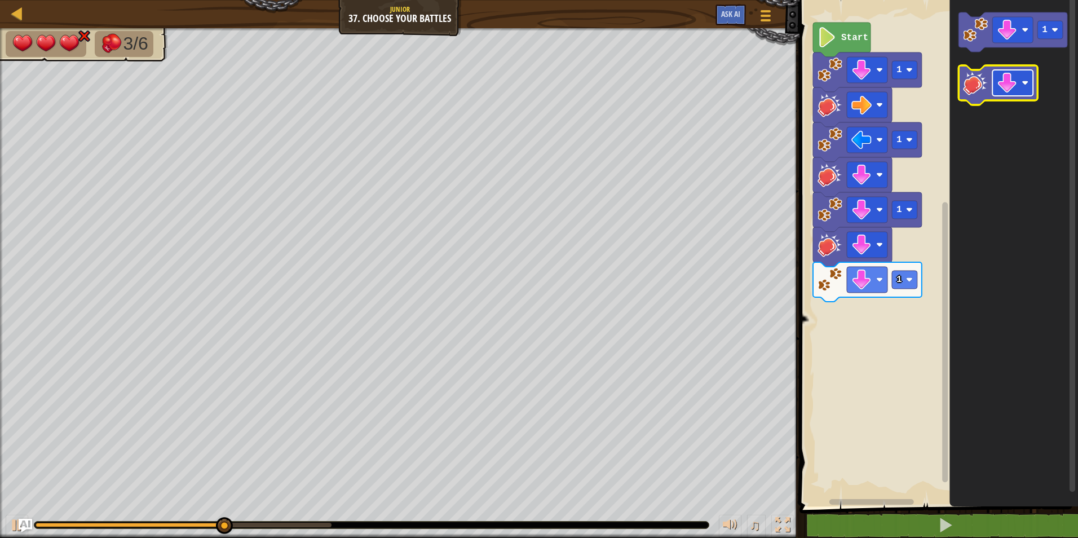
click at [1016, 80] on image "Blockly Workspace" at bounding box center [1007, 83] width 20 height 20
click at [985, 95] on icon "Blockly Workspace" at bounding box center [997, 84] width 79 height 39
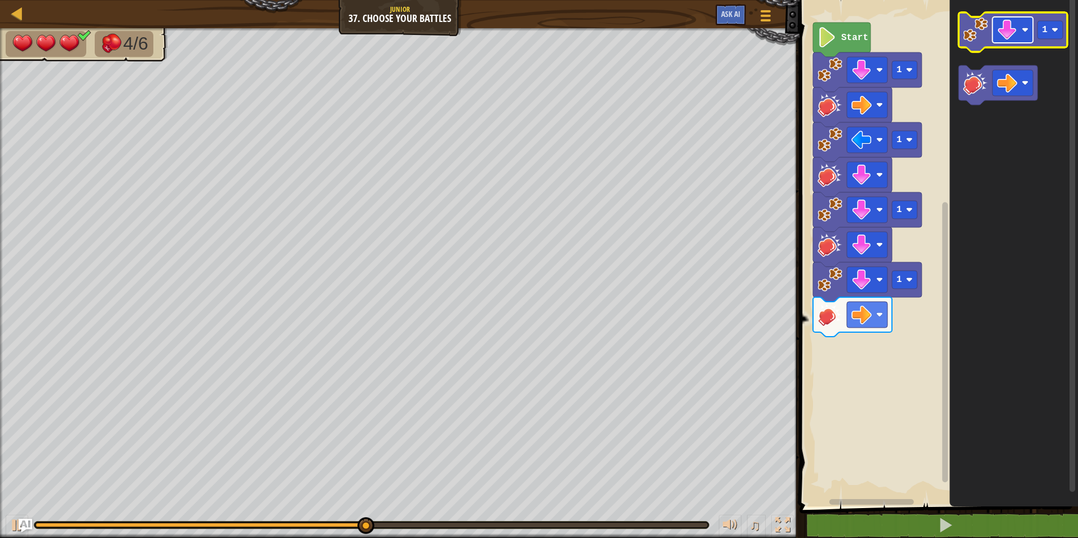
click at [1024, 21] on rect "Blockly Workspace" at bounding box center [1012, 30] width 41 height 26
click at [977, 42] on image "Blockly Workspace" at bounding box center [975, 29] width 25 height 25
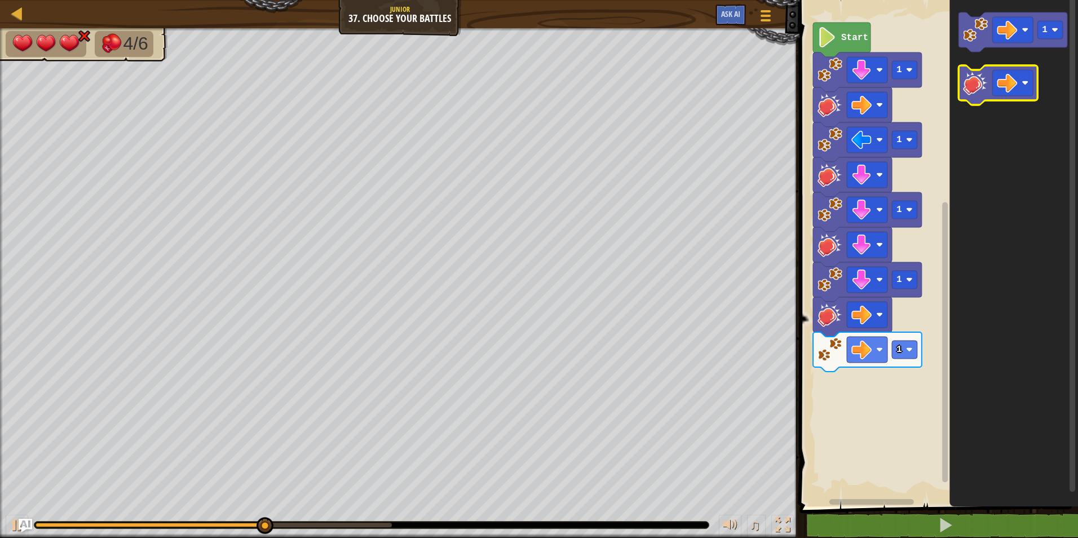
click at [975, 82] on image "Blockly Workspace" at bounding box center [975, 82] width 25 height 25
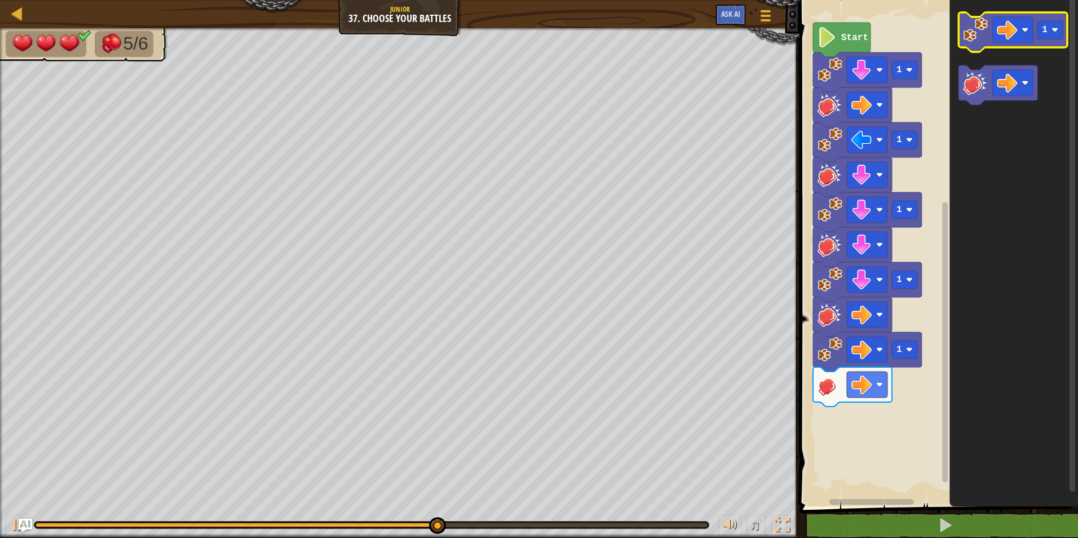
click at [974, 32] on image "Blockly Workspace" at bounding box center [975, 29] width 25 height 25
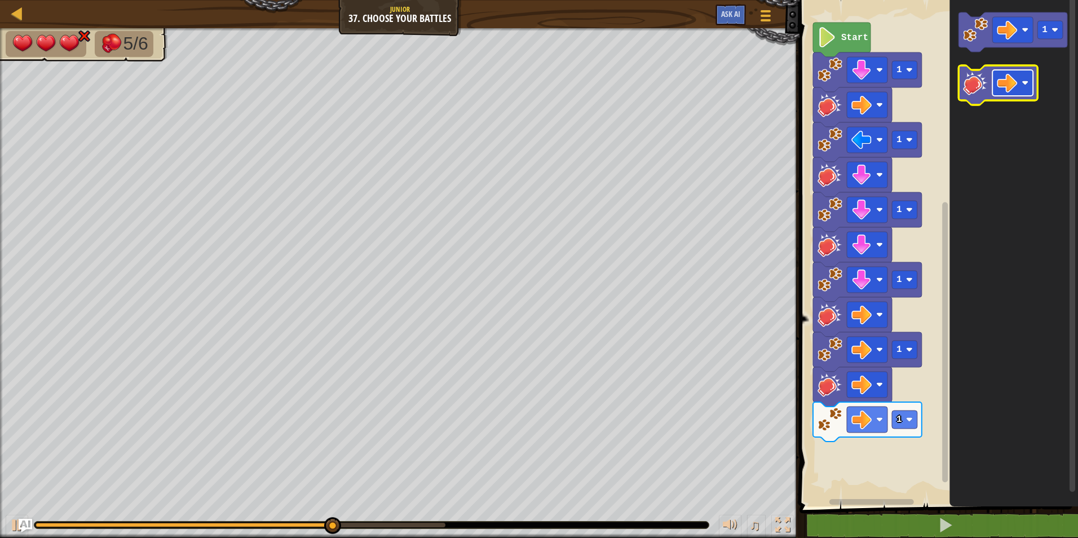
click at [1023, 81] on image "Blockly Workspace" at bounding box center [1024, 82] width 7 height 7
click at [992, 85] on g "Blockly Workspace" at bounding box center [997, 84] width 79 height 39
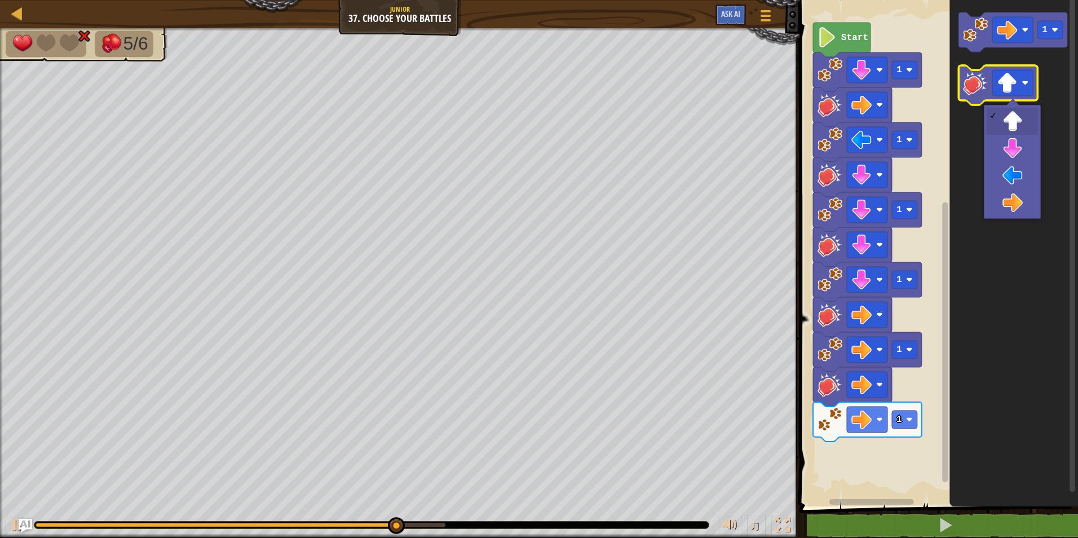
click at [971, 87] on image "Blockly Workspace" at bounding box center [975, 82] width 25 height 25
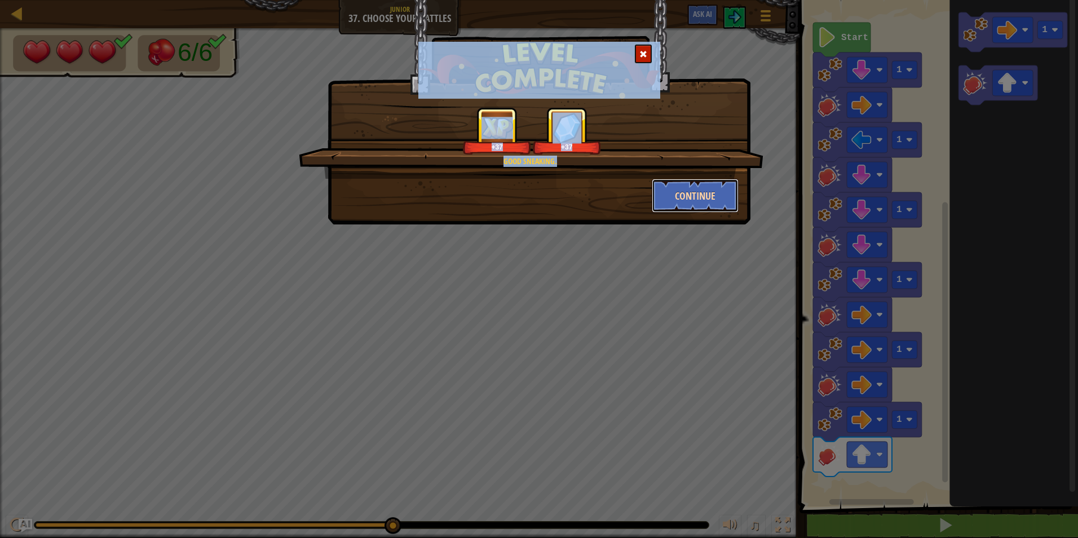
click at [692, 205] on button "Continue" at bounding box center [695, 196] width 87 height 34
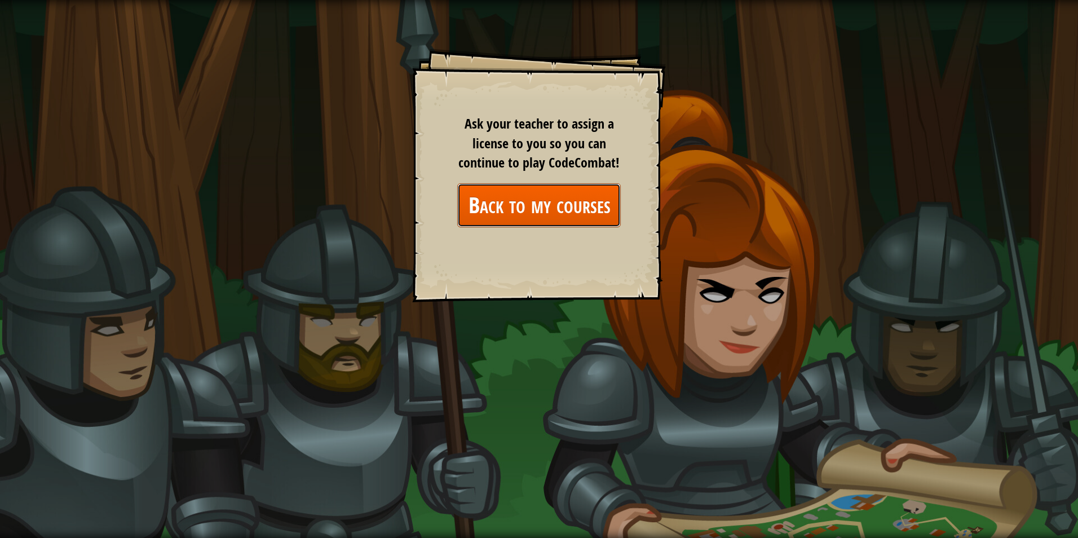
click at [598, 206] on link "Back to my courses" at bounding box center [538, 204] width 163 height 43
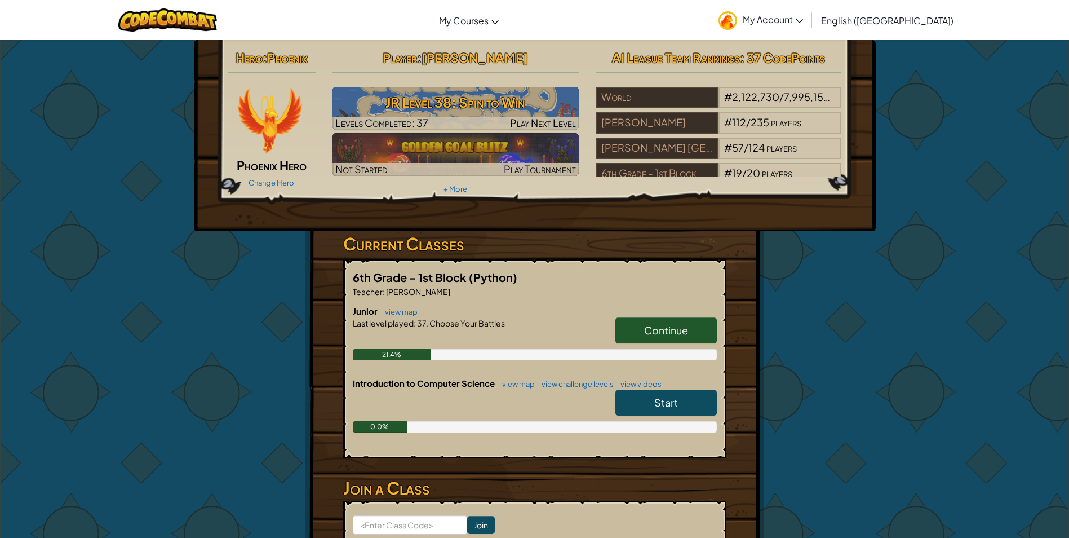
click at [632, 396] on link "Start" at bounding box center [666, 403] width 101 height 26
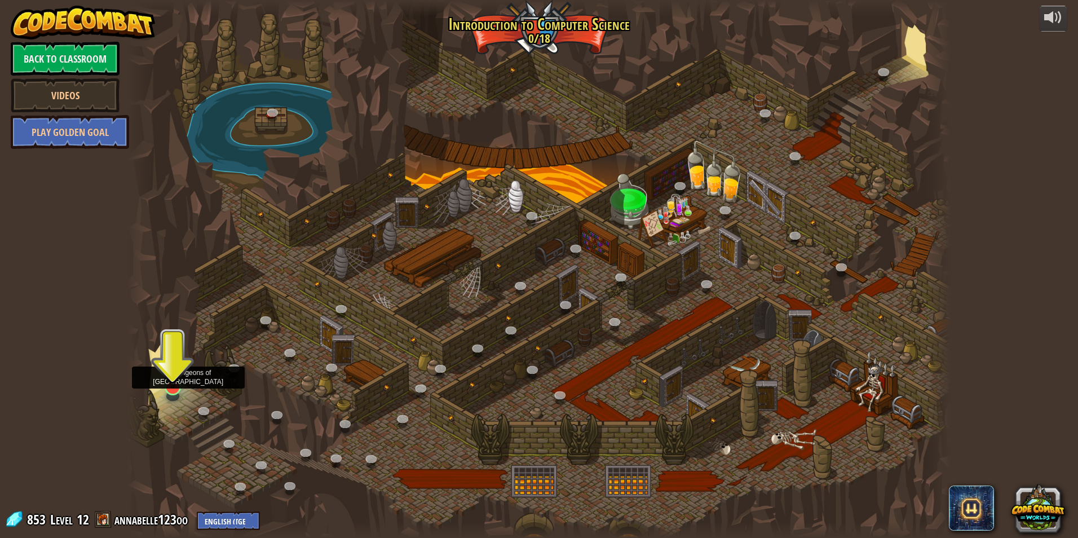
click at [176, 380] on img at bounding box center [173, 362] width 22 height 51
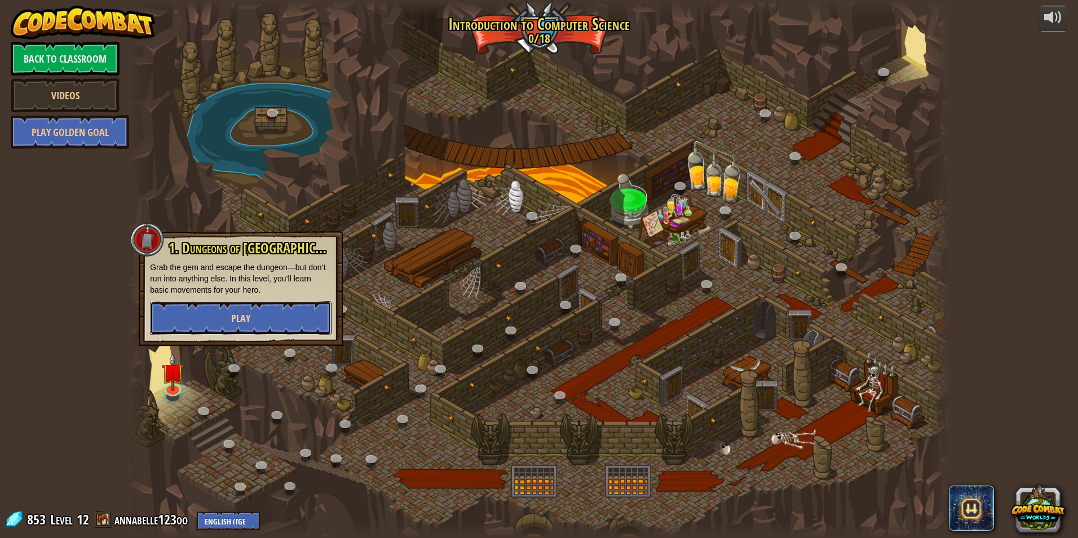
click at [234, 316] on span "Play" at bounding box center [240, 318] width 19 height 14
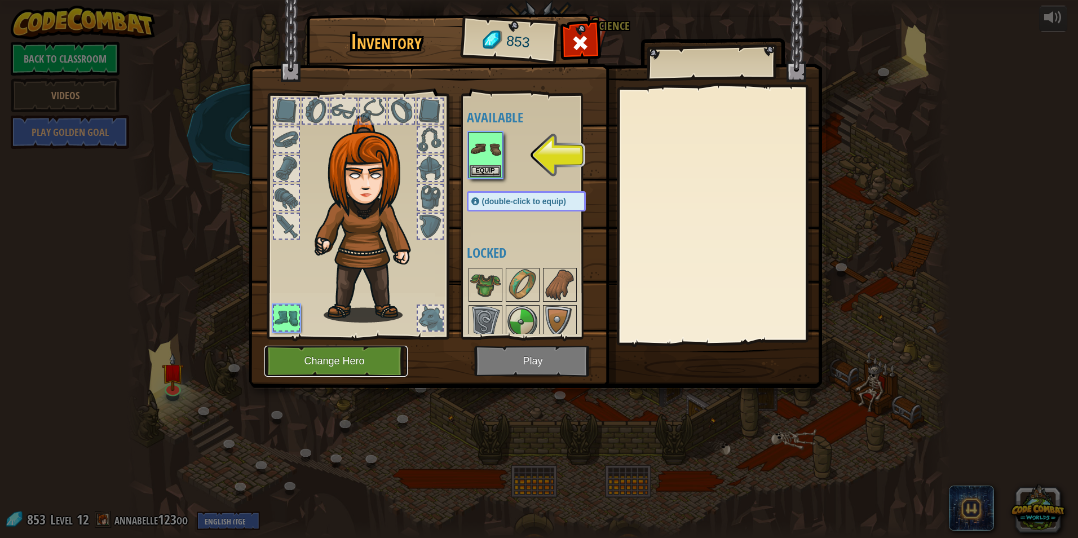
click at [364, 356] on button "Change Hero" at bounding box center [335, 361] width 143 height 31
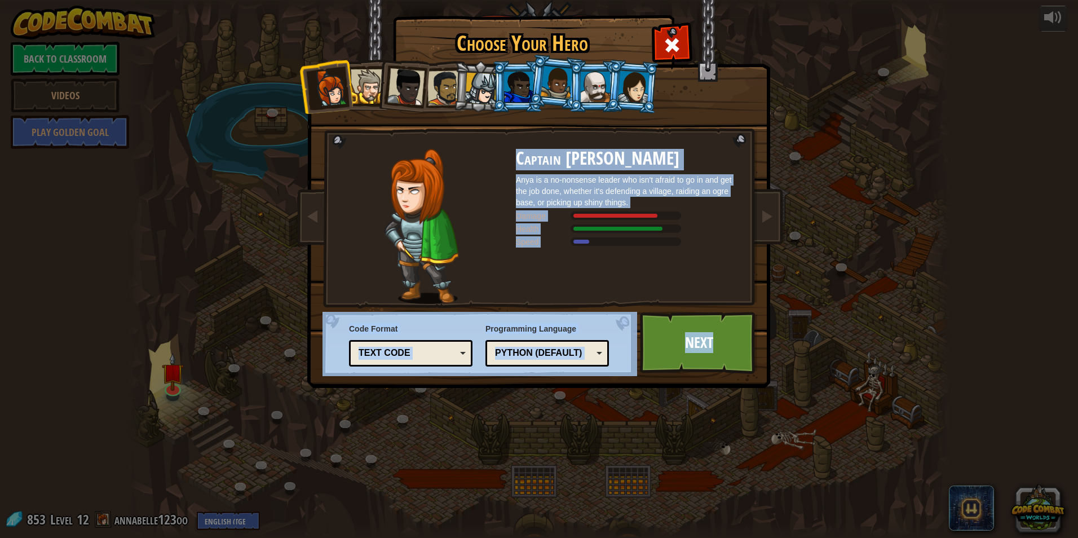
click at [629, 88] on div at bounding box center [634, 86] width 32 height 32
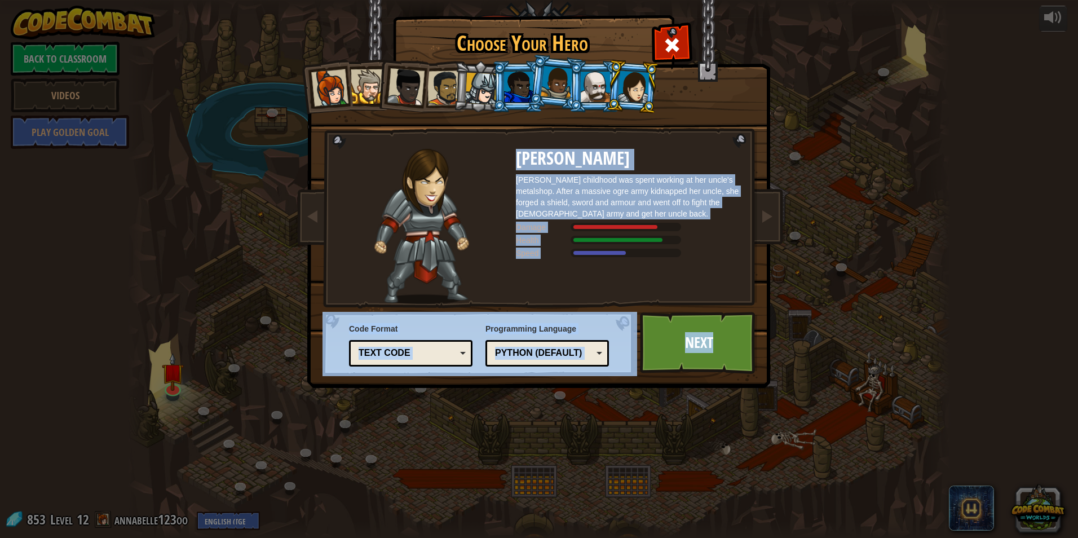
click at [607, 88] on li at bounding box center [632, 86] width 54 height 55
click at [598, 88] on div at bounding box center [595, 87] width 29 height 30
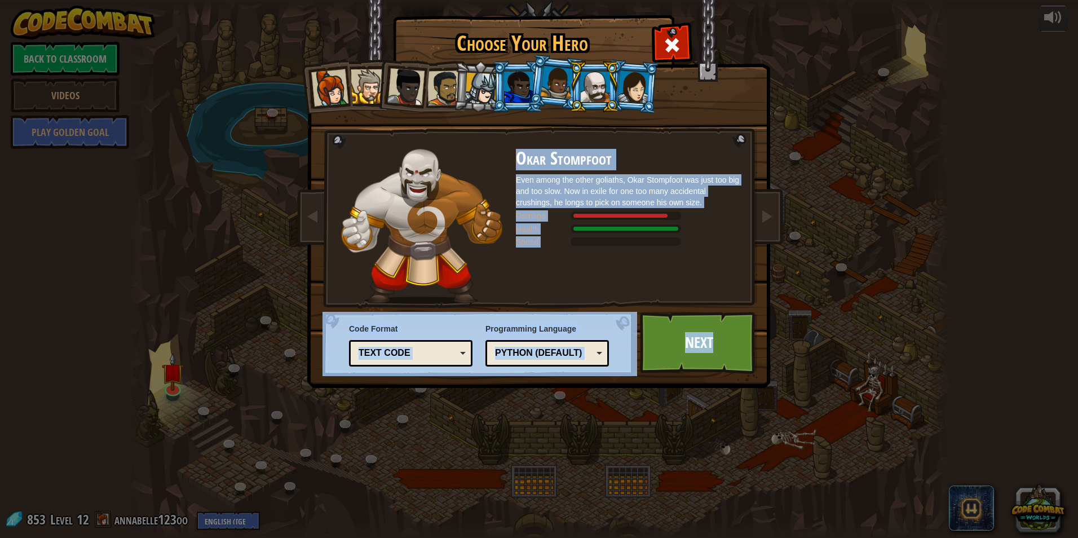
click at [497, 91] on li at bounding box center [517, 86] width 51 height 51
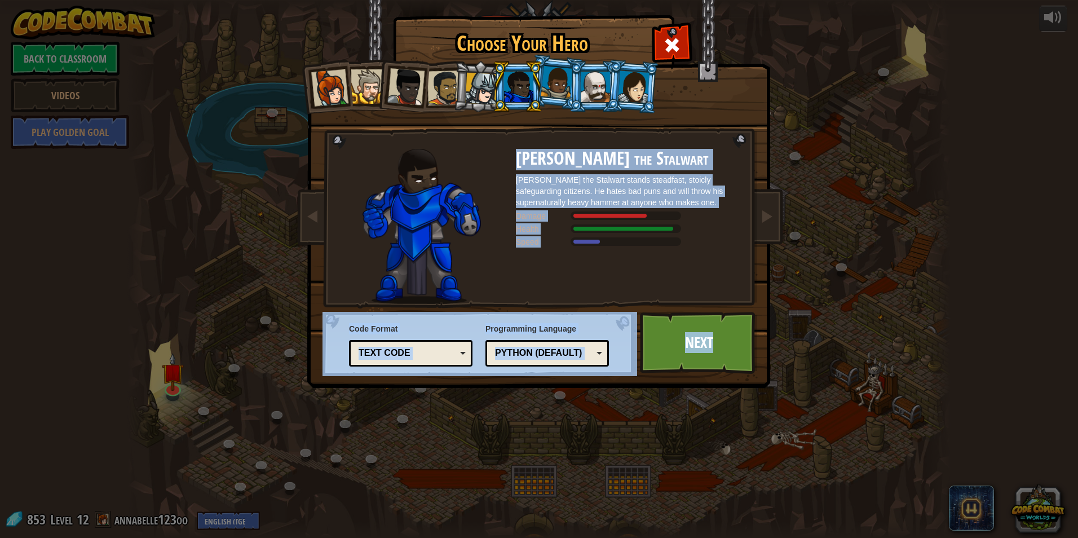
click at [484, 91] on div at bounding box center [481, 89] width 32 height 32
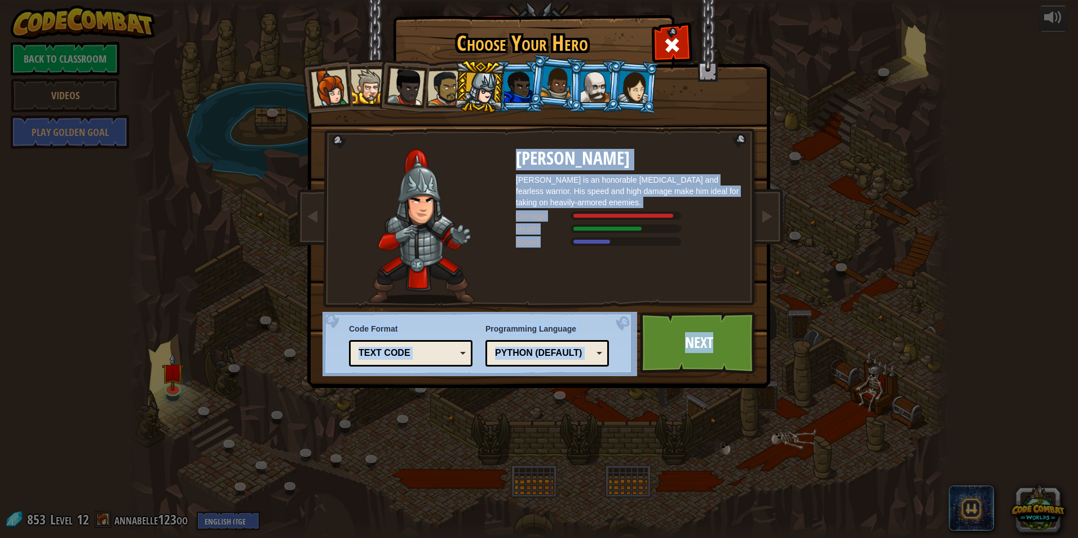
click at [558, 91] on div at bounding box center [557, 82] width 32 height 33
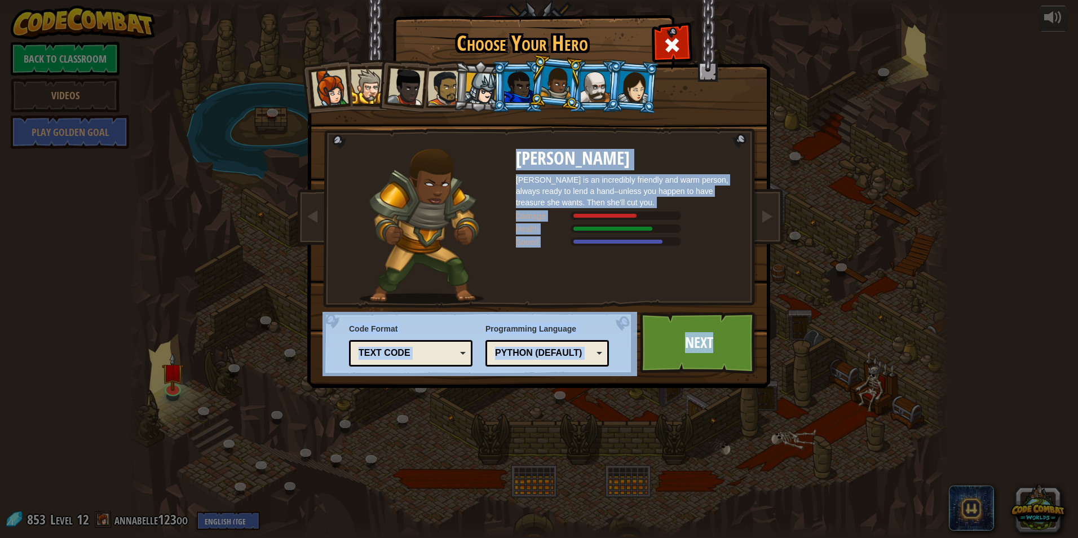
click at [624, 84] on div at bounding box center [634, 86] width 32 height 32
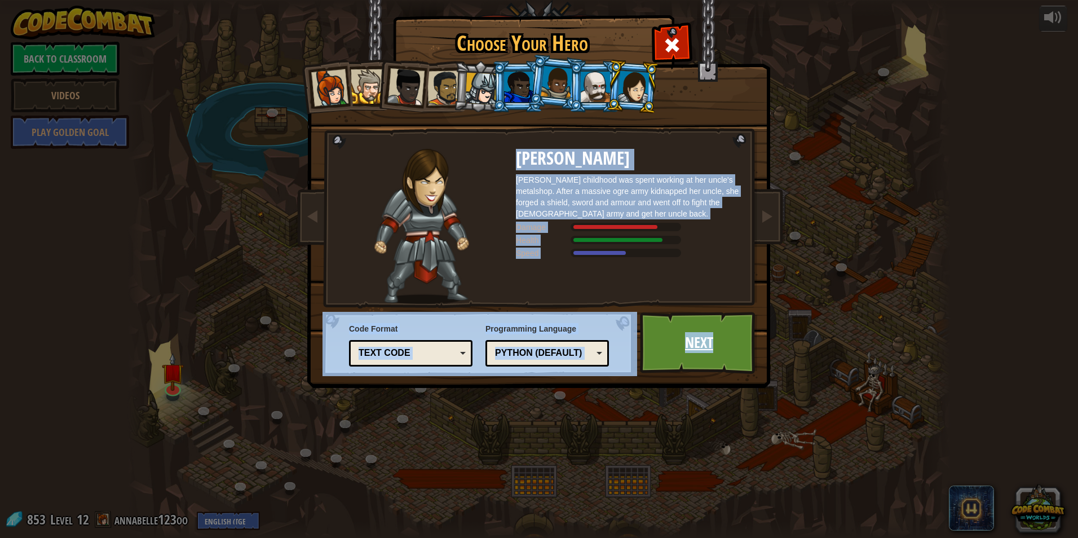
click at [680, 335] on link "Next" at bounding box center [699, 343] width 118 height 62
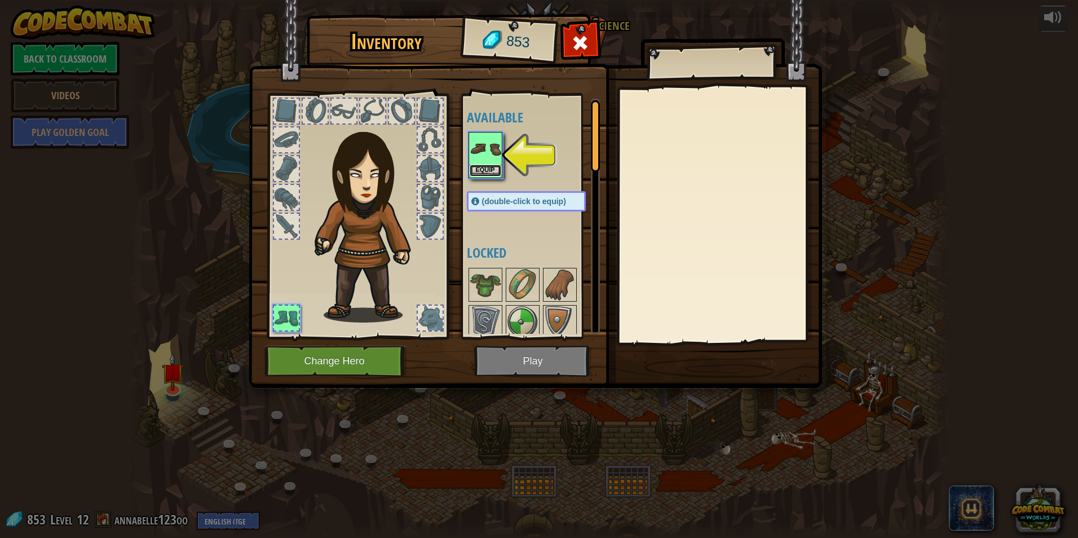
click at [492, 169] on button "Equip" at bounding box center [486, 171] width 32 height 12
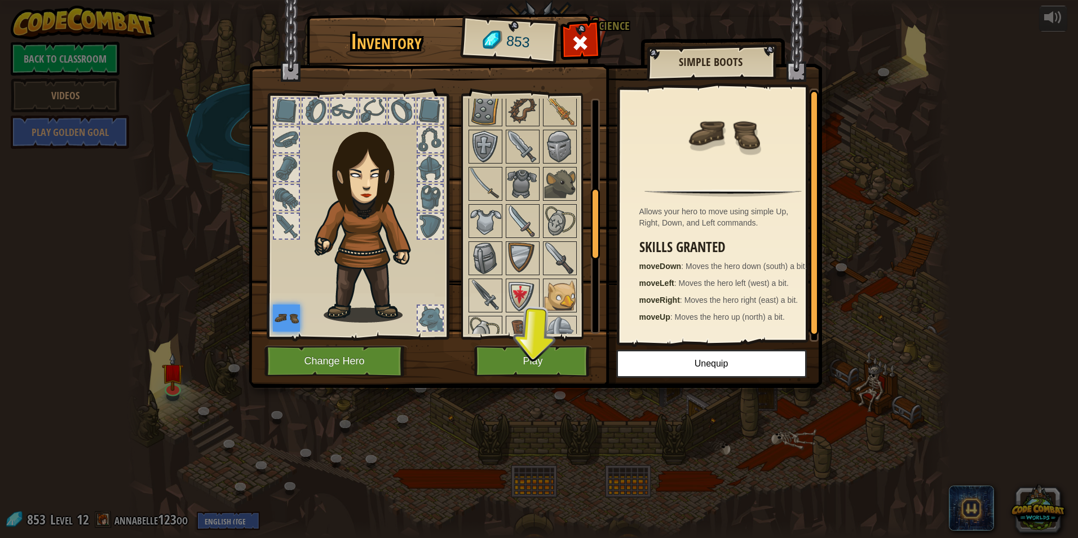
scroll to position [56, 0]
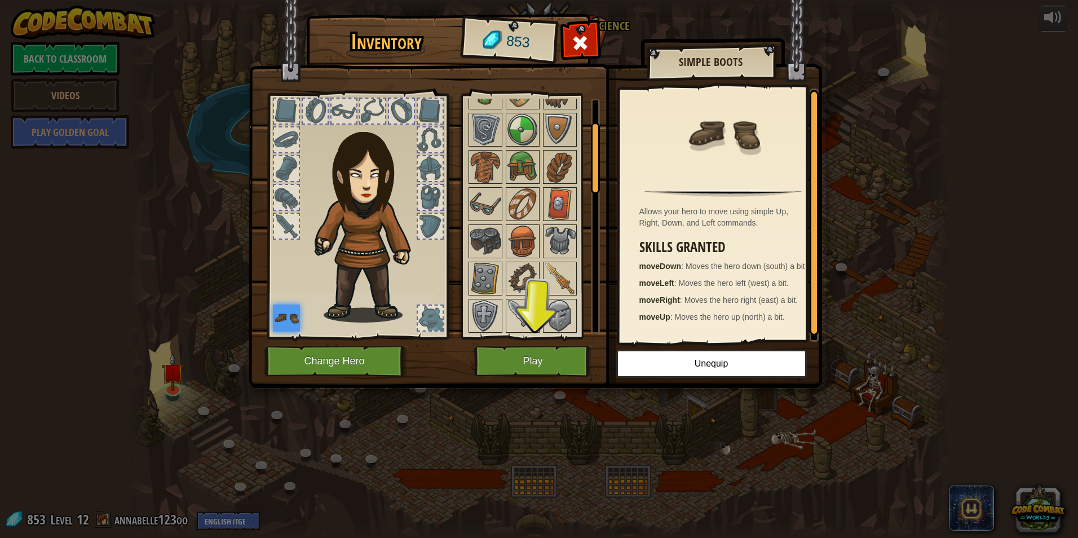
click at [289, 112] on div at bounding box center [286, 111] width 25 height 25
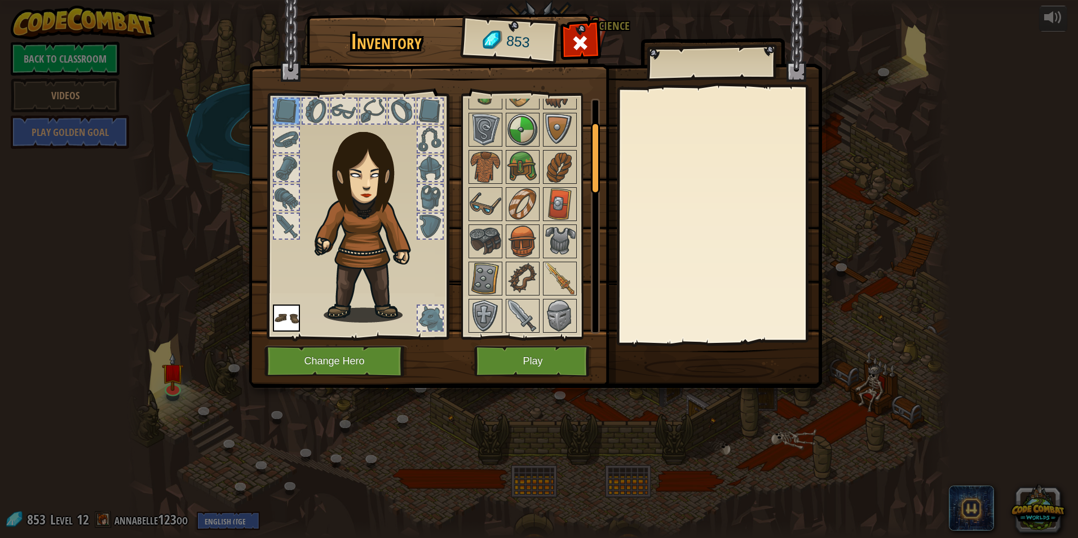
click at [423, 315] on div at bounding box center [430, 318] width 25 height 25
click at [529, 354] on button "Play" at bounding box center [533, 361] width 118 height 31
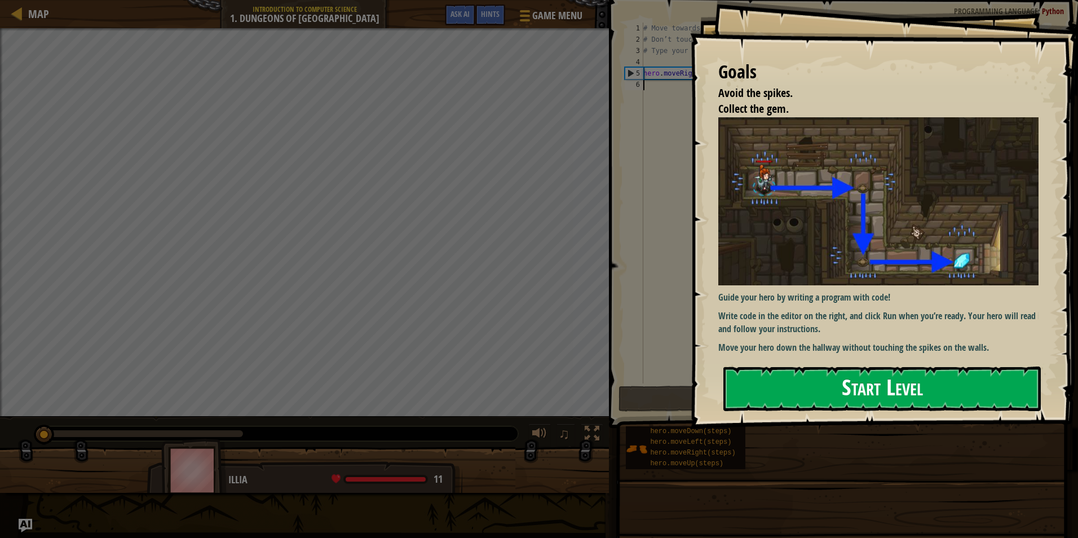
click at [791, 385] on button "Start Level" at bounding box center [881, 388] width 317 height 45
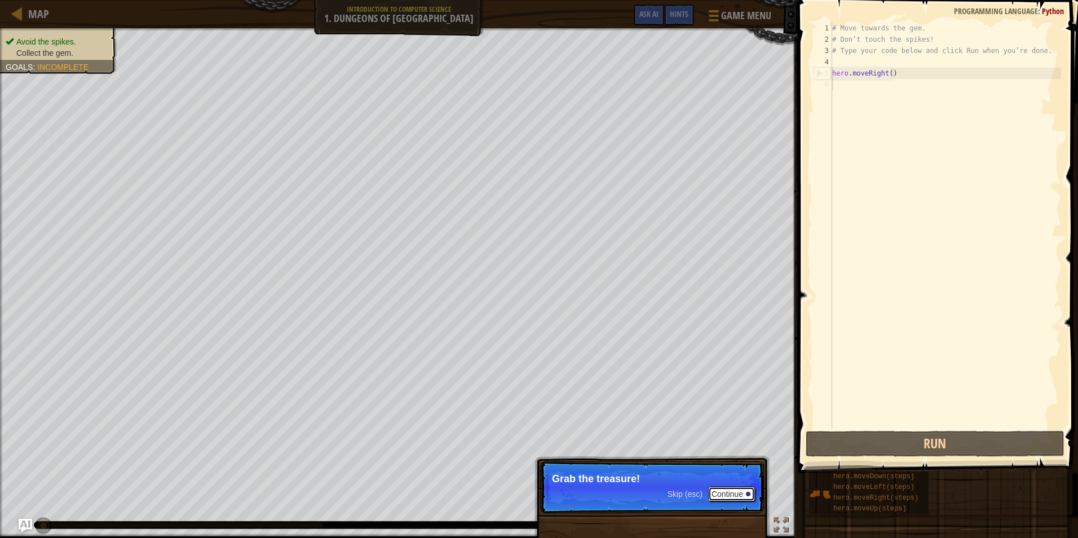
click at [716, 490] on button "Continue" at bounding box center [731, 493] width 47 height 15
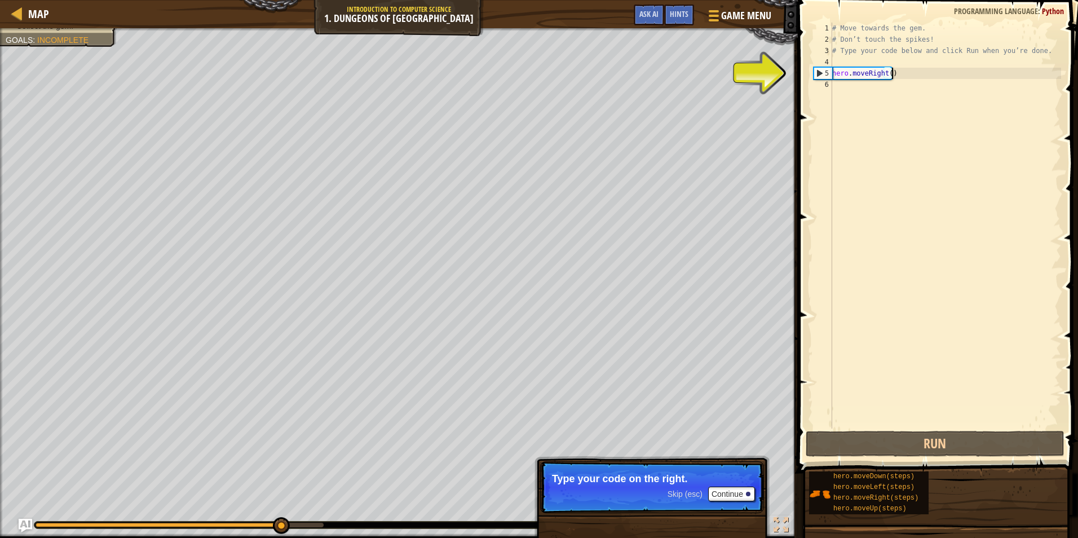
click at [895, 72] on div "# Move towards the gem. # Don’t touch the spikes! # Type your code below and cl…" at bounding box center [945, 237] width 231 height 428
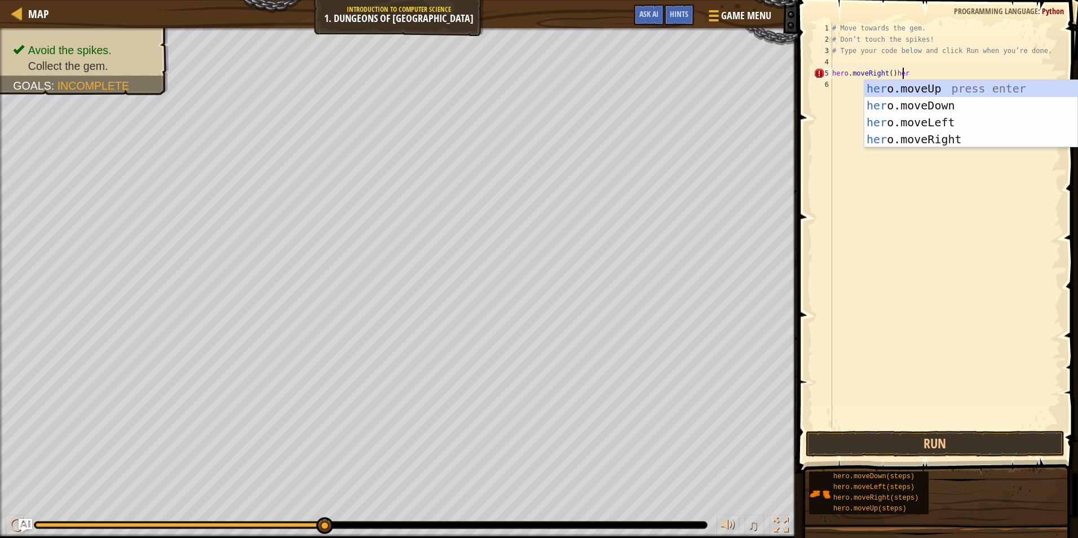
scroll to position [5, 6]
click at [940, 103] on div "hero .moveUp press enter hero .moveDown press enter hero .moveLeft press enter …" at bounding box center [970, 130] width 213 height 101
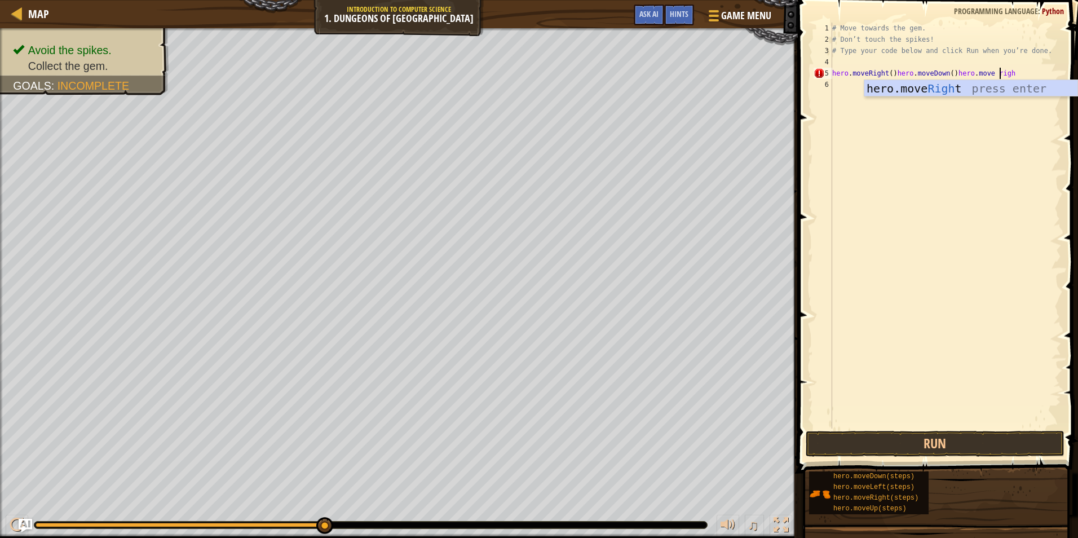
scroll to position [5, 14]
click at [884, 446] on button "Run" at bounding box center [935, 444] width 259 height 26
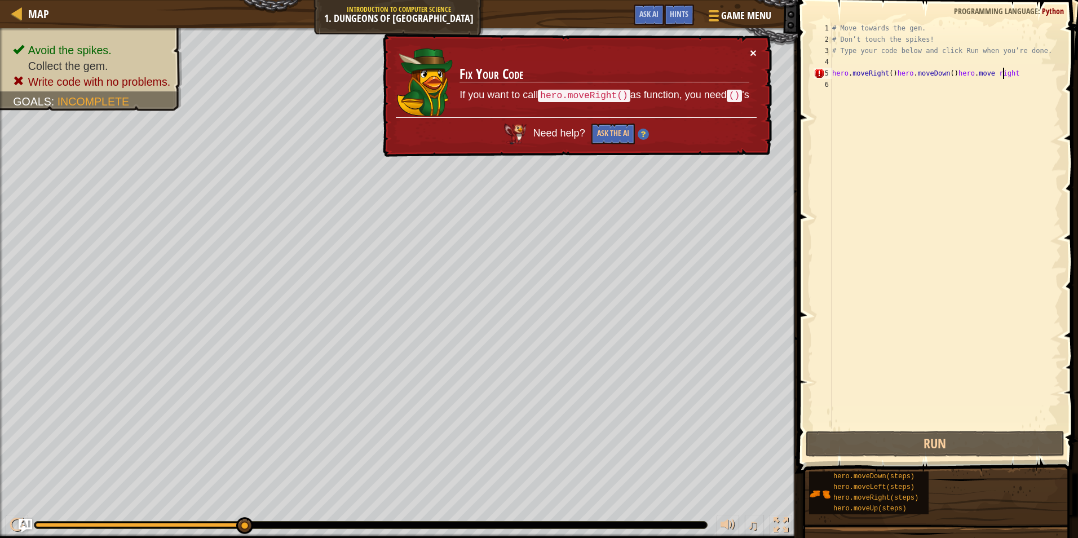
click at [752, 51] on button "×" at bounding box center [753, 53] width 7 height 12
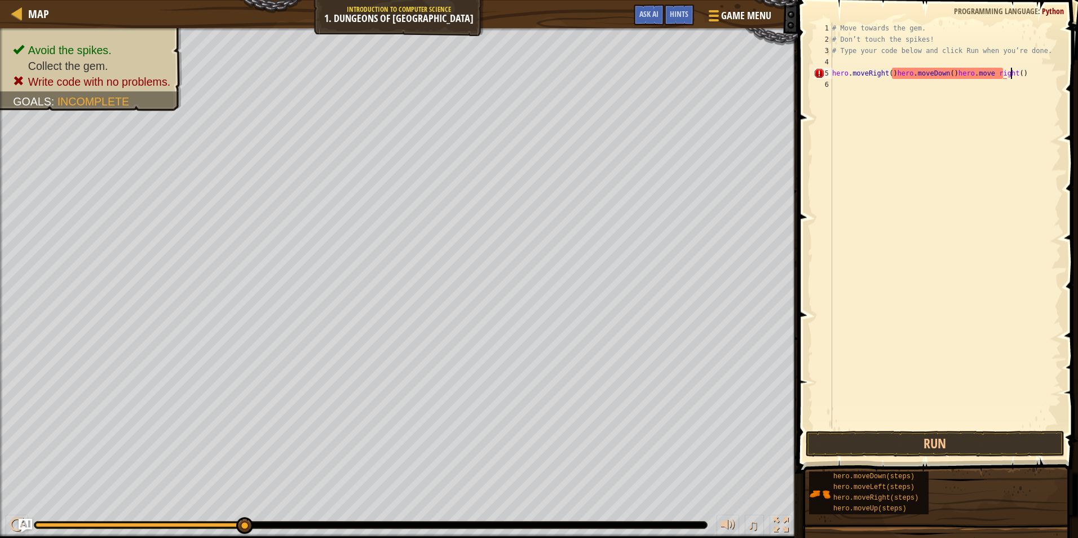
scroll to position [5, 14]
click at [945, 450] on button "Run" at bounding box center [935, 444] width 259 height 26
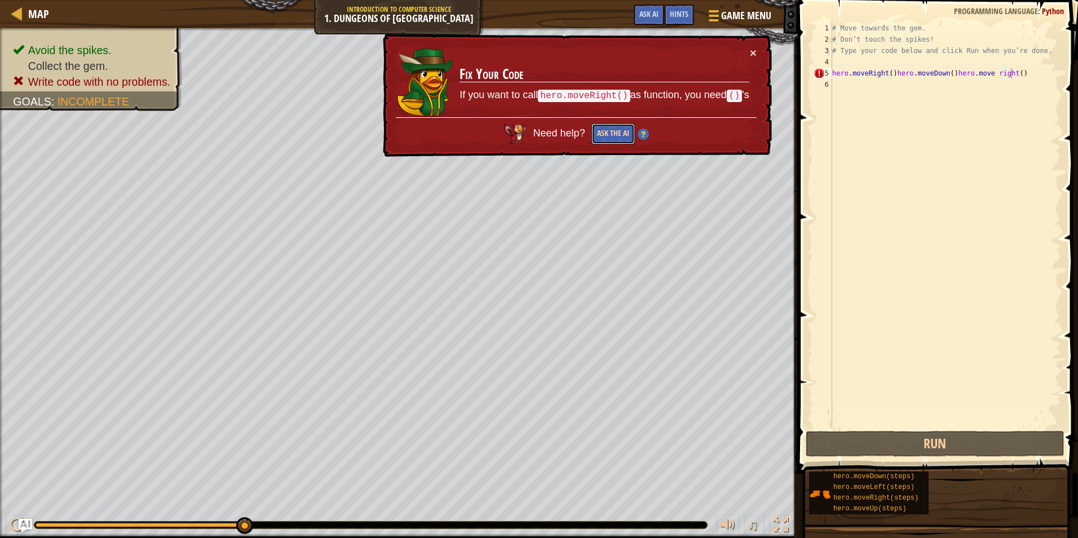
click at [606, 131] on button "Ask the AI" at bounding box center [612, 133] width 43 height 21
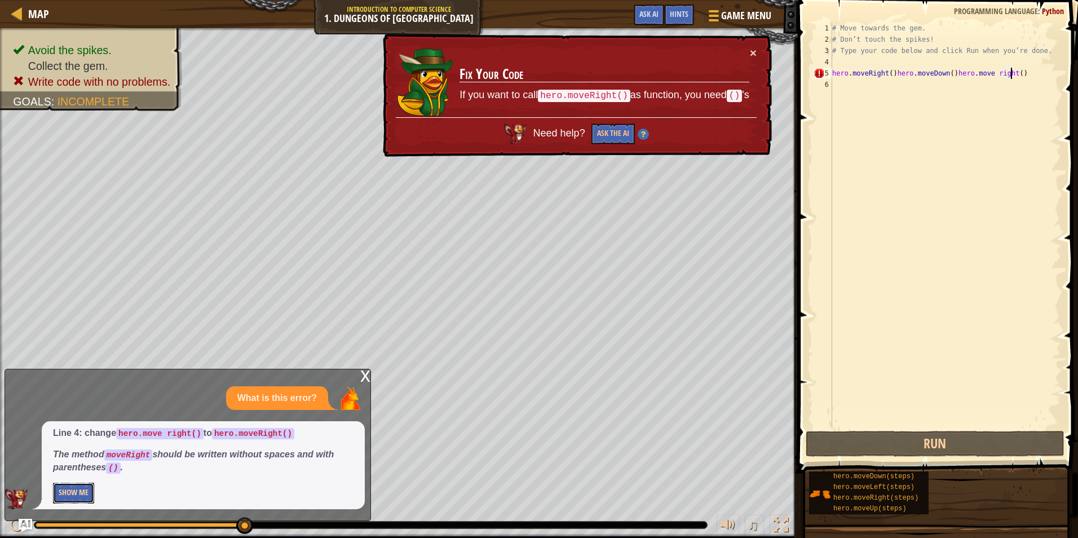
click at [72, 489] on button "Show Me" at bounding box center [73, 493] width 41 height 21
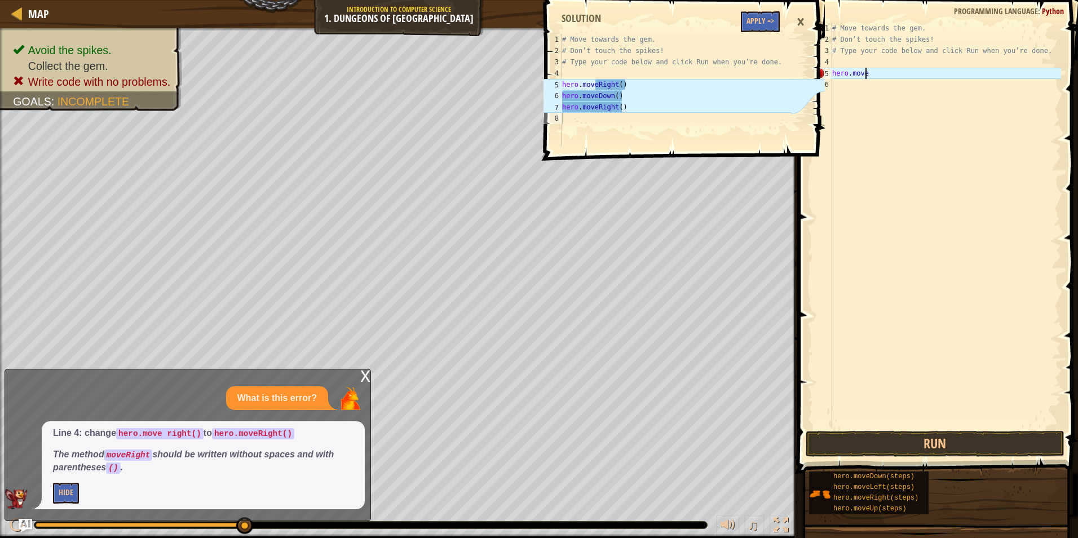
scroll to position [5, 0]
type textarea "h"
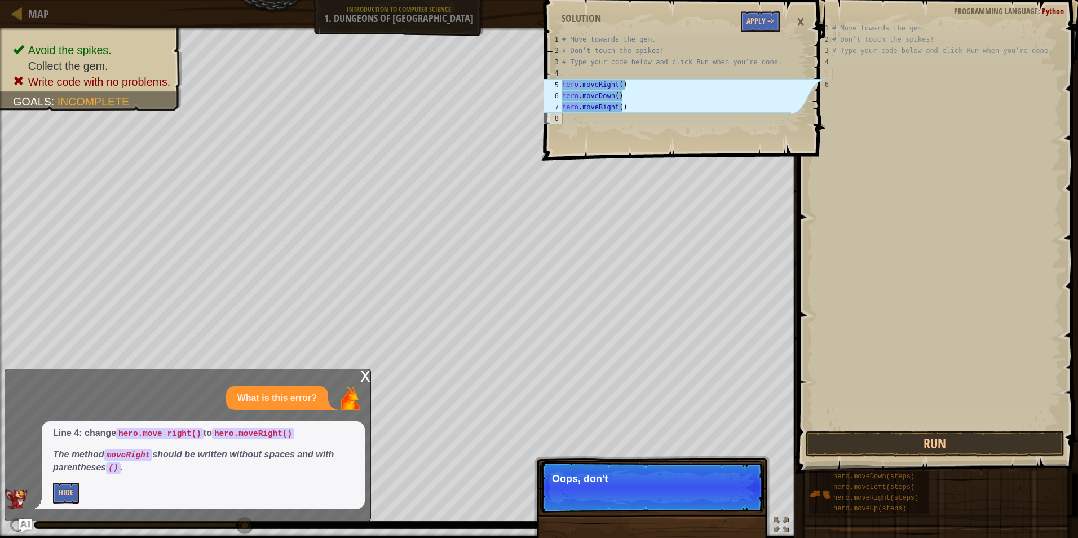
drag, startPoint x: 661, startPoint y: 371, endPoint x: 659, endPoint y: 330, distance: 41.7
click at [660, 371] on div "1 2 3 4 5 6 7 8 # Move towards the gem. # Don’t touch the spikes! # Type your c…" at bounding box center [683, 269] width 284 height 538
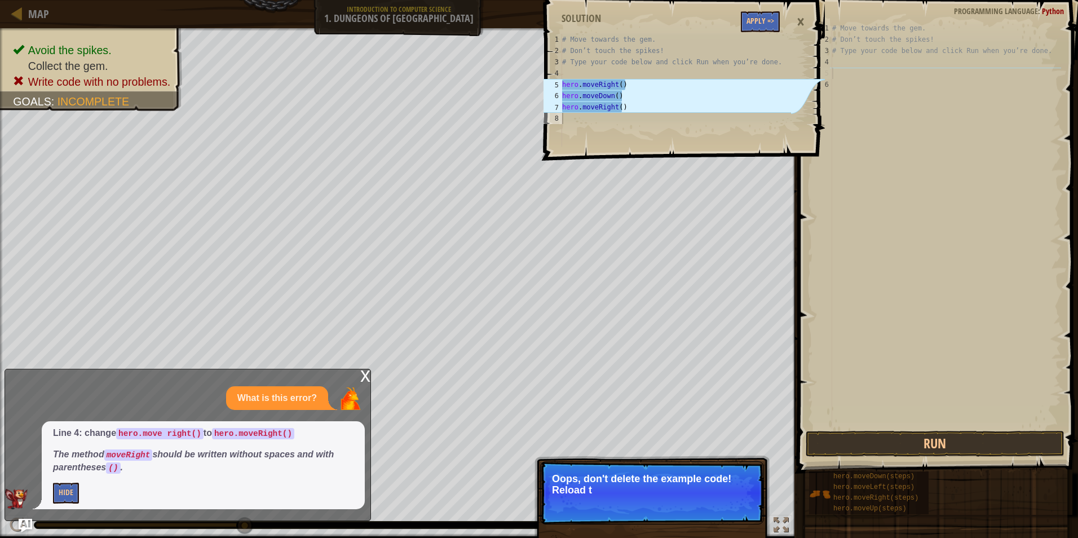
click at [799, 20] on div "×" at bounding box center [800, 22] width 19 height 26
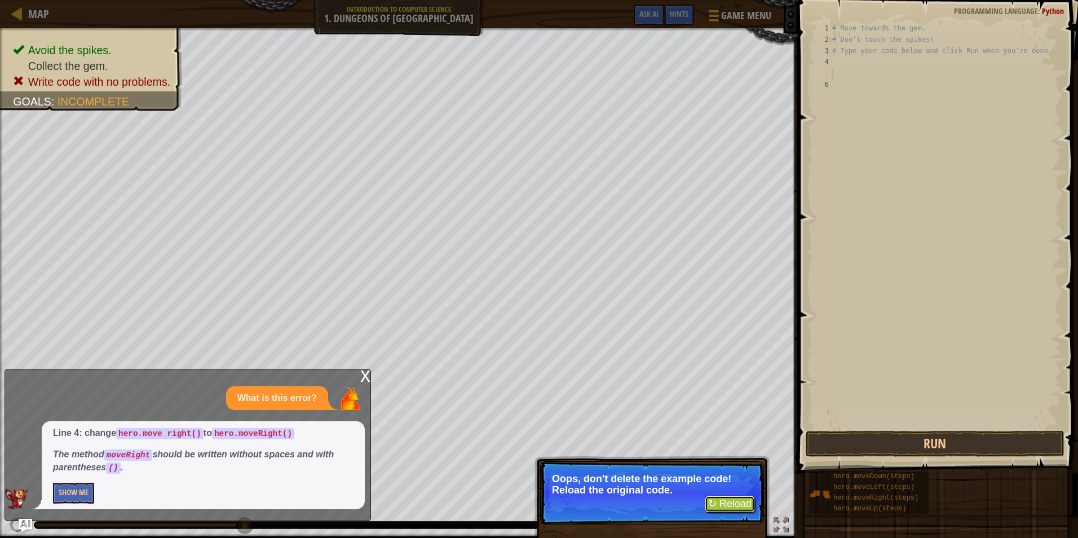
click at [724, 507] on button "↻ Reload" at bounding box center [730, 503] width 50 height 17
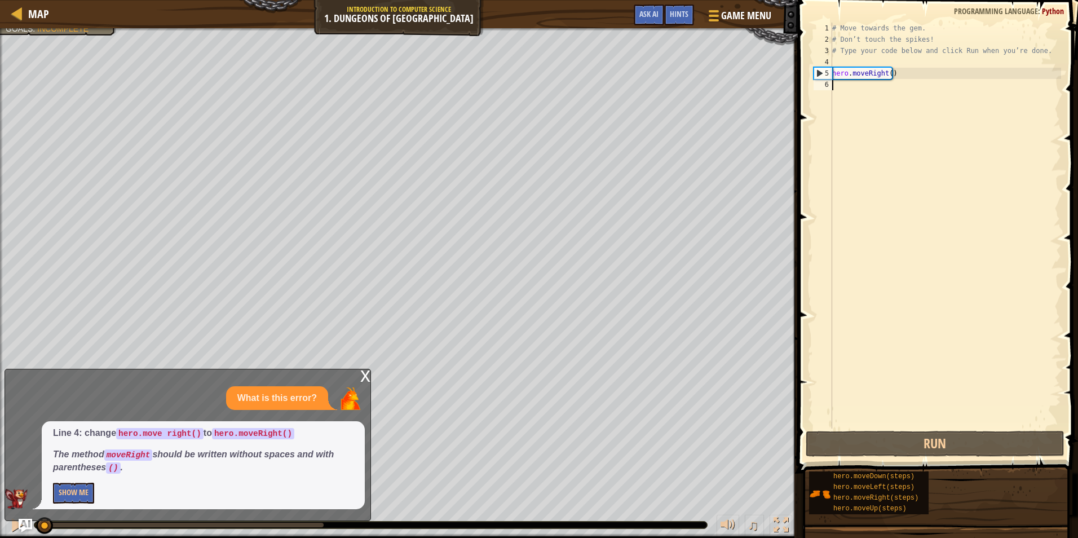
click at [833, 63] on div "# Move towards the gem. # Don’t touch the spikes! # Type your code below and cl…" at bounding box center [945, 237] width 231 height 428
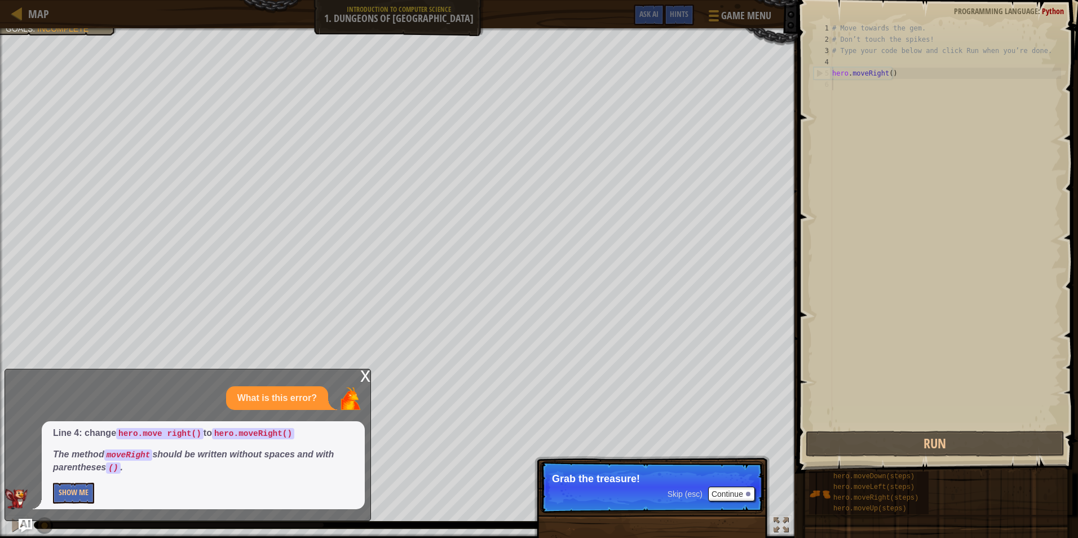
click at [837, 86] on div "# Move towards the gem. # Don’t touch the spikes! # Type your code below and cl…" at bounding box center [945, 237] width 231 height 428
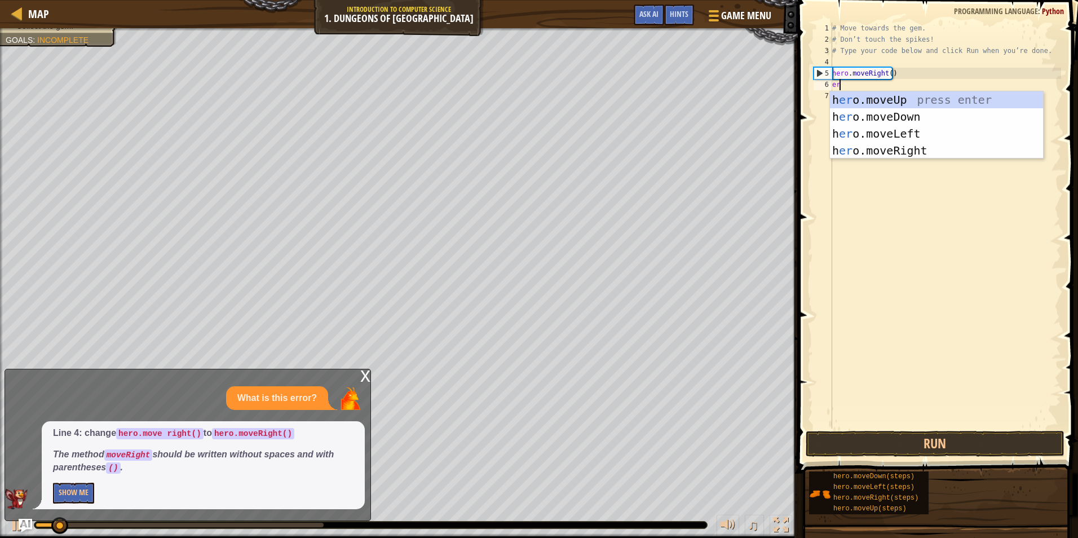
type textarea "ero"
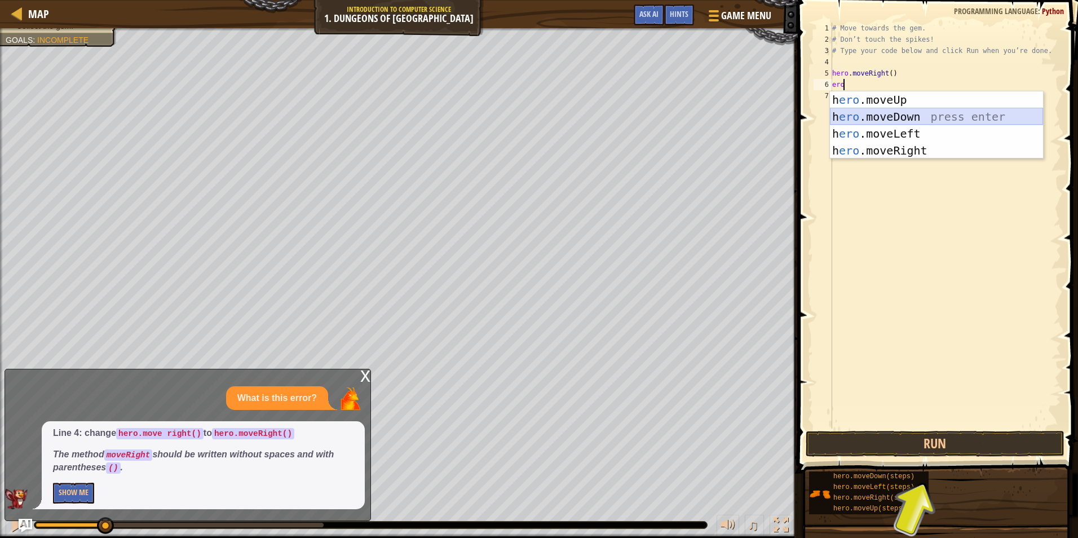
click at [865, 116] on div "h ero .moveUp press enter h ero .moveDown press enter h ero .moveLeft press ent…" at bounding box center [936, 141] width 213 height 101
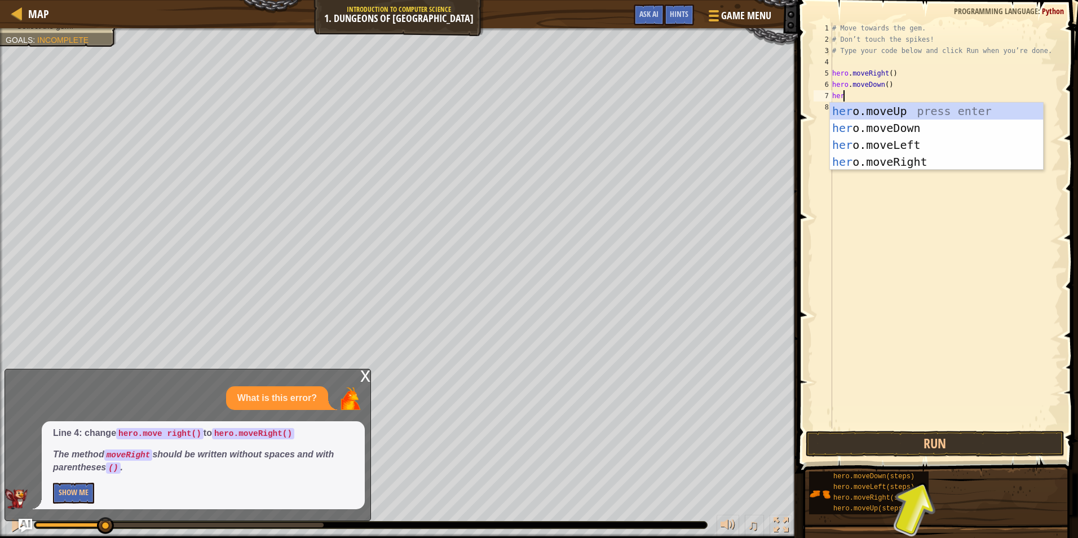
type textarea "hero"
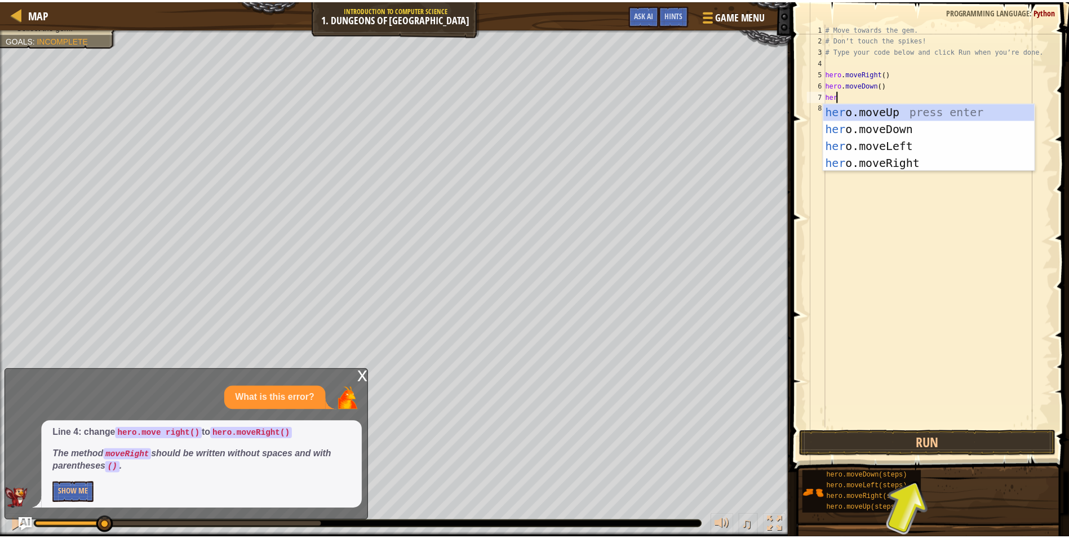
scroll to position [5, 1]
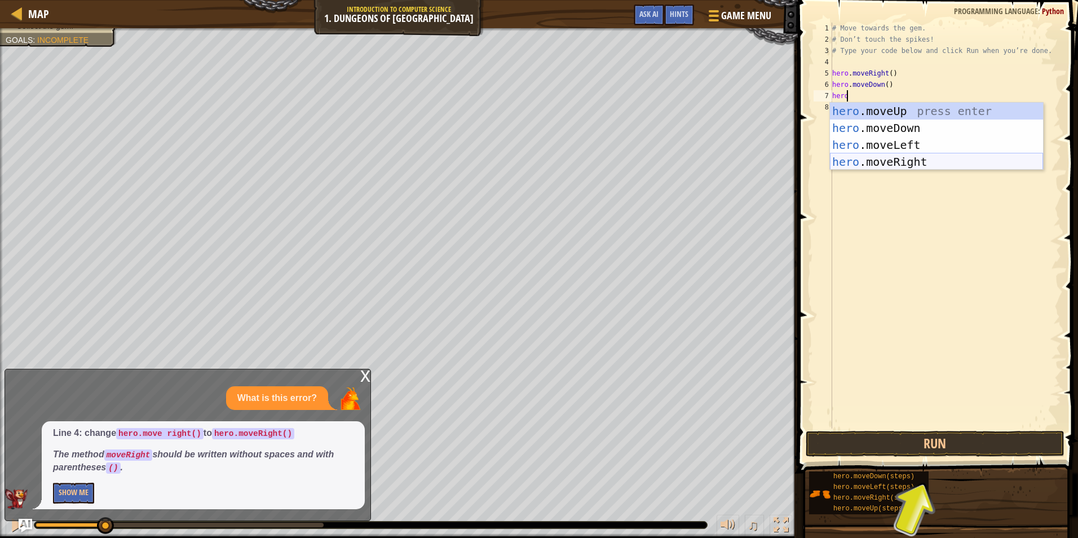
click at [895, 160] on div "hero .moveUp press enter hero .moveDown press enter hero .moveLeft press enter …" at bounding box center [936, 153] width 213 height 101
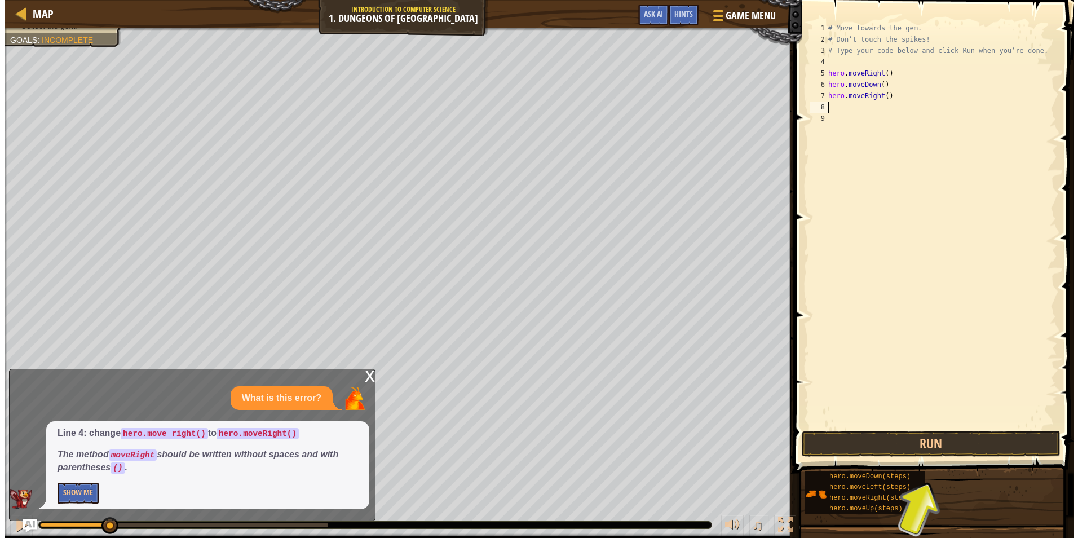
scroll to position [5, 0]
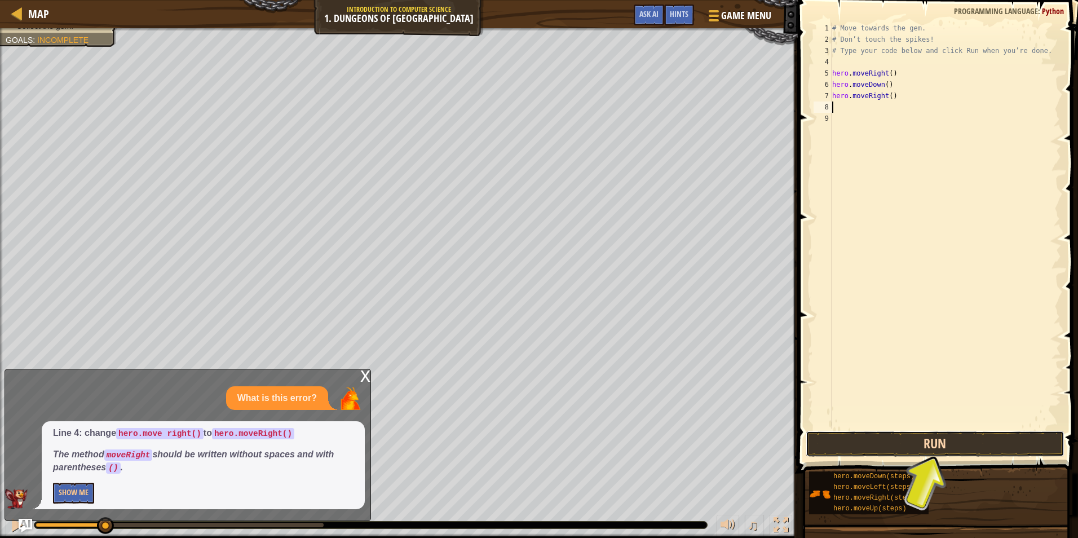
click at [907, 441] on button "Run" at bounding box center [935, 444] width 259 height 26
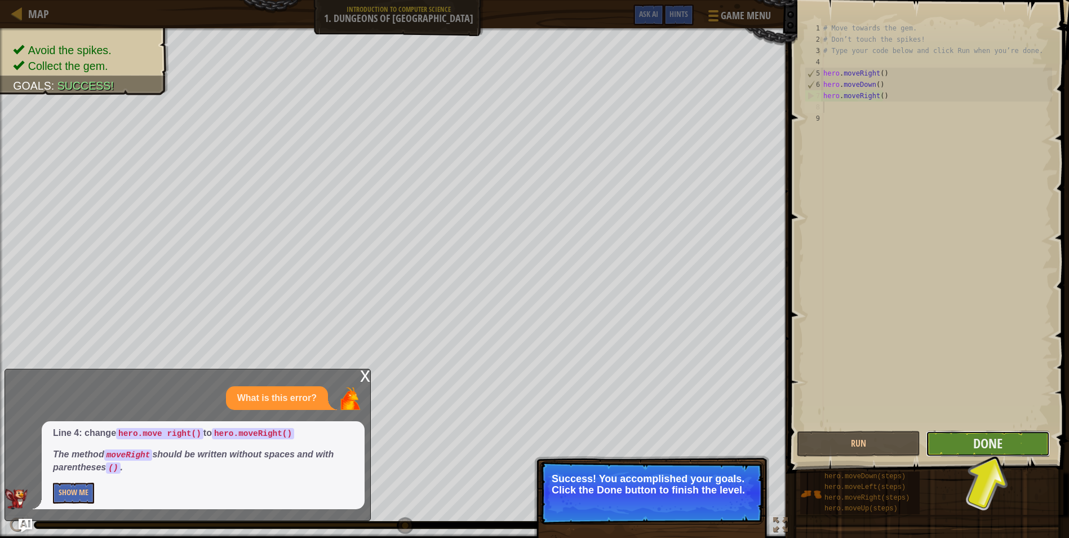
click at [957, 448] on button "Done" at bounding box center [987, 444] width 123 height 26
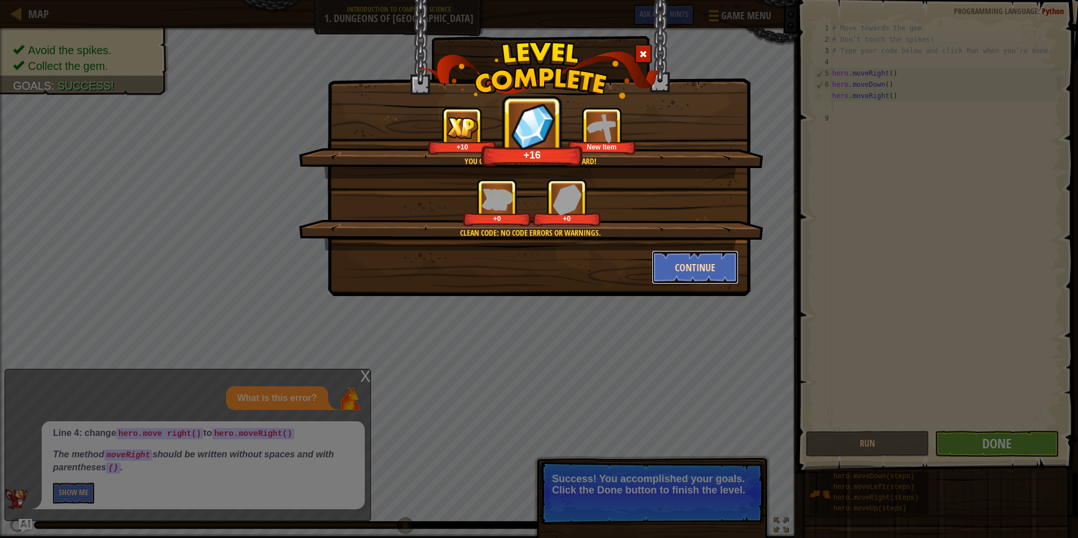
click at [667, 261] on button "Continue" at bounding box center [695, 267] width 87 height 34
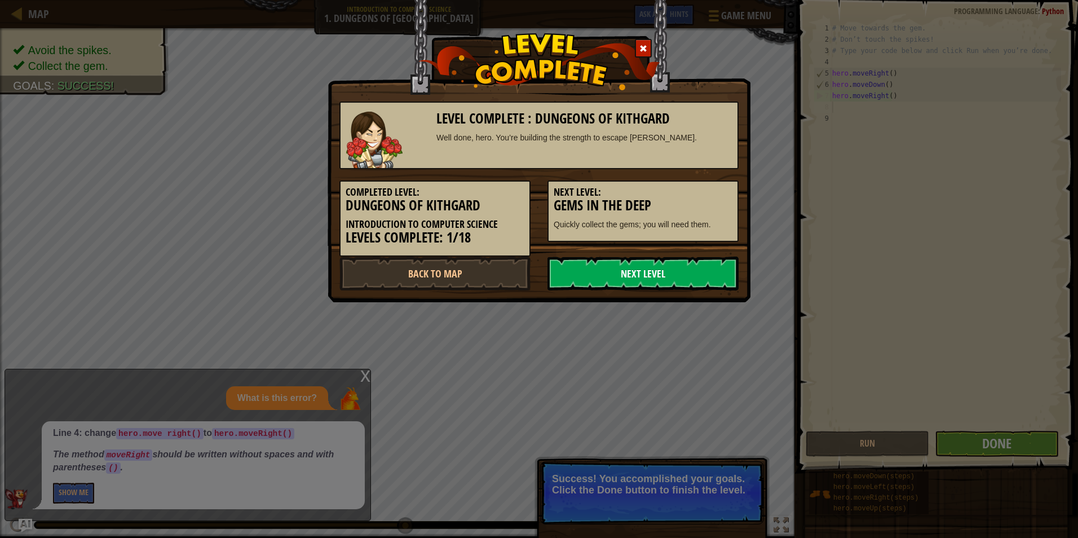
click at [661, 273] on link "Next Level" at bounding box center [642, 273] width 191 height 34
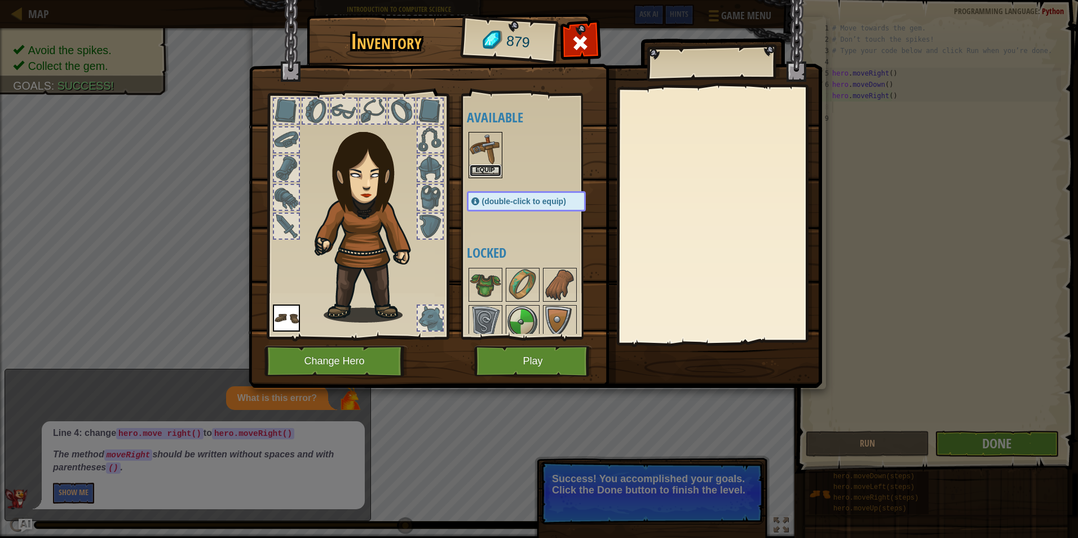
click at [485, 169] on button "Equip" at bounding box center [486, 171] width 32 height 12
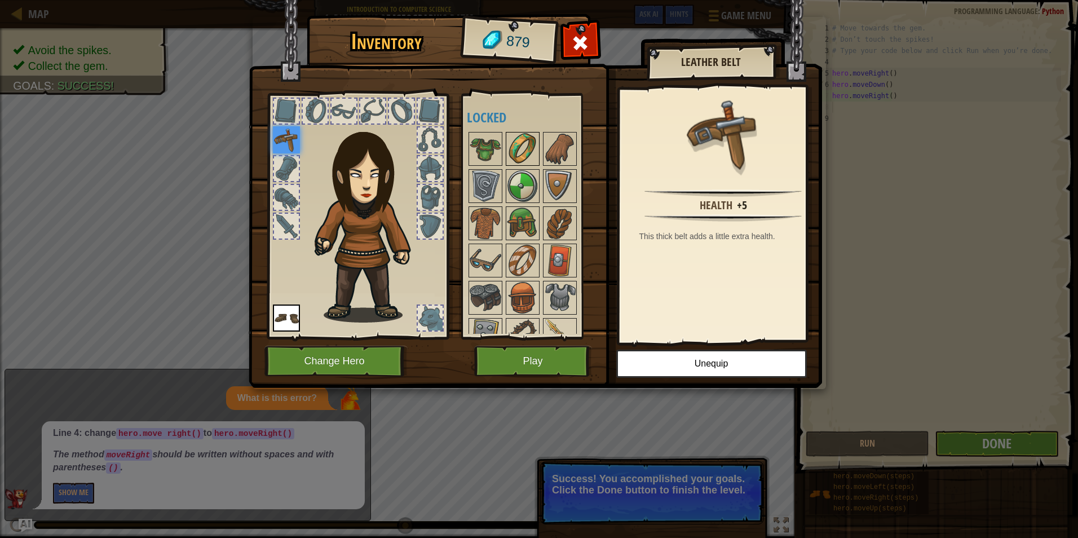
click at [508, 138] on img at bounding box center [523, 149] width 32 height 32
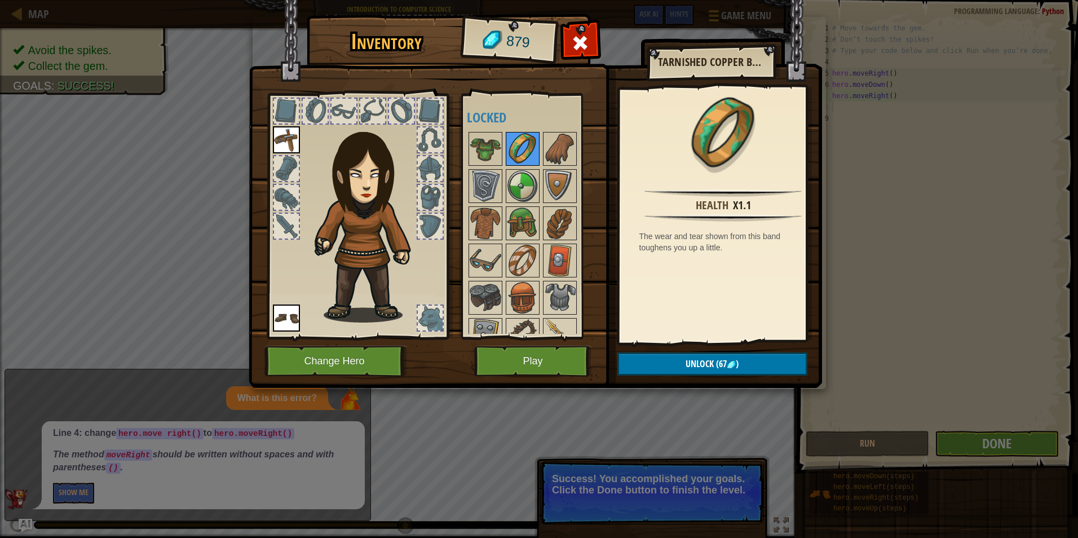
click at [517, 138] on img at bounding box center [523, 149] width 32 height 32
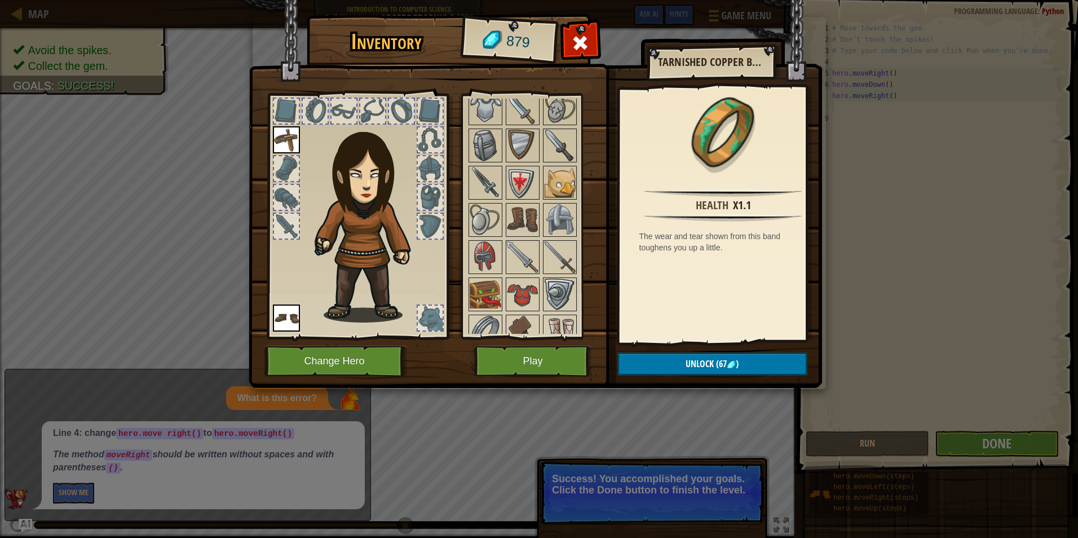
scroll to position [429, 0]
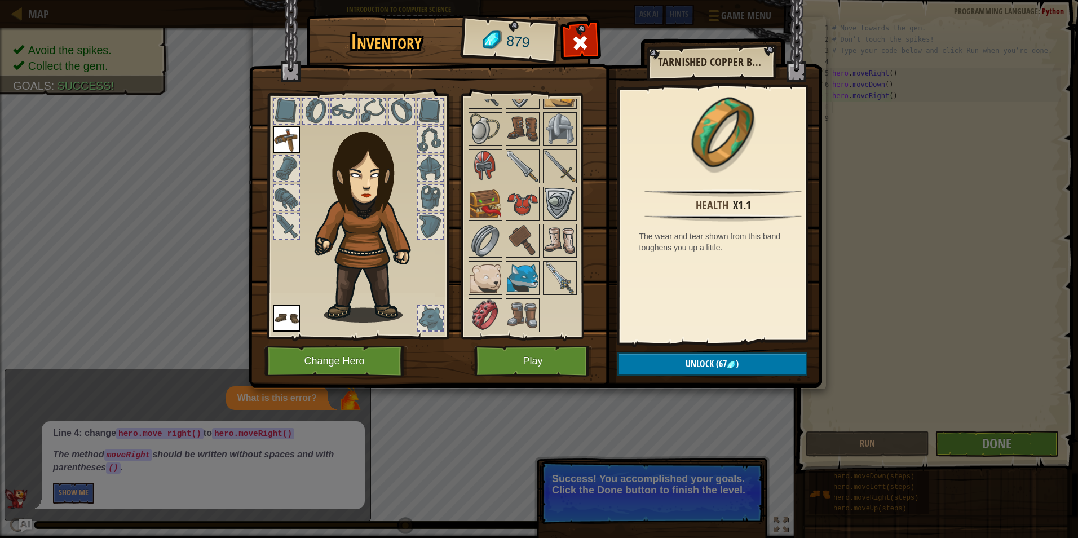
click at [532, 284] on img at bounding box center [523, 278] width 32 height 32
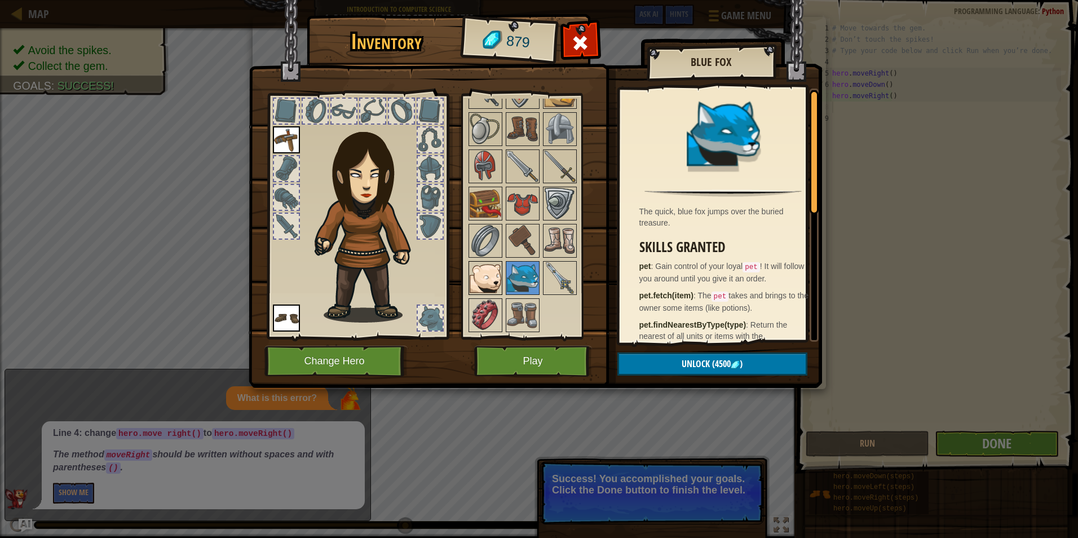
click at [496, 284] on img at bounding box center [486, 278] width 32 height 32
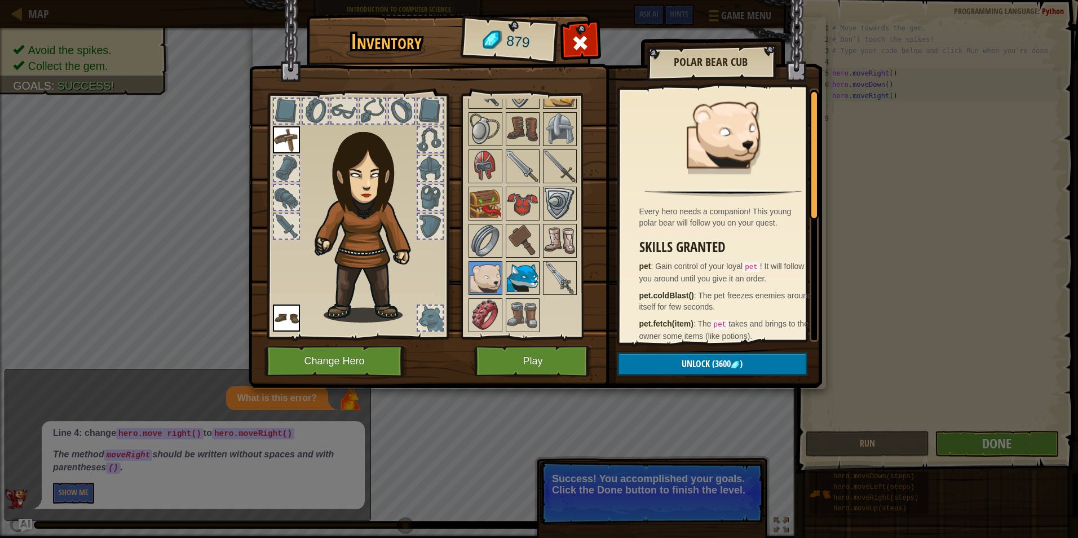
click at [512, 281] on img at bounding box center [523, 278] width 32 height 32
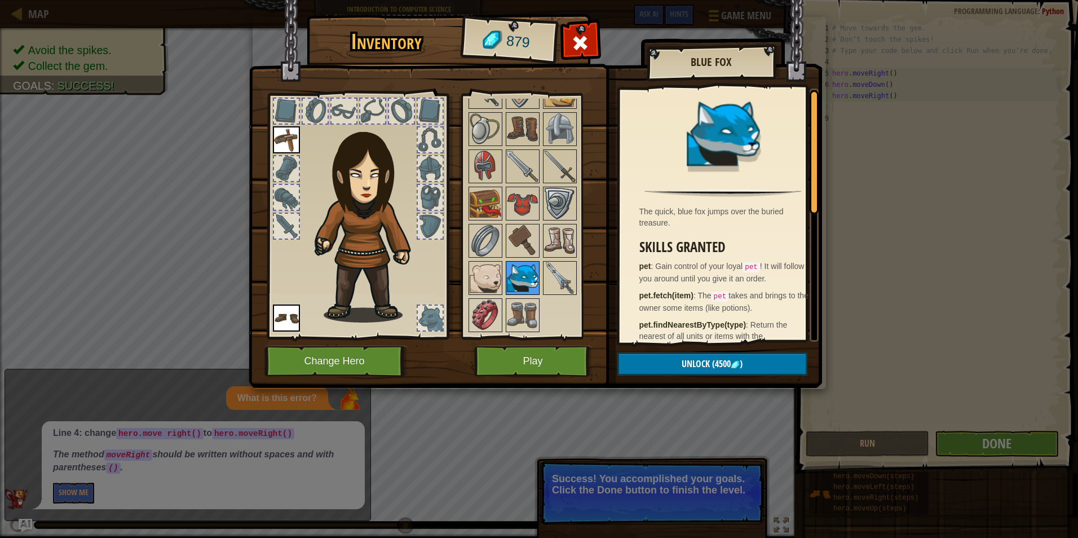
click at [512, 281] on img at bounding box center [523, 278] width 32 height 32
click at [560, 273] on img at bounding box center [560, 278] width 32 height 32
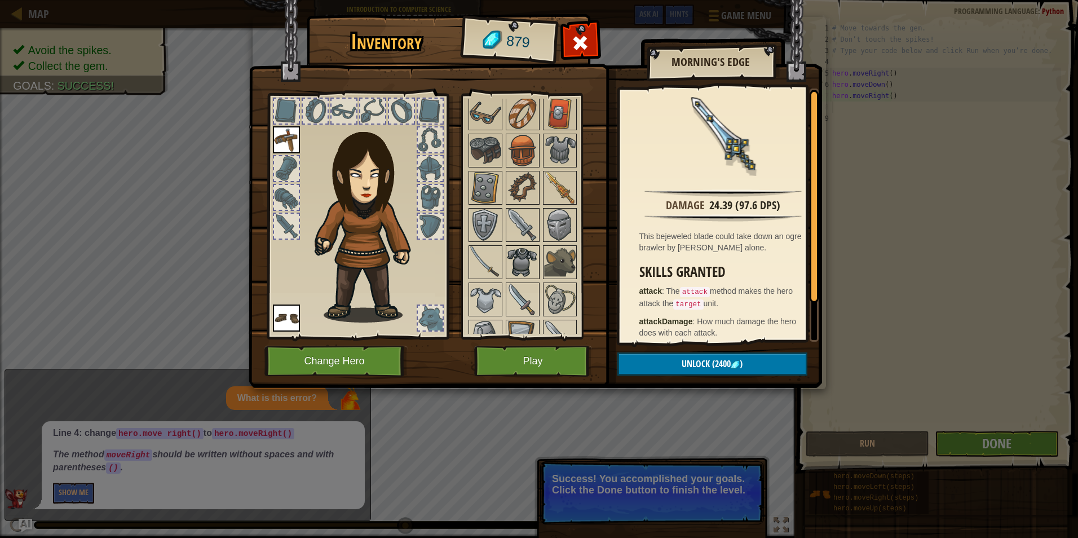
scroll to position [0, 0]
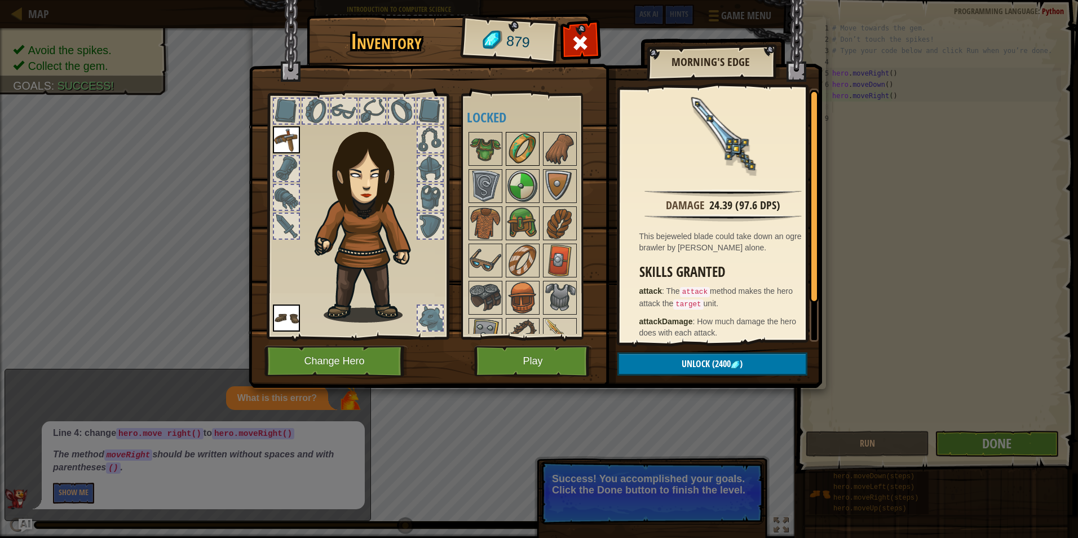
click at [516, 148] on img at bounding box center [523, 149] width 32 height 32
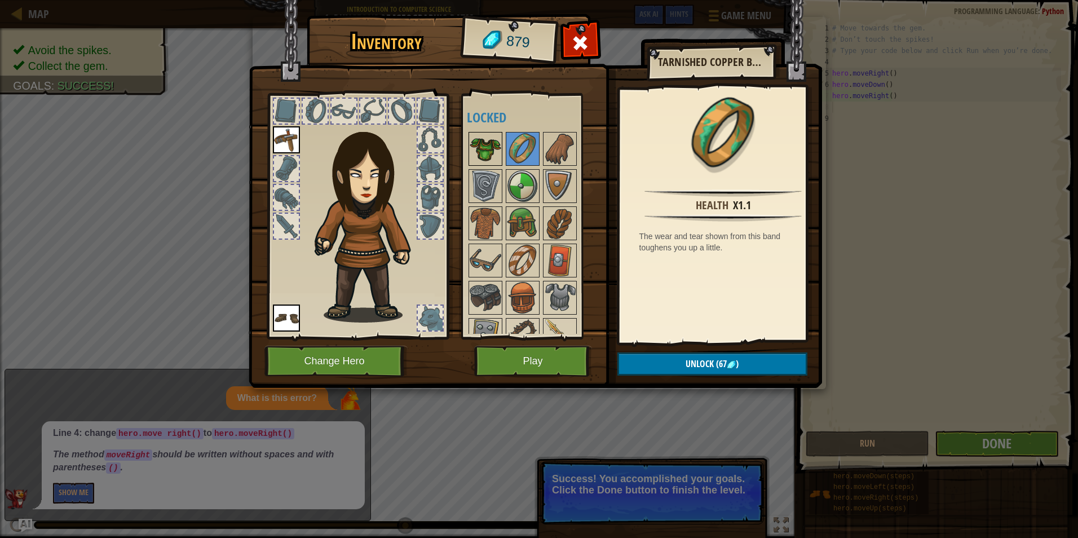
click at [483, 154] on img at bounding box center [486, 149] width 32 height 32
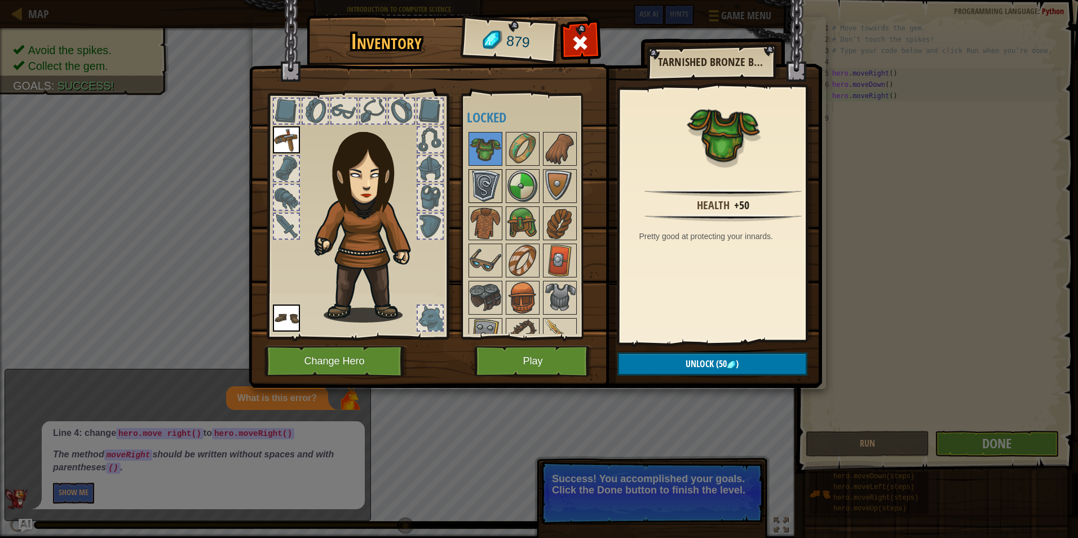
click at [481, 184] on img at bounding box center [486, 186] width 32 height 32
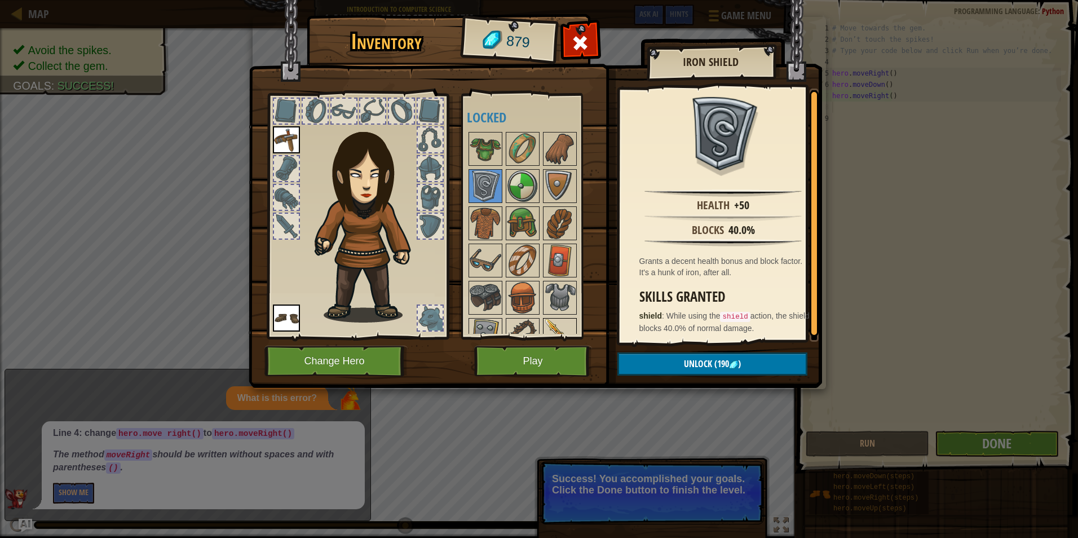
click at [552, 322] on img at bounding box center [560, 335] width 32 height 32
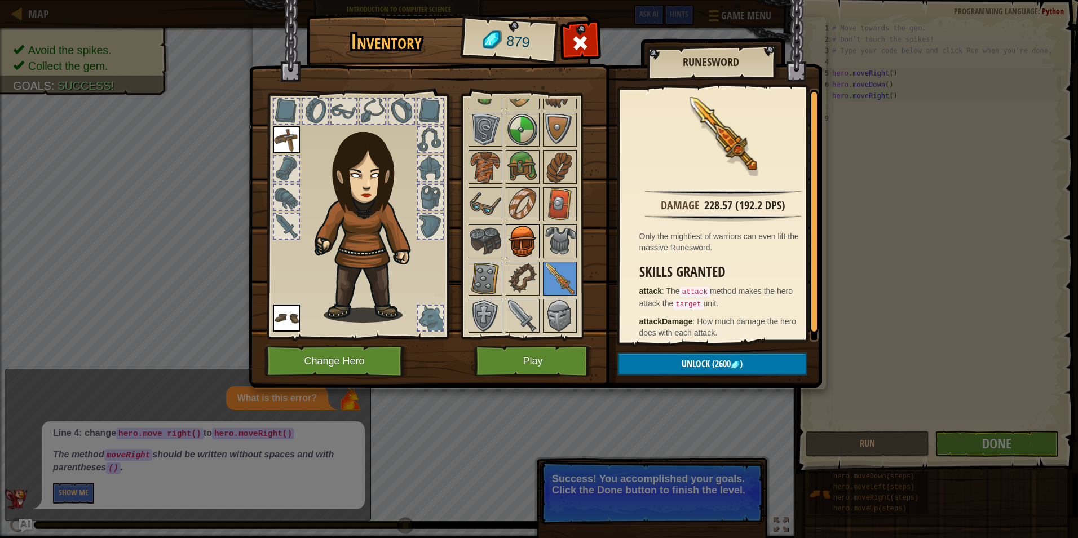
scroll to position [113, 0]
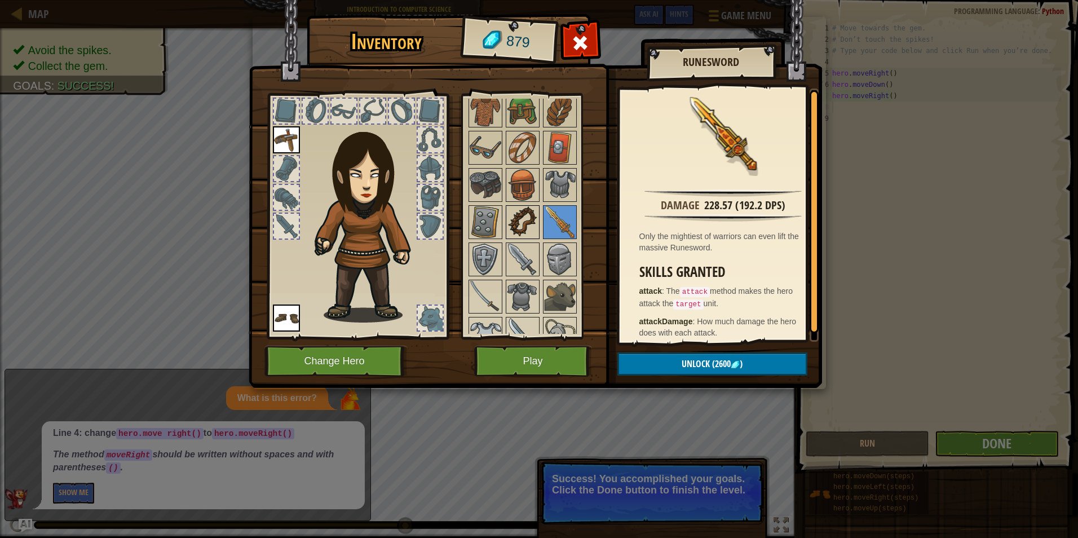
click at [514, 223] on img at bounding box center [523, 222] width 32 height 32
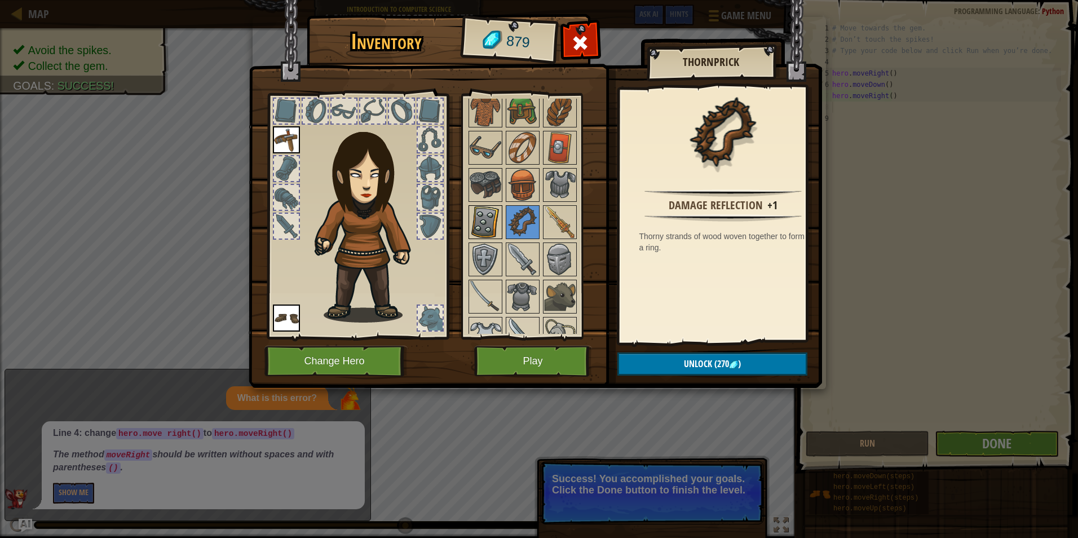
click at [493, 223] on img at bounding box center [486, 222] width 32 height 32
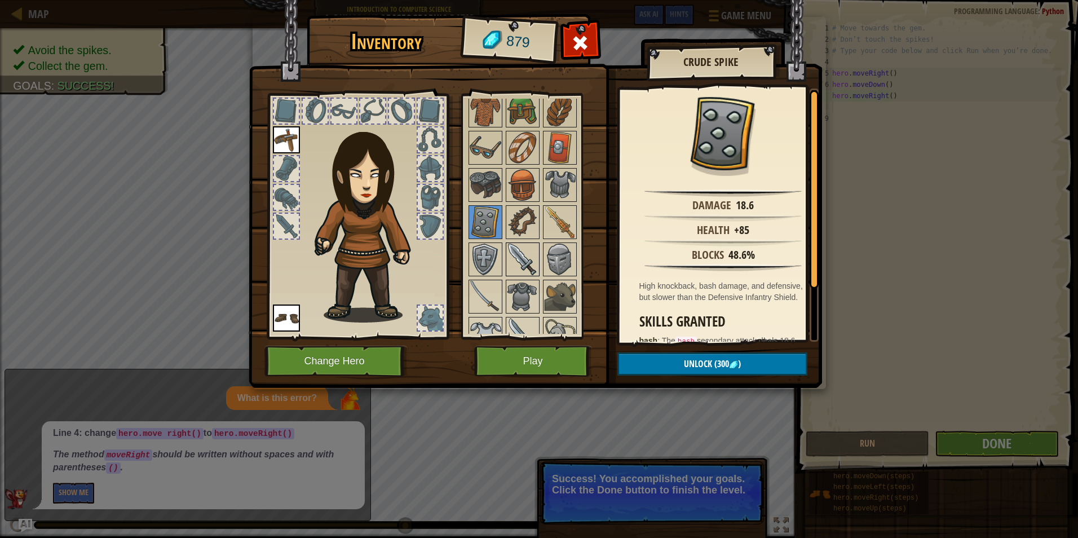
click at [508, 249] on img at bounding box center [523, 260] width 32 height 32
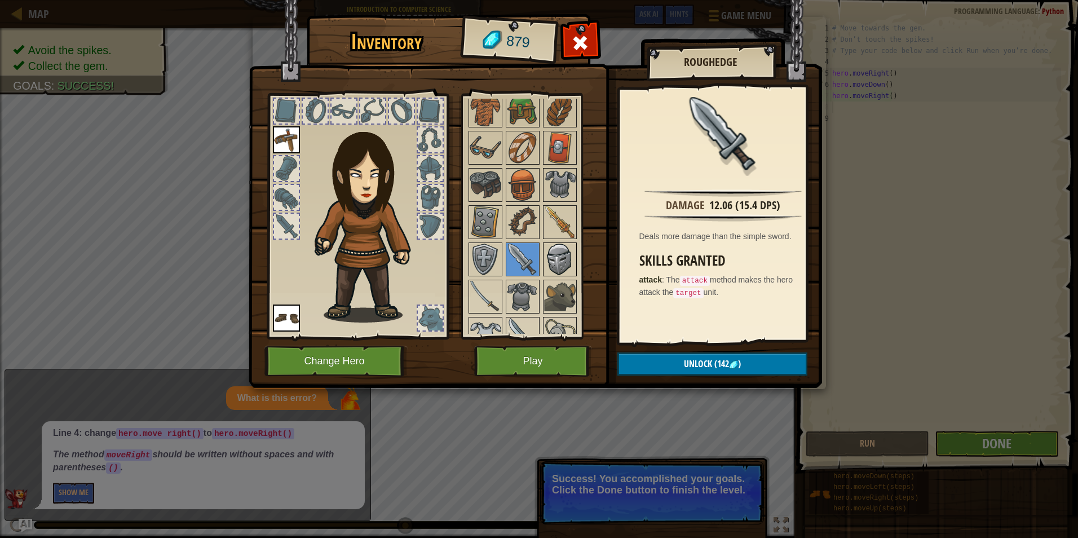
click at [554, 251] on img at bounding box center [560, 260] width 32 height 32
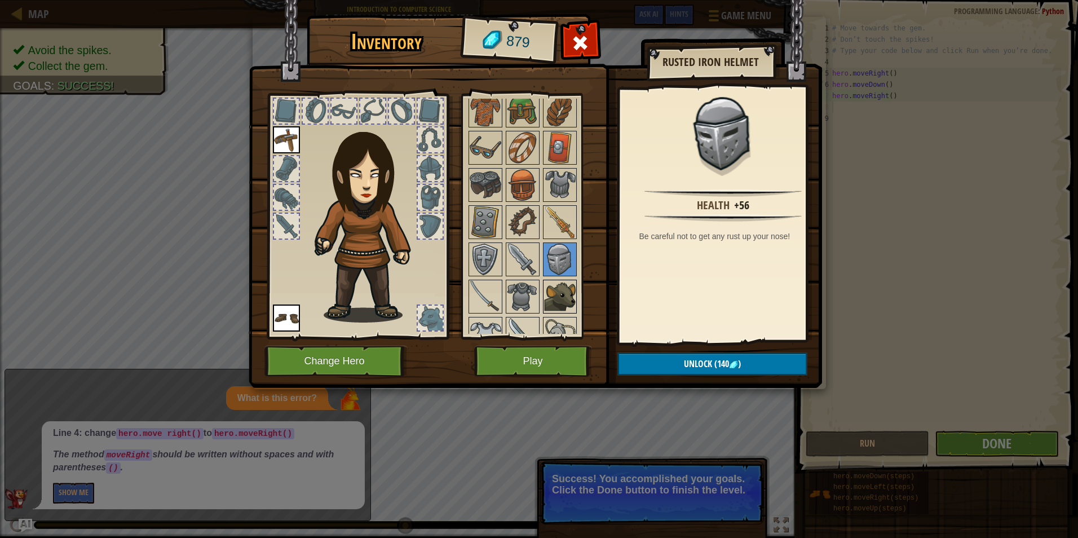
click at [561, 293] on img at bounding box center [560, 297] width 32 height 32
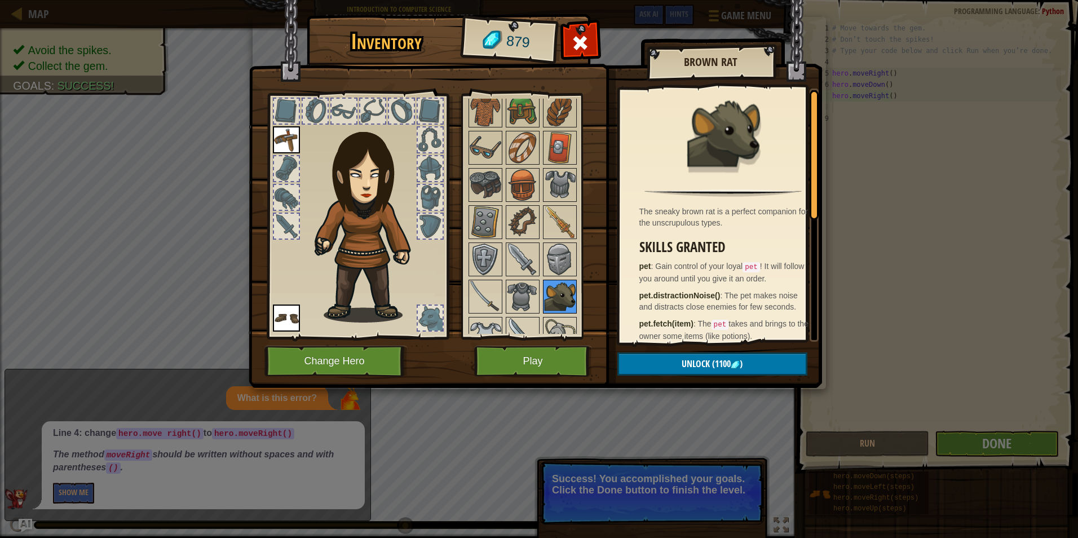
scroll to position [282, 0]
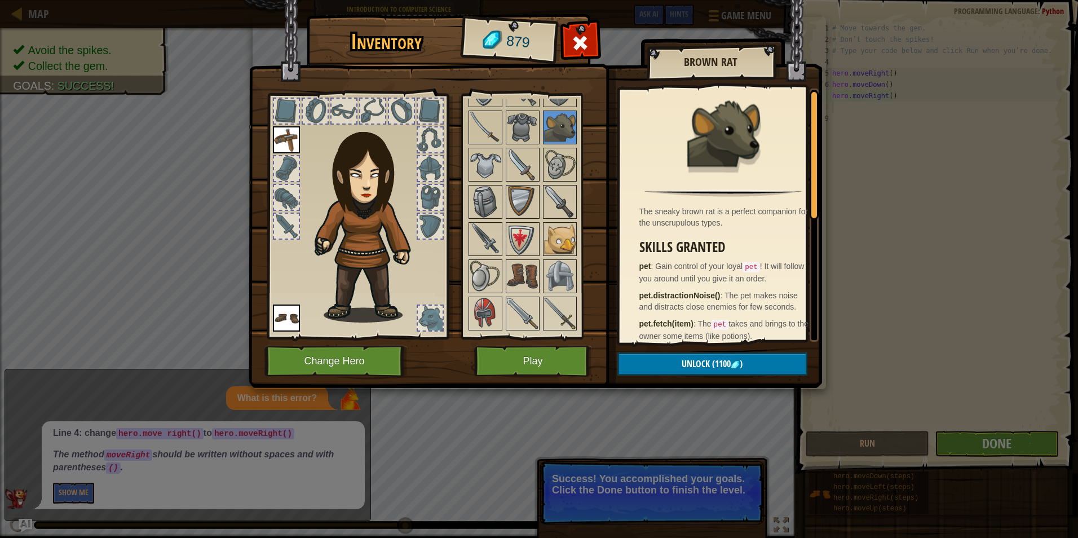
click at [674, 32] on img at bounding box center [535, 183] width 573 height 409
click at [524, 362] on button "Play" at bounding box center [533, 361] width 118 height 31
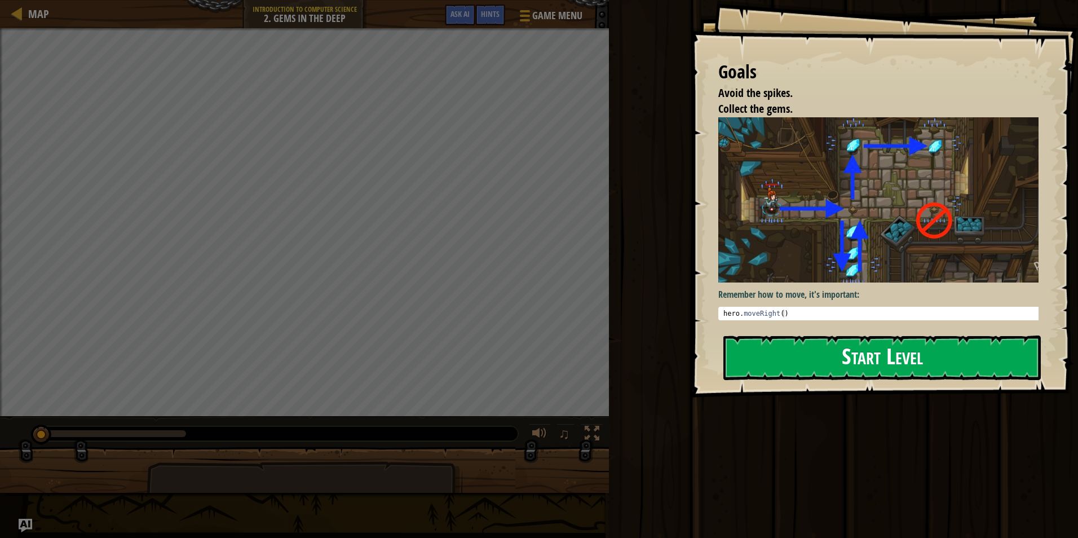
click at [823, 352] on button "Start Level" at bounding box center [881, 357] width 317 height 45
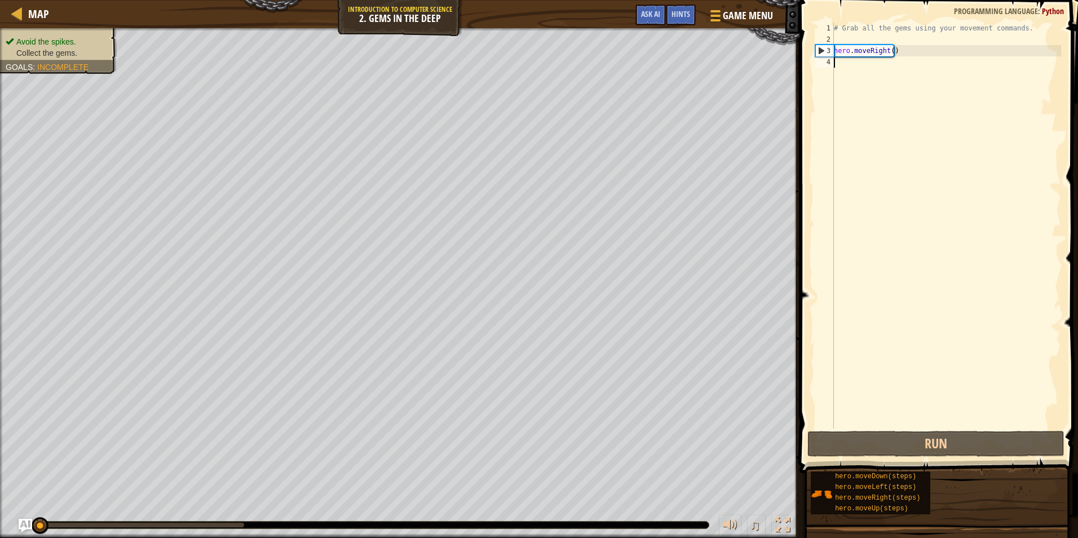
click at [839, 63] on div "# Grab all the gems using your movement commands. hero . moveRight ( )" at bounding box center [945, 237] width 229 height 428
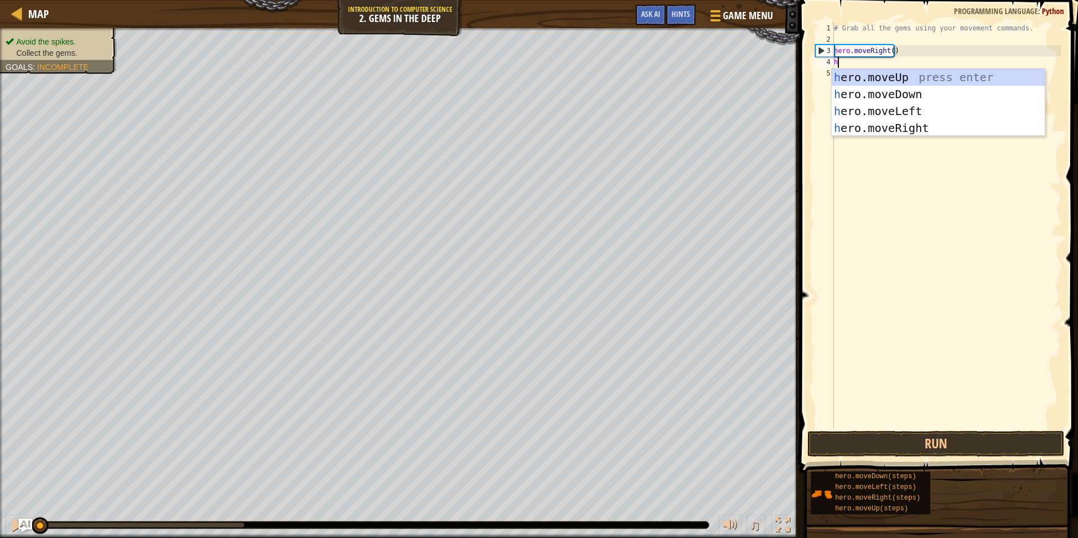
type textarea "he"
click at [911, 95] on div "he ro.moveUp press enter he ro.moveDown press enter he ro.moveLeft press enter …" at bounding box center [937, 119] width 213 height 101
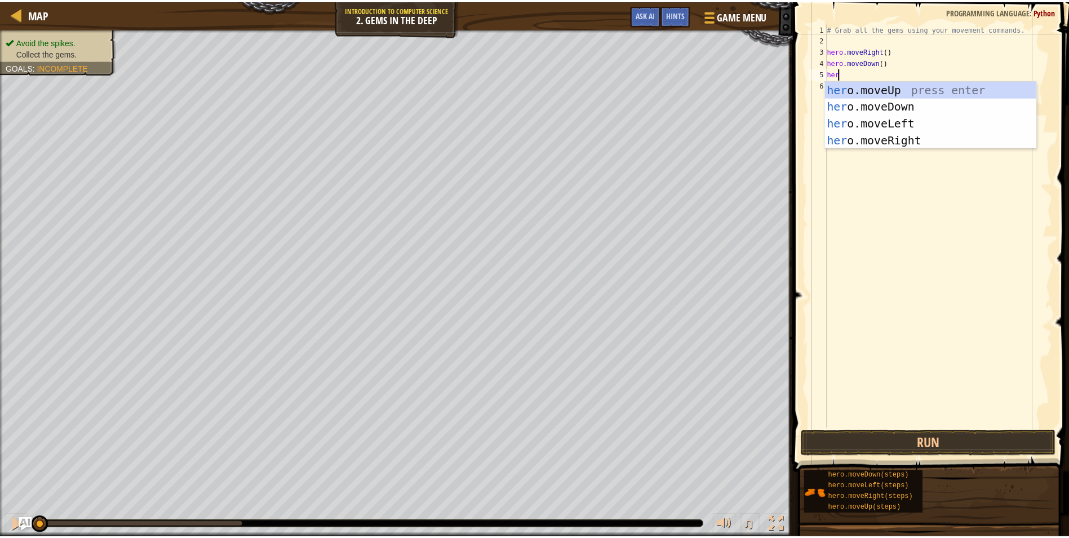
scroll to position [5, 1]
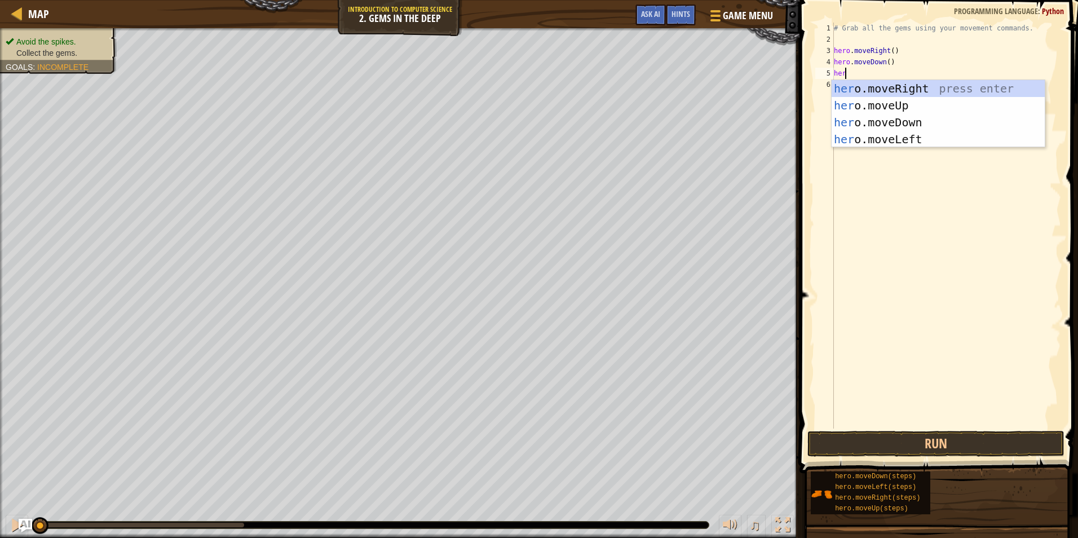
type textarea "hero"
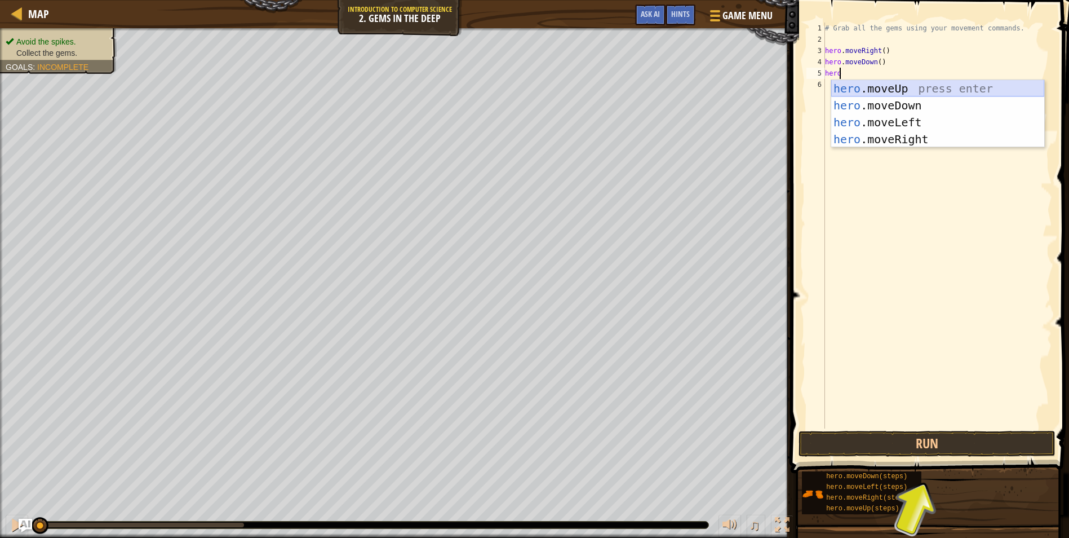
click at [924, 85] on div "hero .moveUp press enter hero .moveDown press enter hero .moveLeft press enter …" at bounding box center [937, 130] width 213 height 101
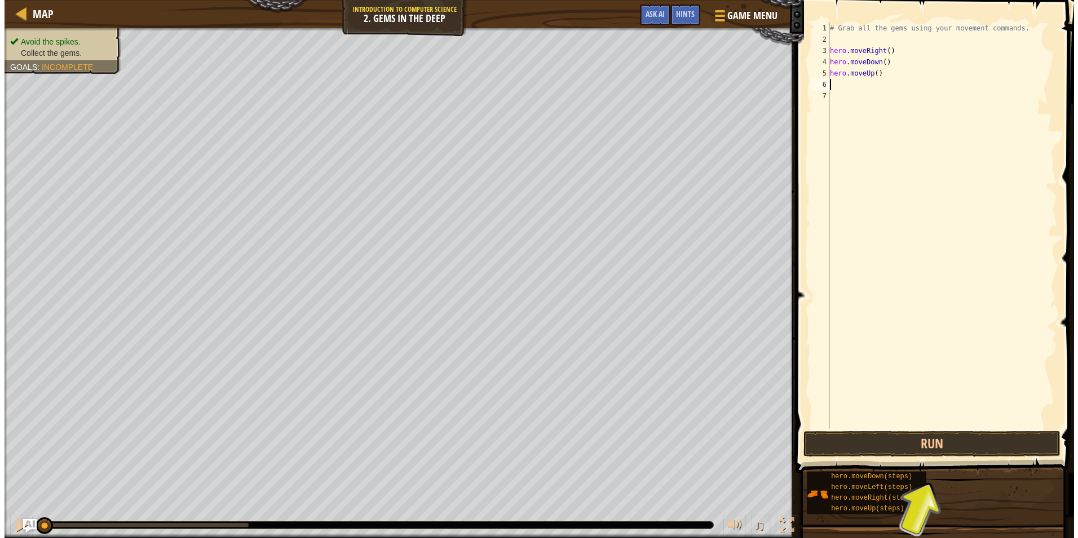
scroll to position [5, 0]
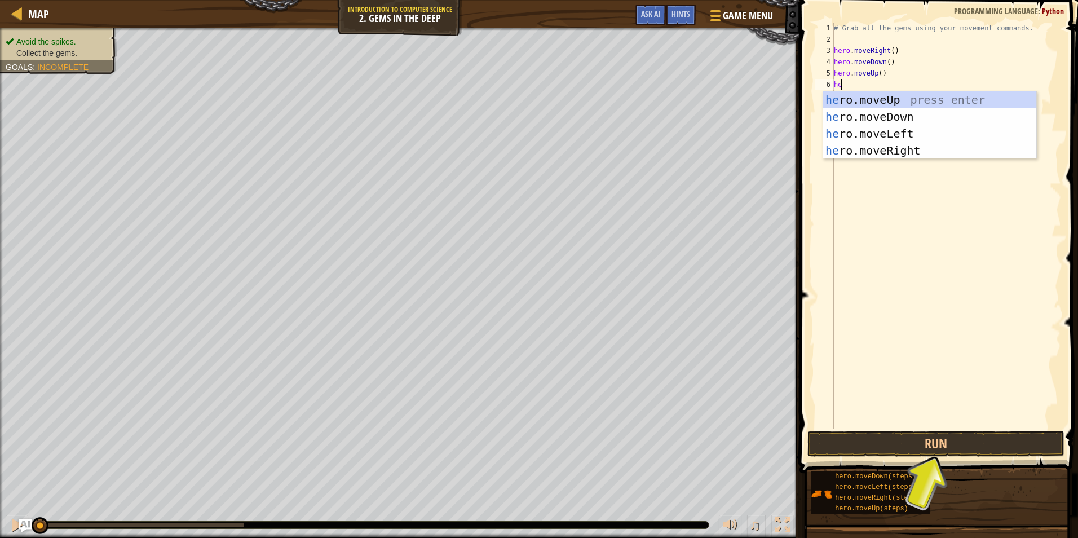
type textarea "heo"
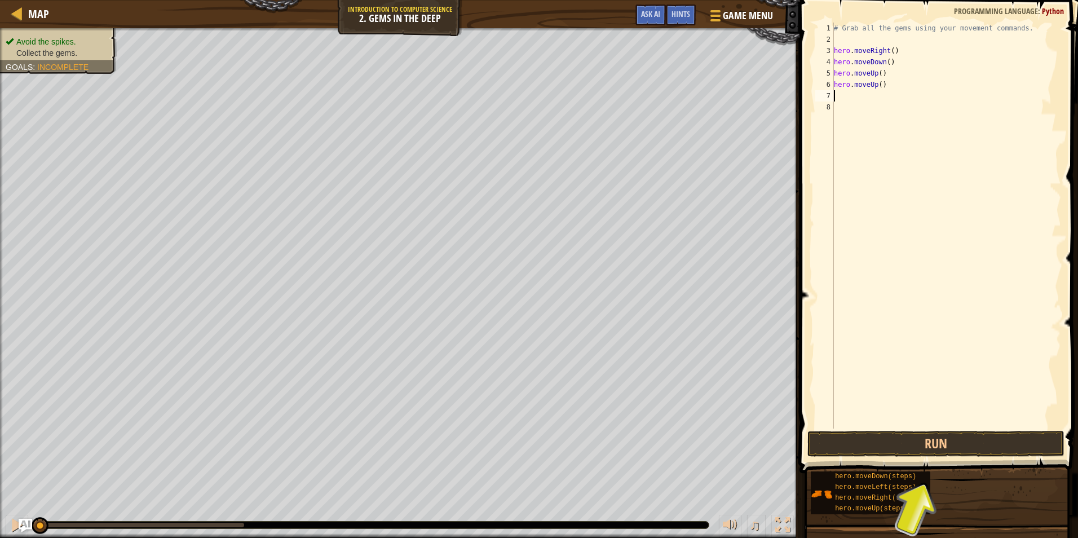
type textarea "h"
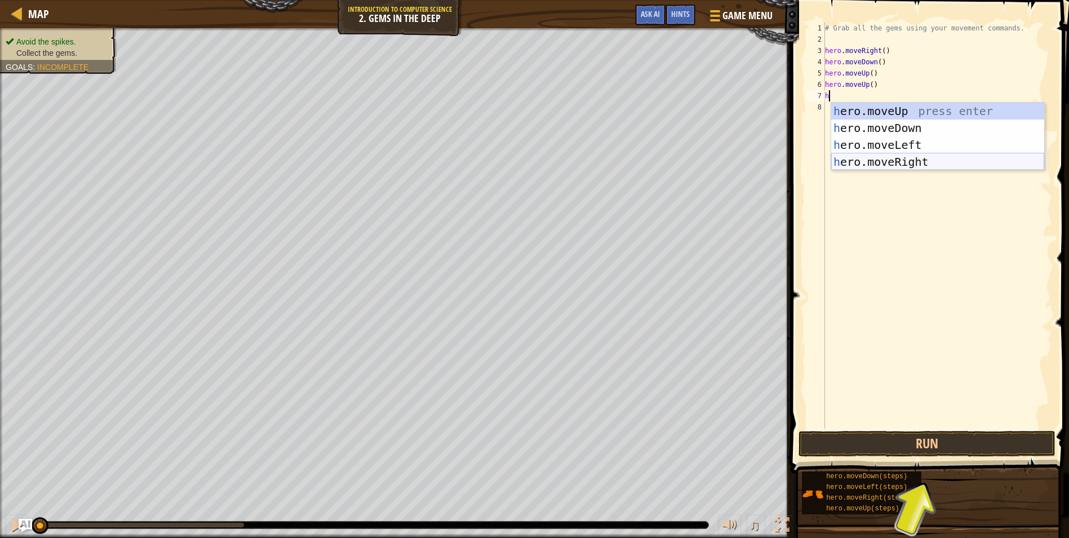
click at [896, 159] on div "h ero.moveUp press enter h ero.moveDown press enter h ero.moveLeft press enter …" at bounding box center [937, 153] width 213 height 101
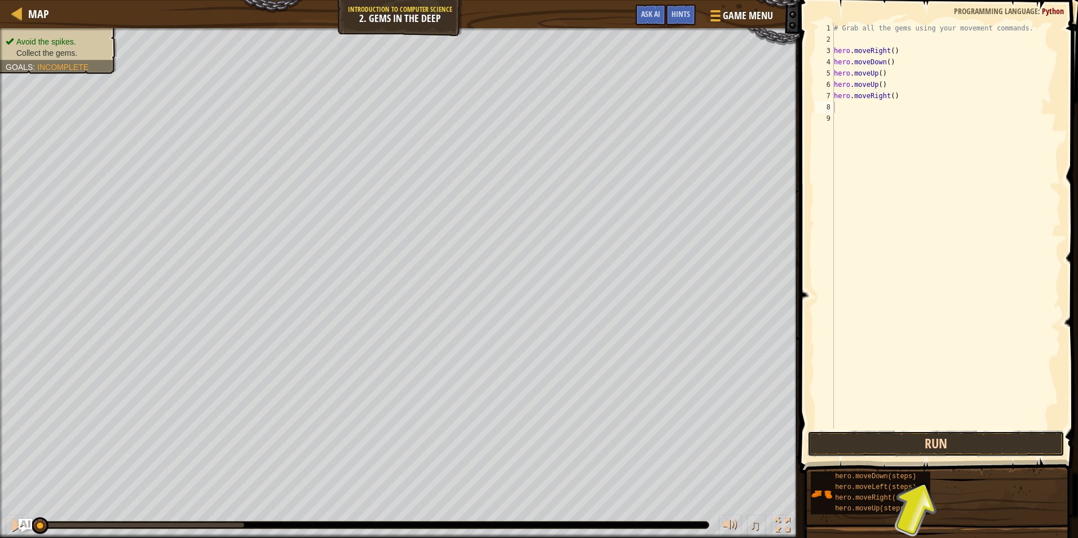
click at [904, 446] on button "Run" at bounding box center [935, 444] width 257 height 26
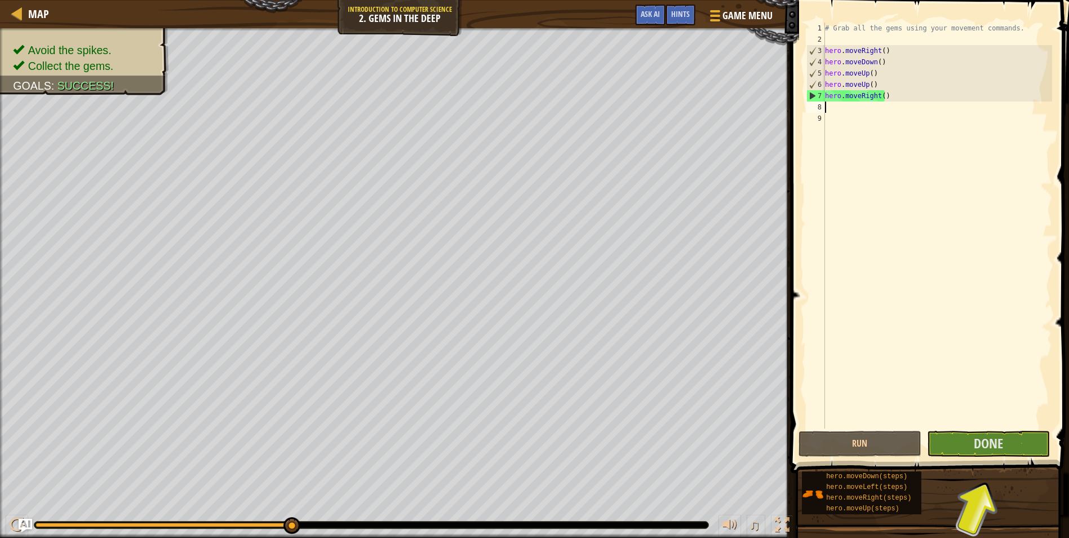
type textarea "h"
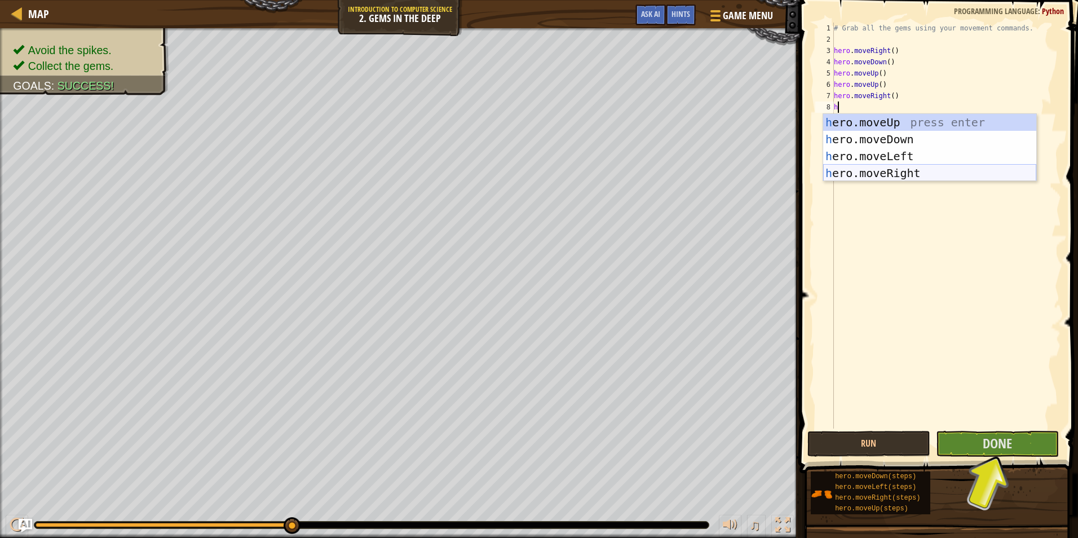
click at [917, 172] on div "h ero.moveUp press enter h ero.moveDown press enter h ero.moveLeft press enter …" at bounding box center [929, 164] width 213 height 101
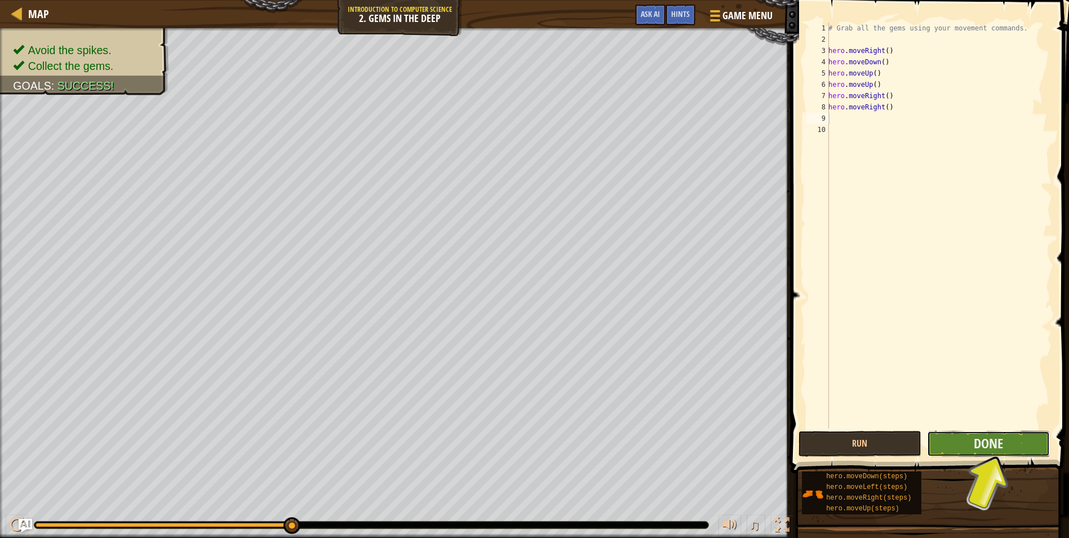
click at [961, 439] on button "Done" at bounding box center [988, 444] width 123 height 26
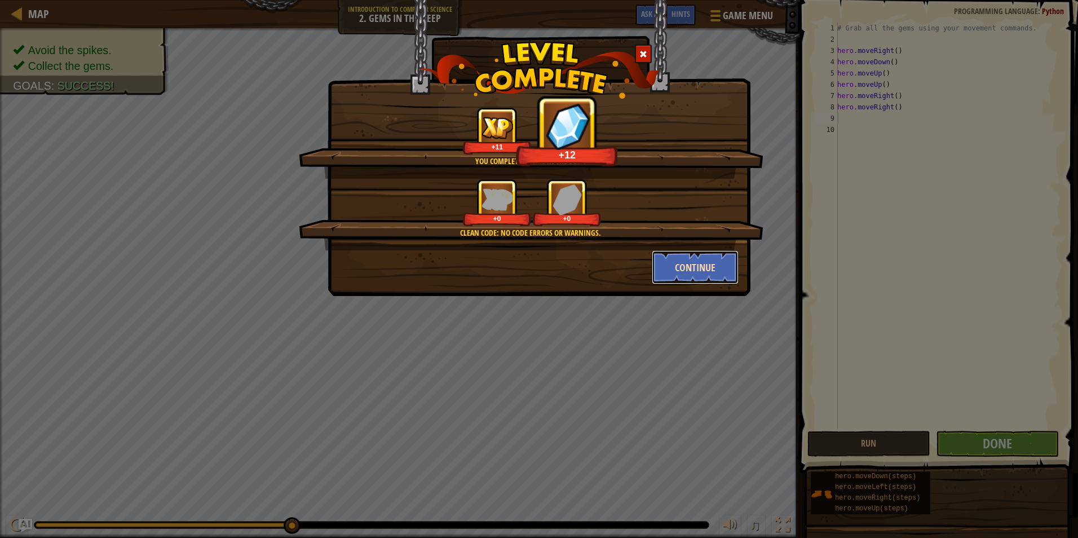
click at [687, 274] on button "Continue" at bounding box center [695, 267] width 87 height 34
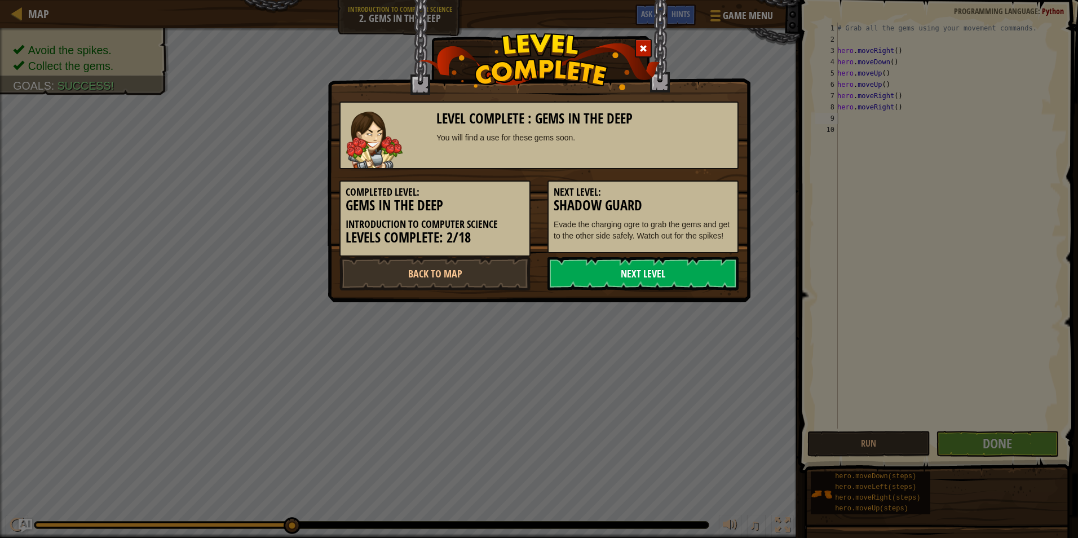
click at [604, 277] on link "Next Level" at bounding box center [642, 273] width 191 height 34
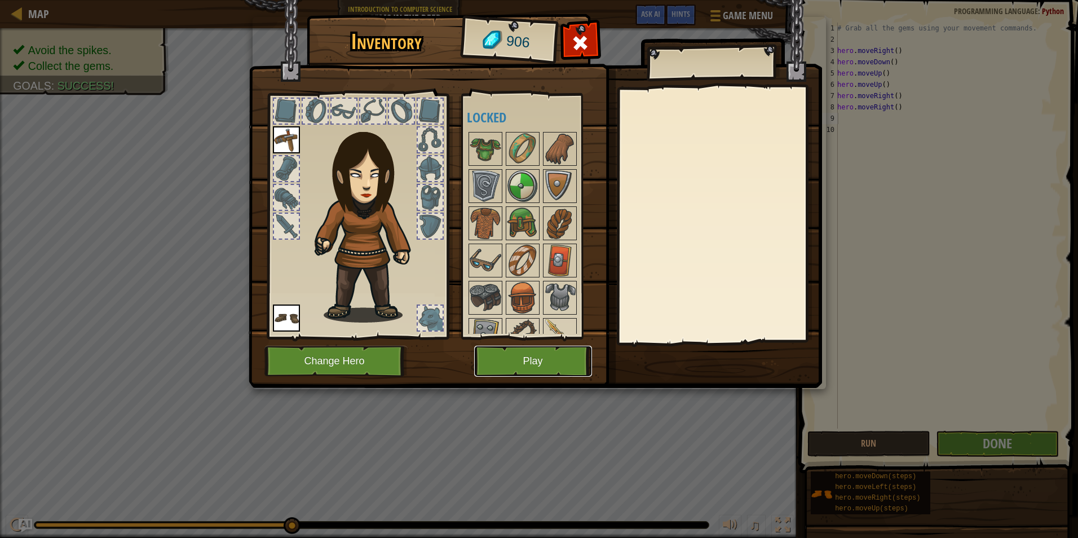
click at [535, 357] on button "Play" at bounding box center [533, 361] width 118 height 31
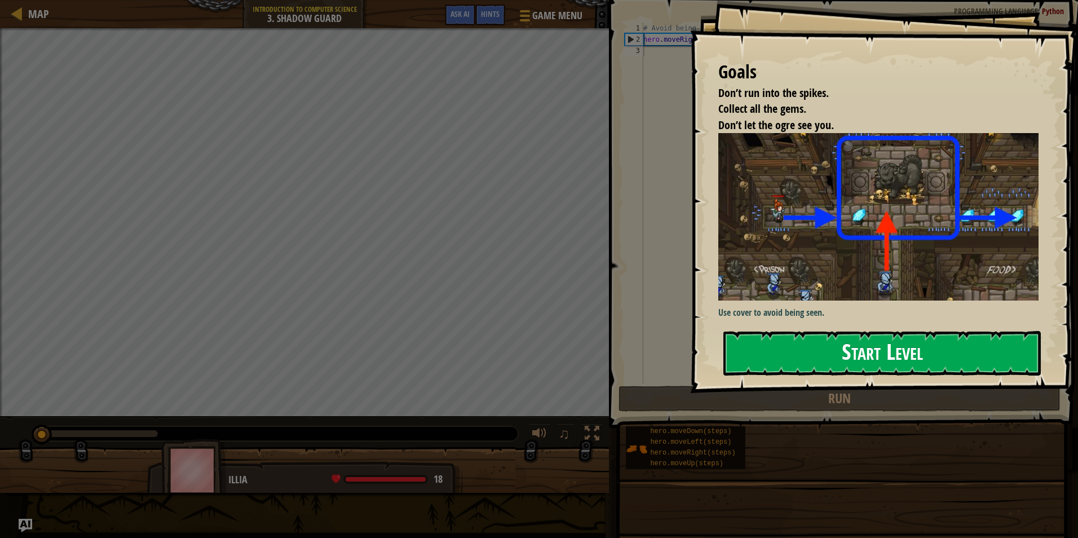
click at [813, 331] on button "Start Level" at bounding box center [881, 353] width 317 height 45
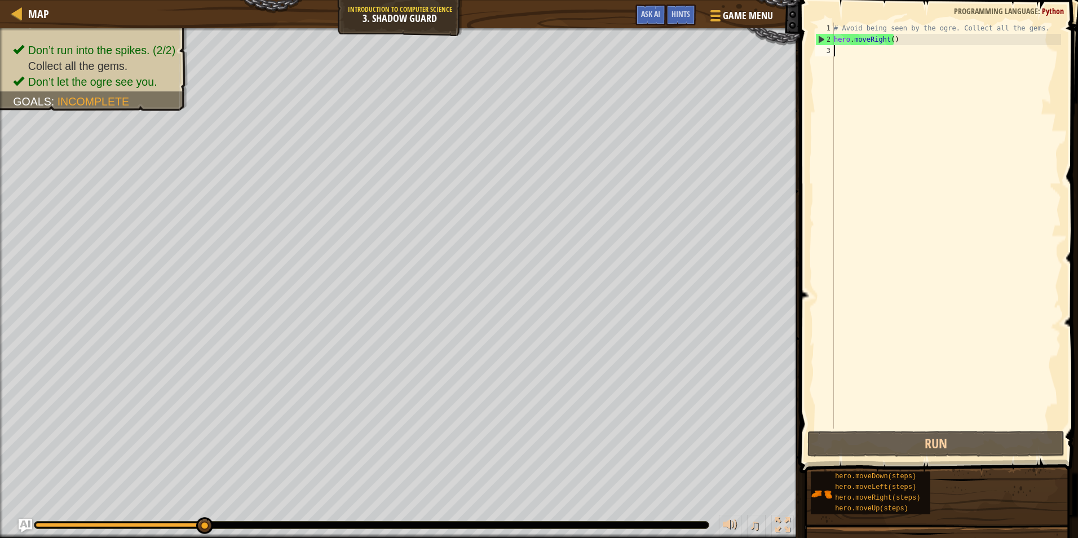
click at [837, 48] on div "# Avoid being seen by the ogre. Collect all the gems. hero . moveRight ( )" at bounding box center [945, 237] width 229 height 428
type textarea "h"
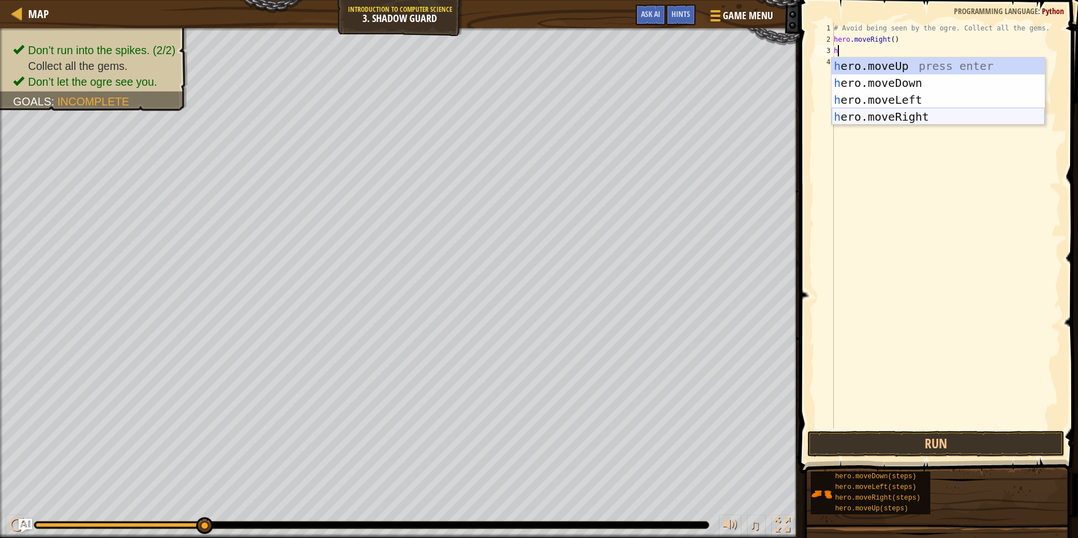
click at [875, 120] on div "h ero.moveUp press enter h ero.moveDown press enter h ero.moveLeft press enter …" at bounding box center [937, 107] width 213 height 101
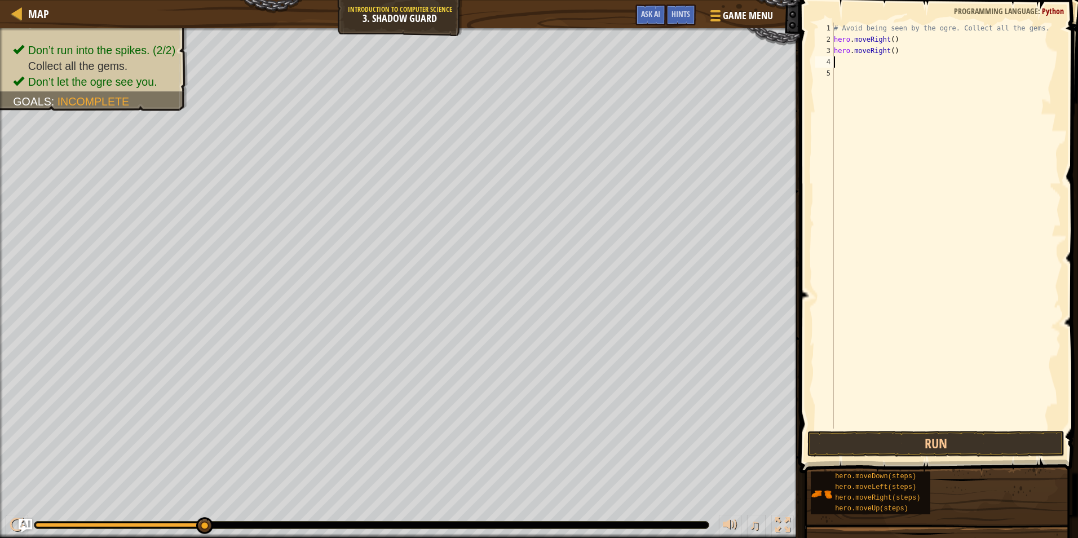
type textarea "h"
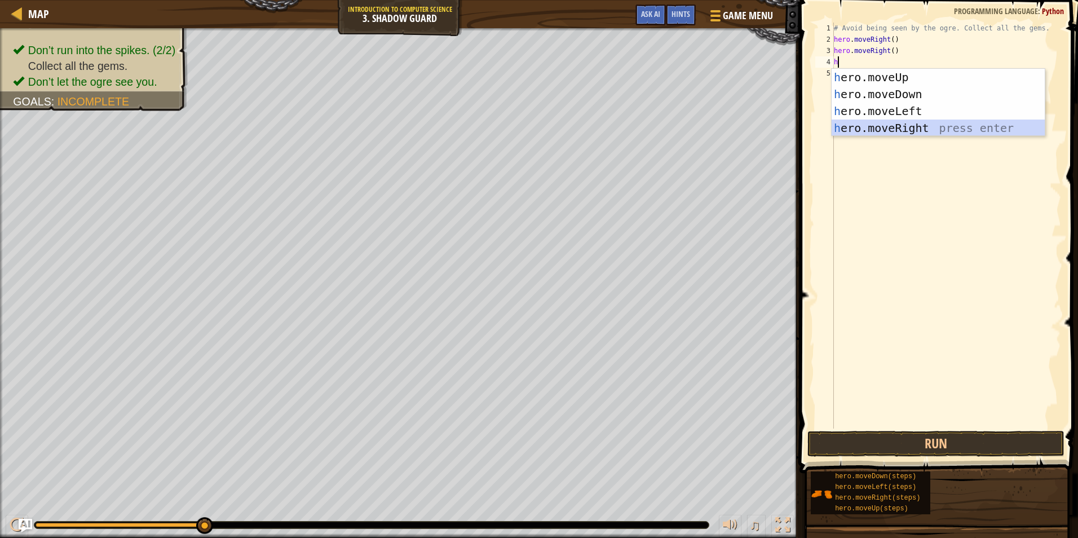
click at [893, 125] on div "h ero.moveUp press enter h ero.moveDown press enter h ero.moveLeft press enter …" at bounding box center [937, 119] width 213 height 101
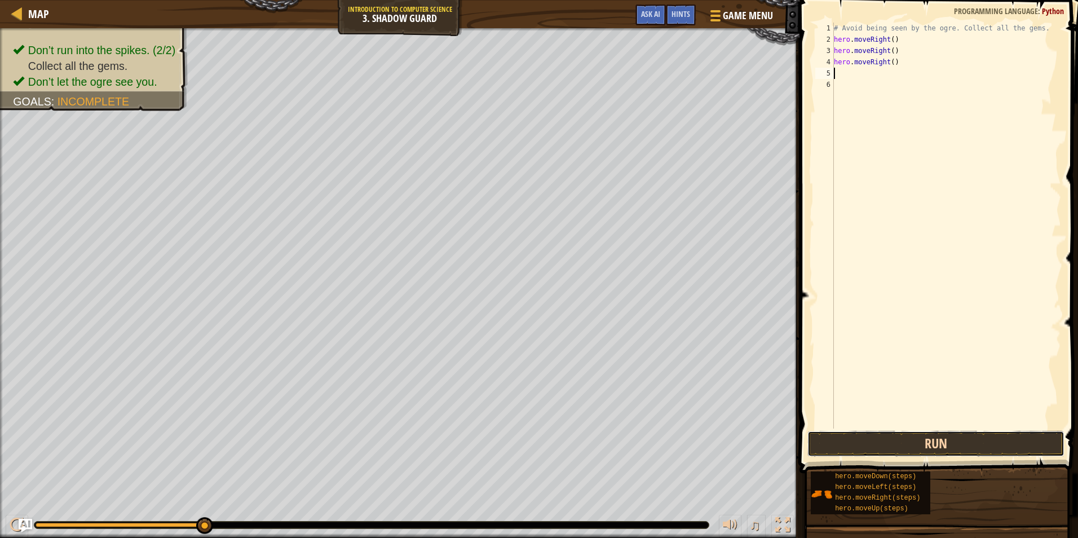
click at [858, 444] on button "Run" at bounding box center [935, 444] width 257 height 26
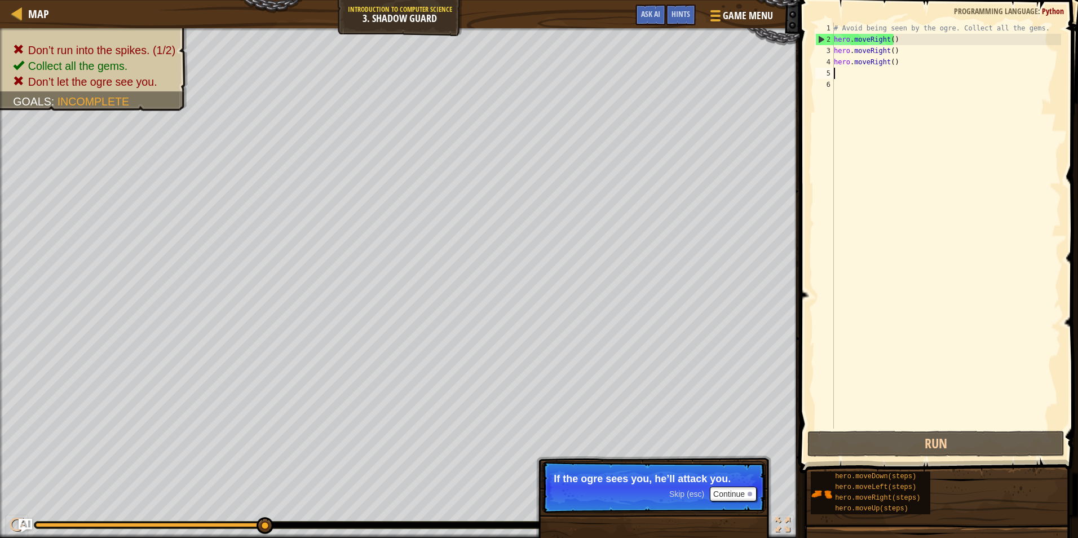
type textarea "h"
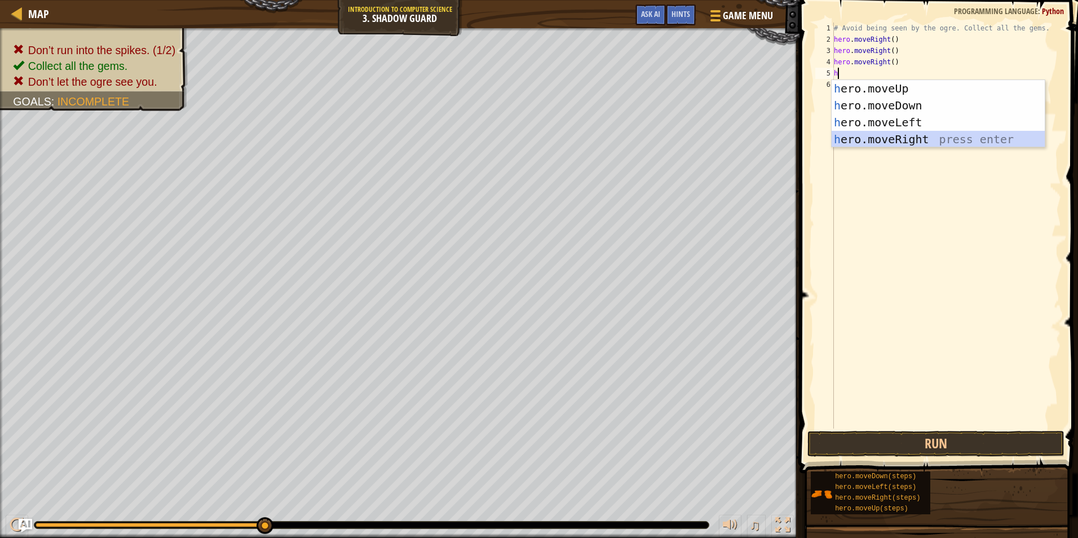
click at [905, 139] on div "h ero.moveUp press enter h ero.moveDown press enter h ero.moveLeft press enter …" at bounding box center [937, 130] width 213 height 101
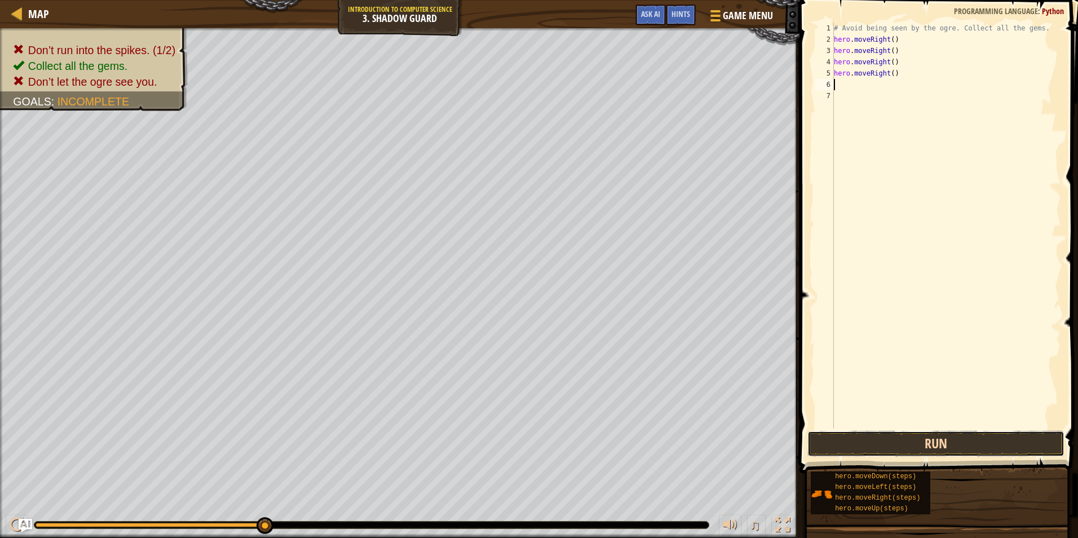
click at [908, 441] on button "Run" at bounding box center [935, 444] width 257 height 26
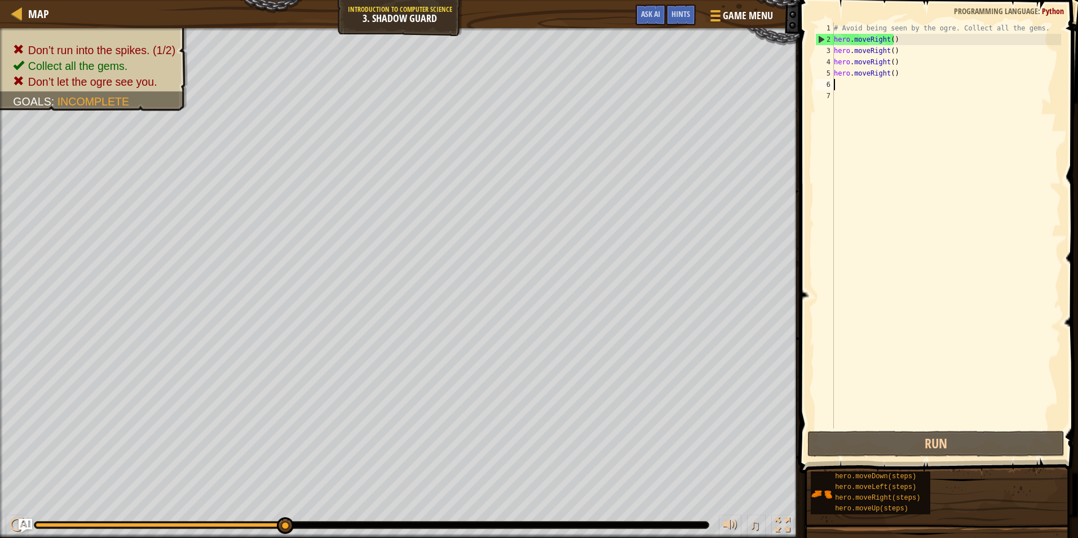
click at [896, 80] on div "# Avoid being seen by the ogre. Collect all the gems. hero . moveRight ( ) hero…" at bounding box center [945, 237] width 229 height 428
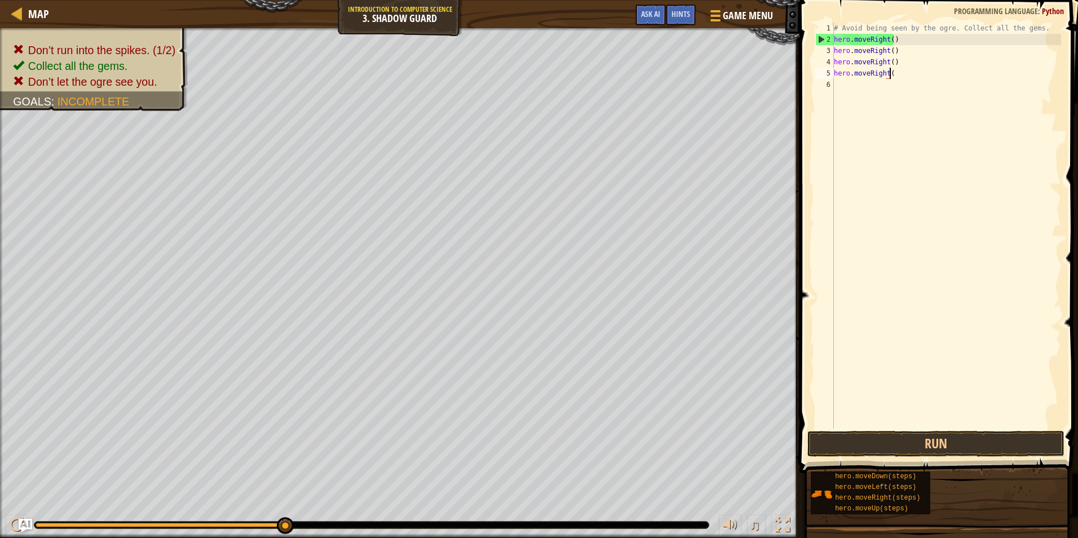
type textarea "hero.moveRight"
